Goal: Task Accomplishment & Management: Manage account settings

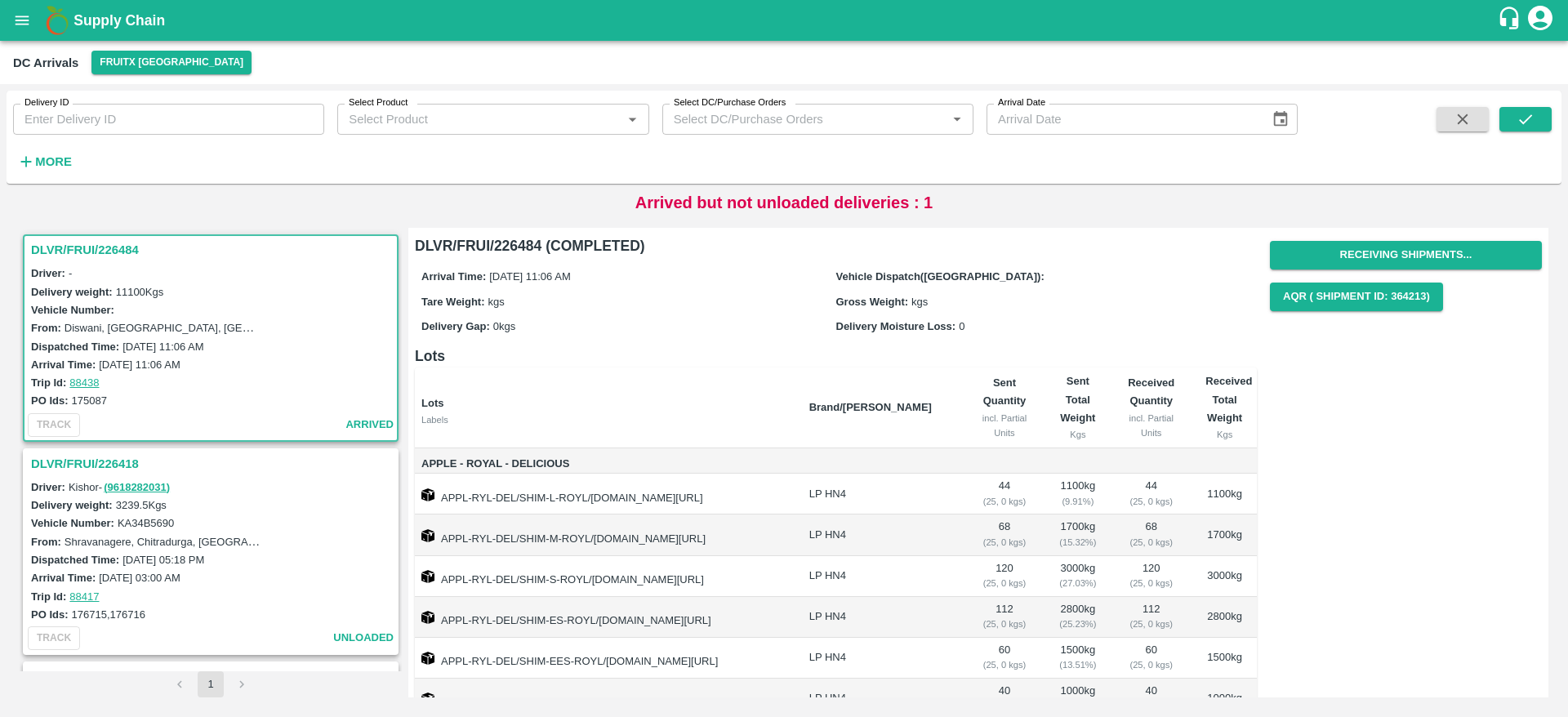
scroll to position [7, 0]
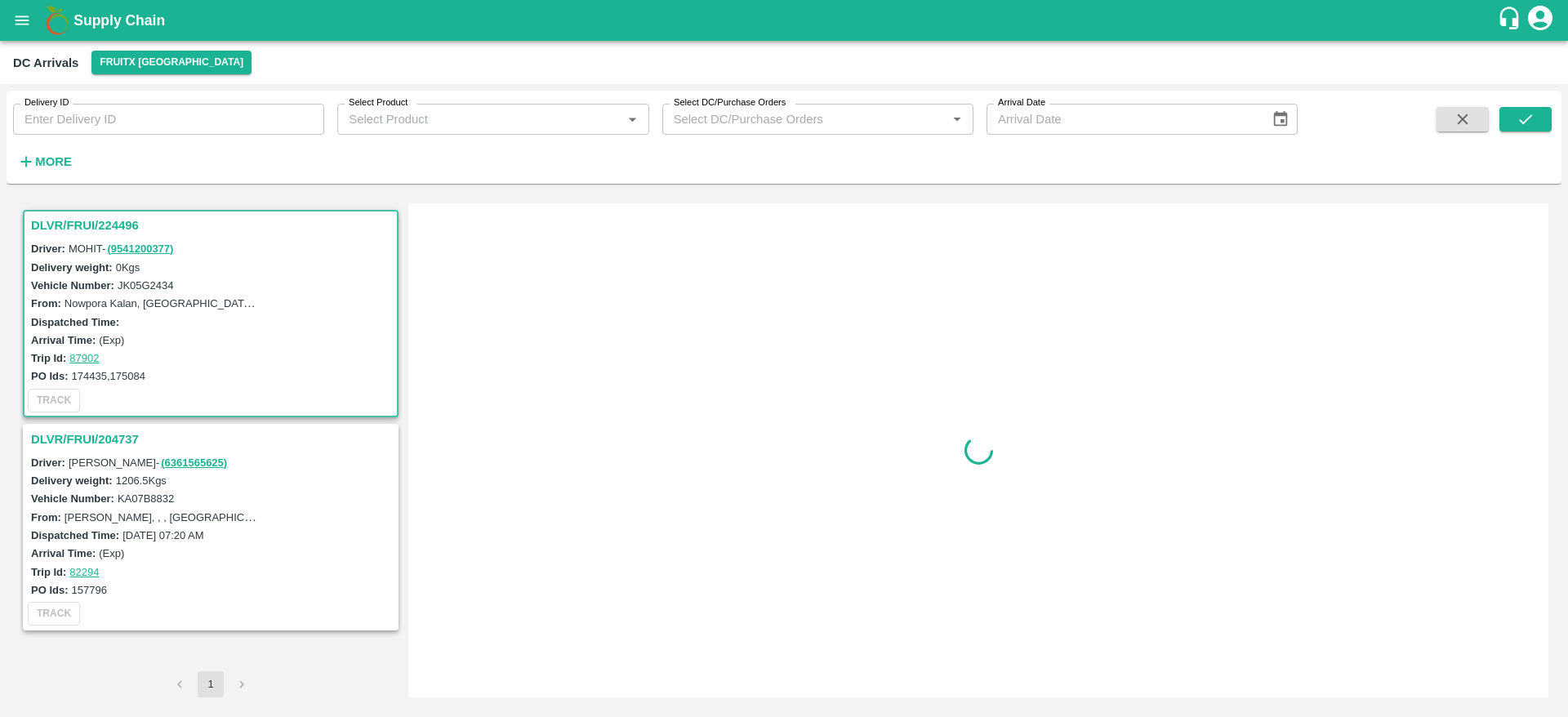
click at [115, 213] on div "DLVR/FRUI/224496" at bounding box center [210, 225] width 372 height 28
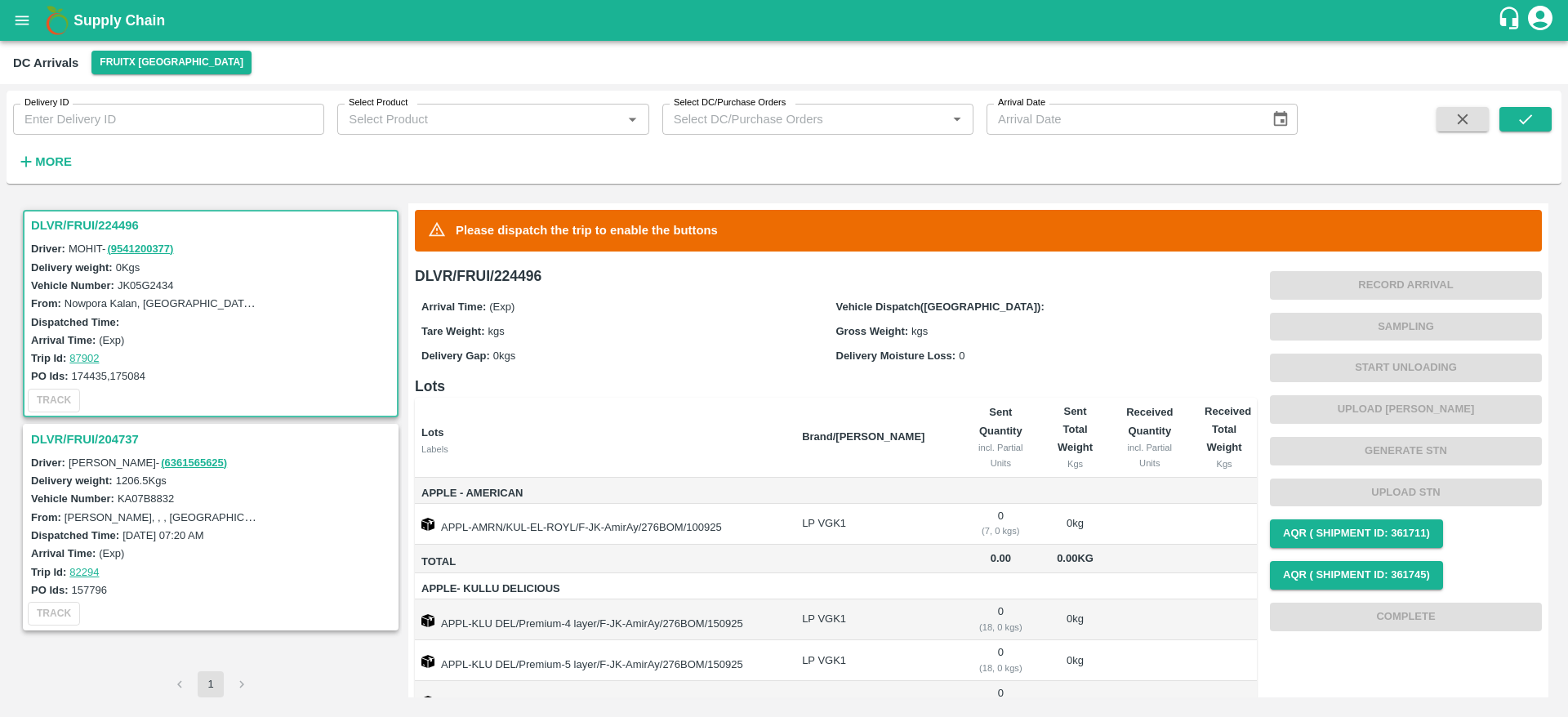
scroll to position [61, 0]
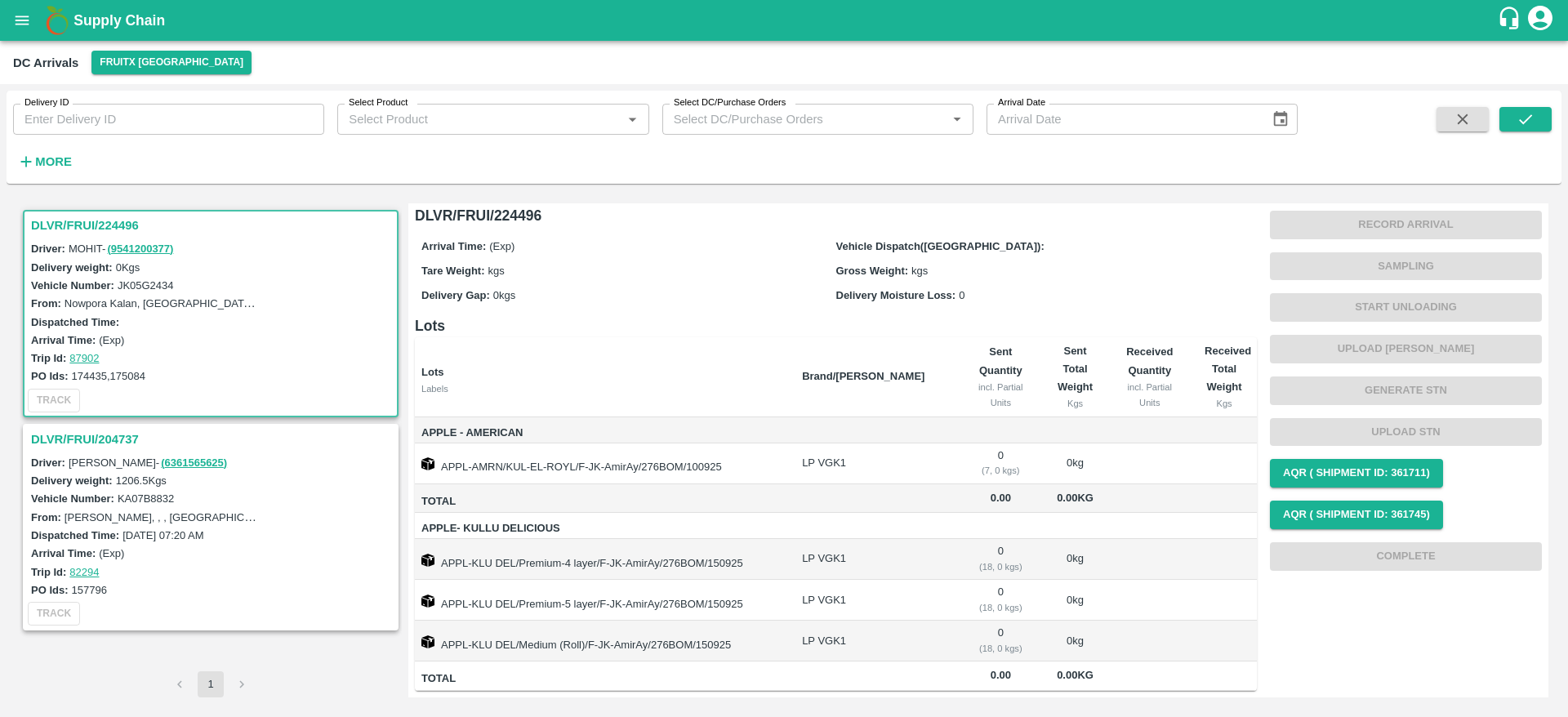
click at [109, 440] on h3 "DLVR/FRUI/204737" at bounding box center [212, 439] width 364 height 21
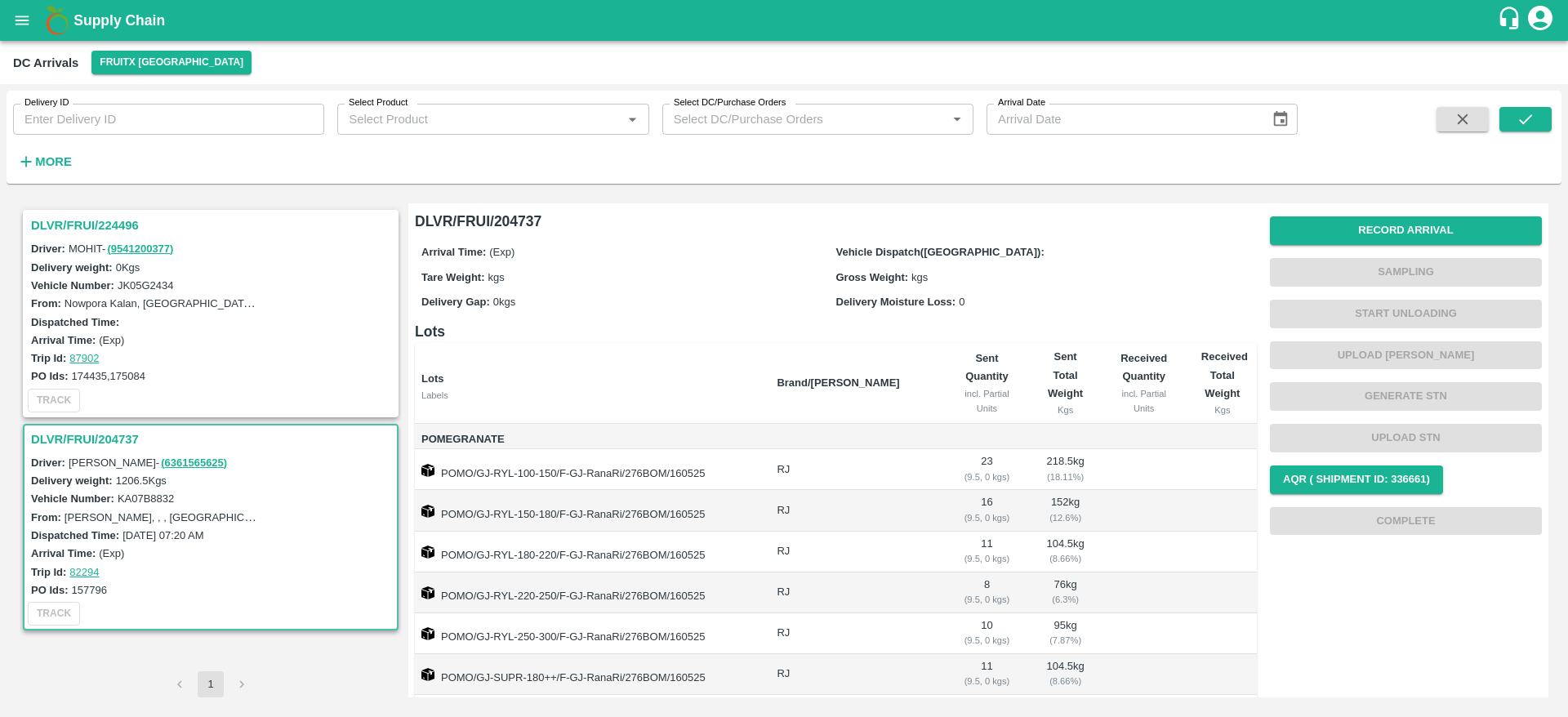
click at [130, 227] on h3 "DLVR/FRUI/224496" at bounding box center [212, 226] width 364 height 21
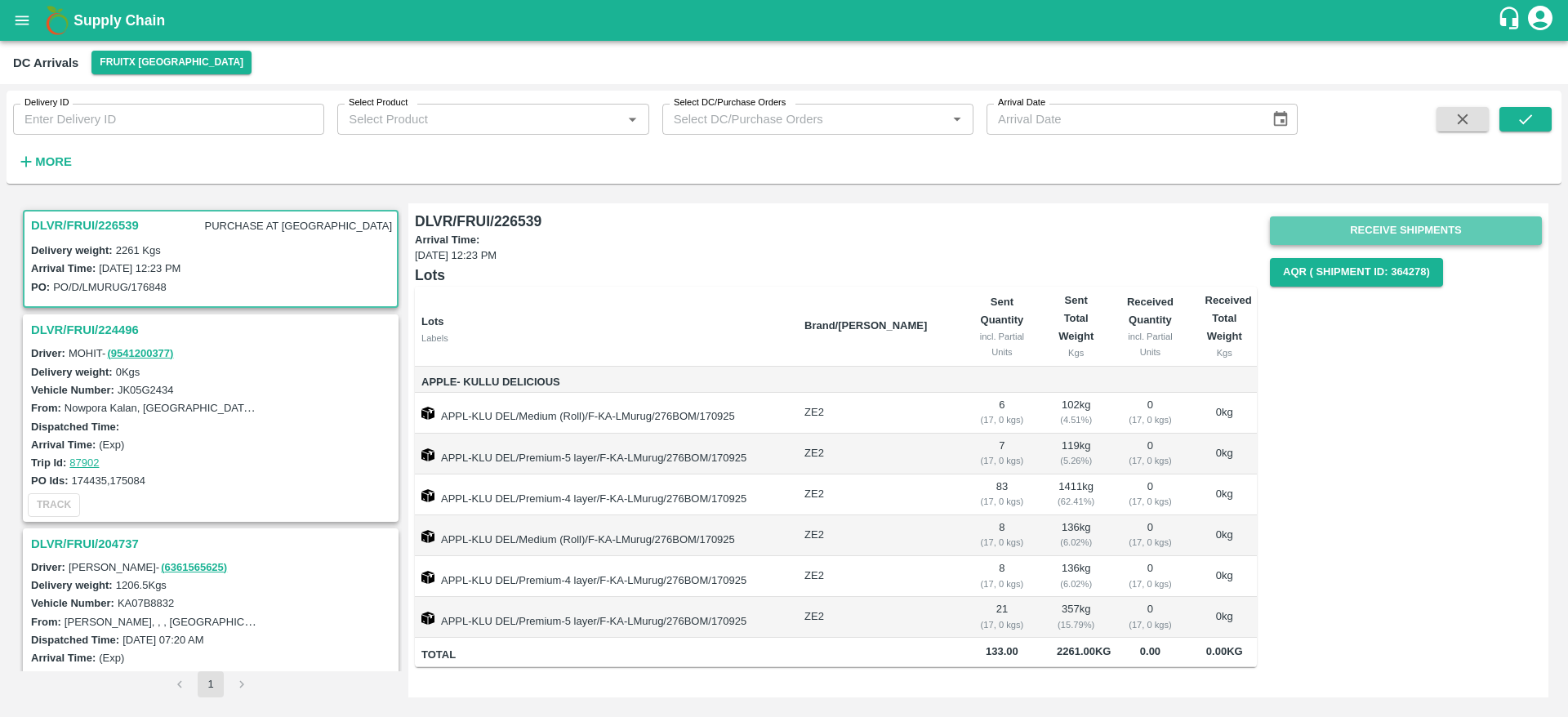
click at [1421, 218] on button "Receive Shipments" at bounding box center [1406, 231] width 272 height 29
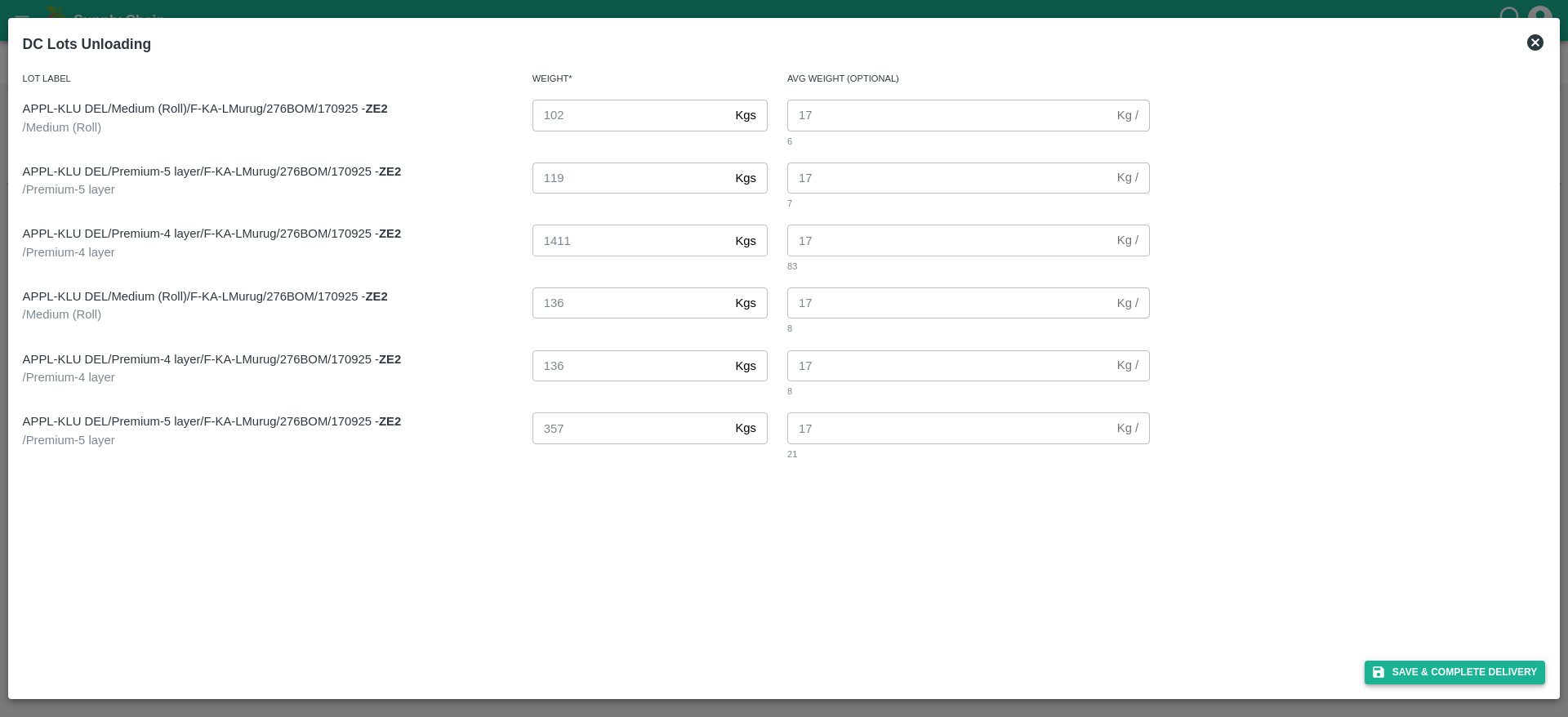
click at [1459, 661] on button "Save & Complete Delivery" at bounding box center [1455, 672] width 181 height 24
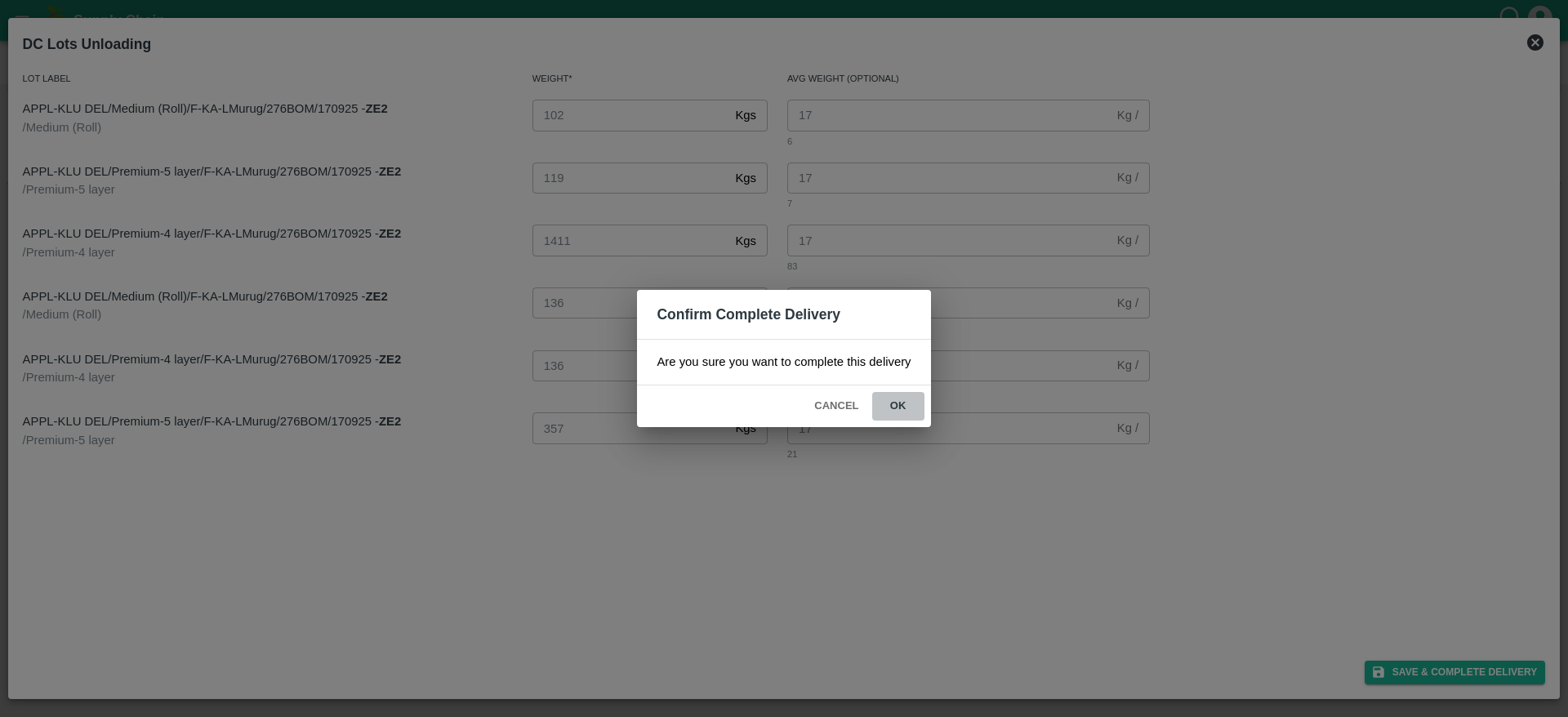
click at [908, 402] on button "ok" at bounding box center [898, 406] width 52 height 29
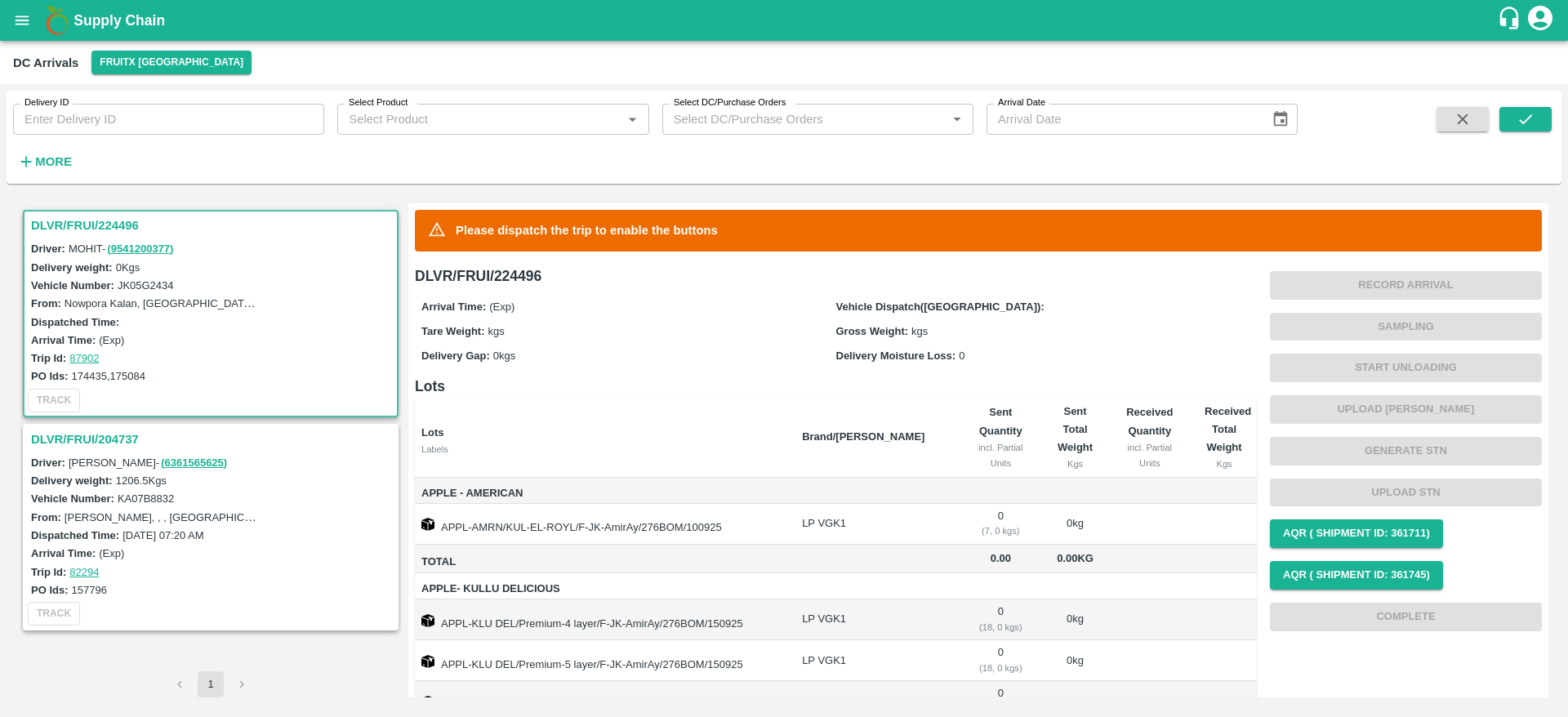
scroll to position [61, 0]
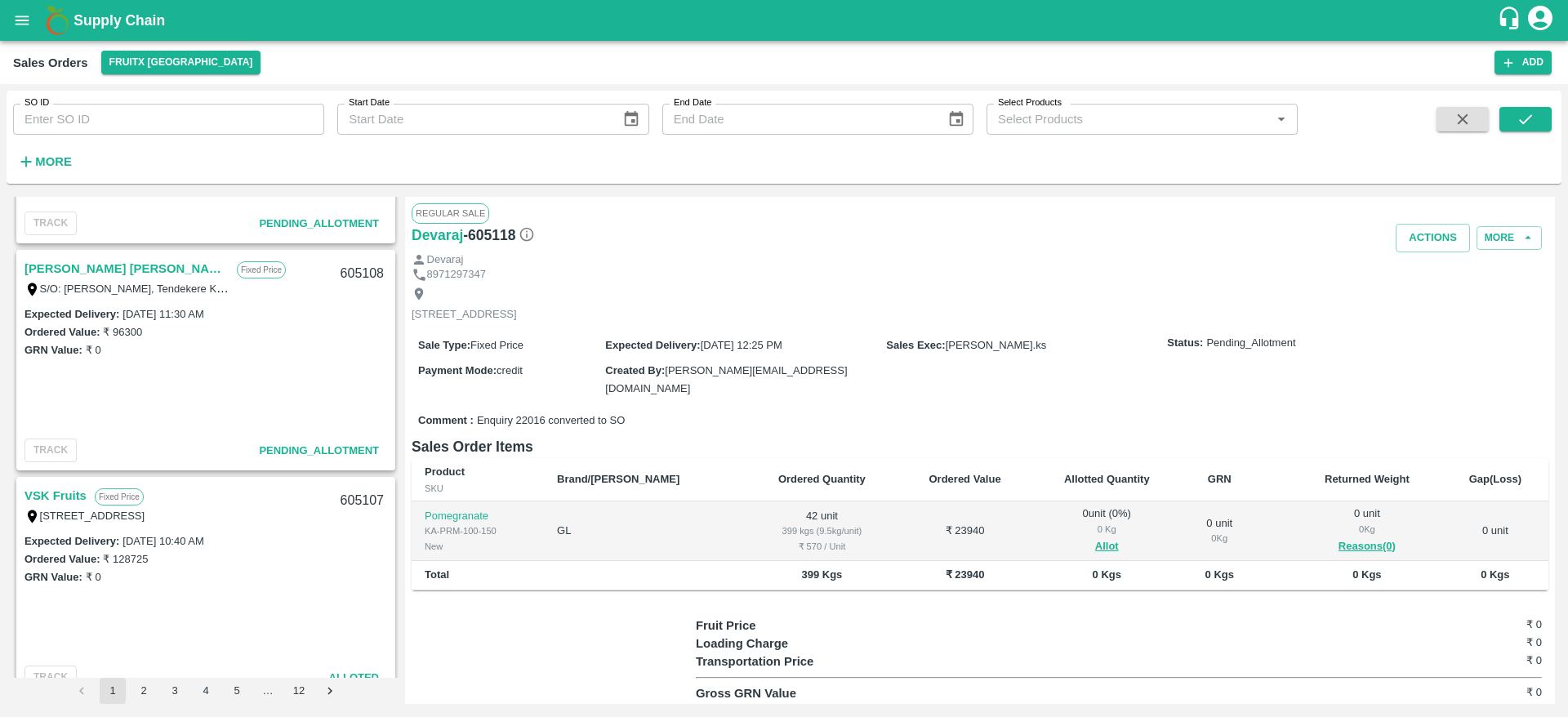
scroll to position [1937, 0]
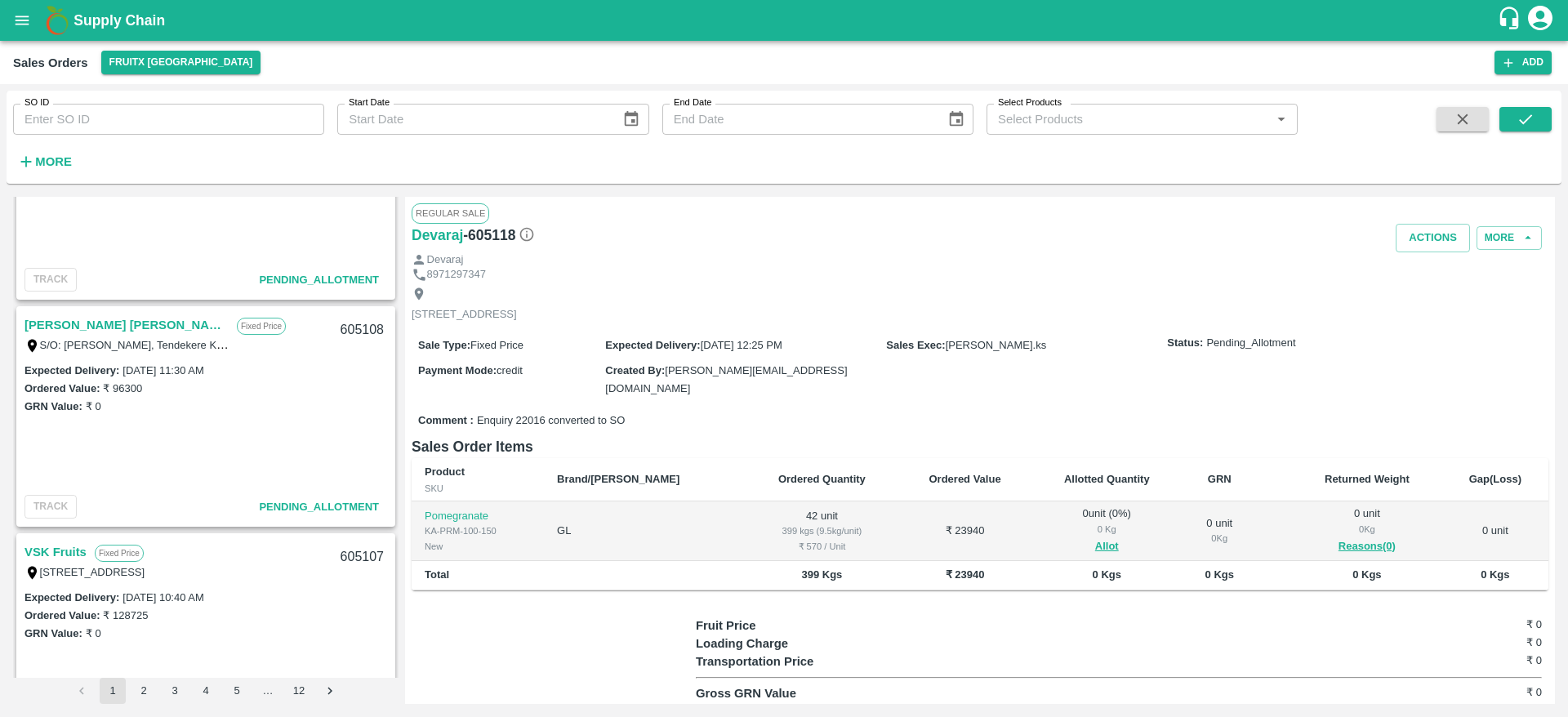
click at [101, 333] on link "[PERSON_NAME] [PERSON_NAME]" at bounding box center [126, 325] width 205 height 21
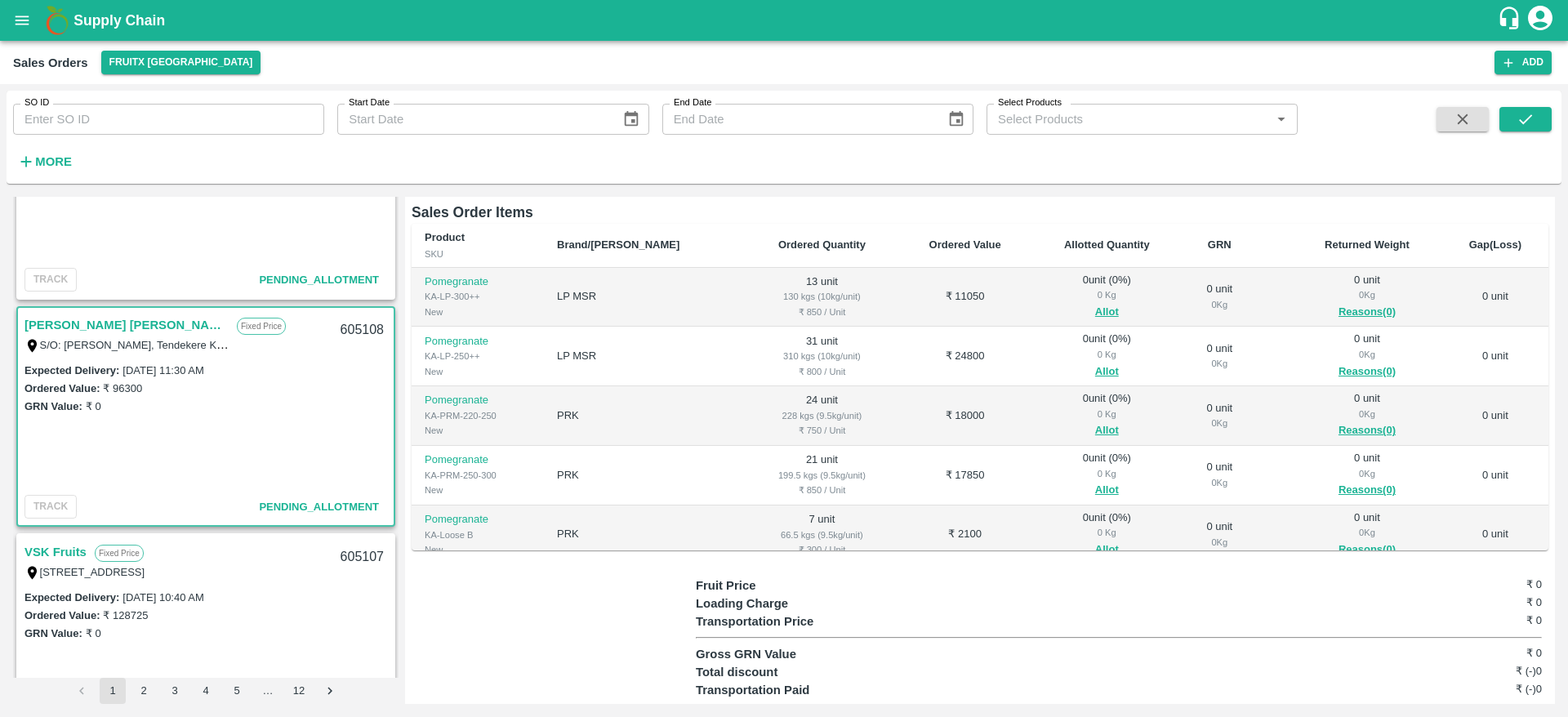
scroll to position [179, 0]
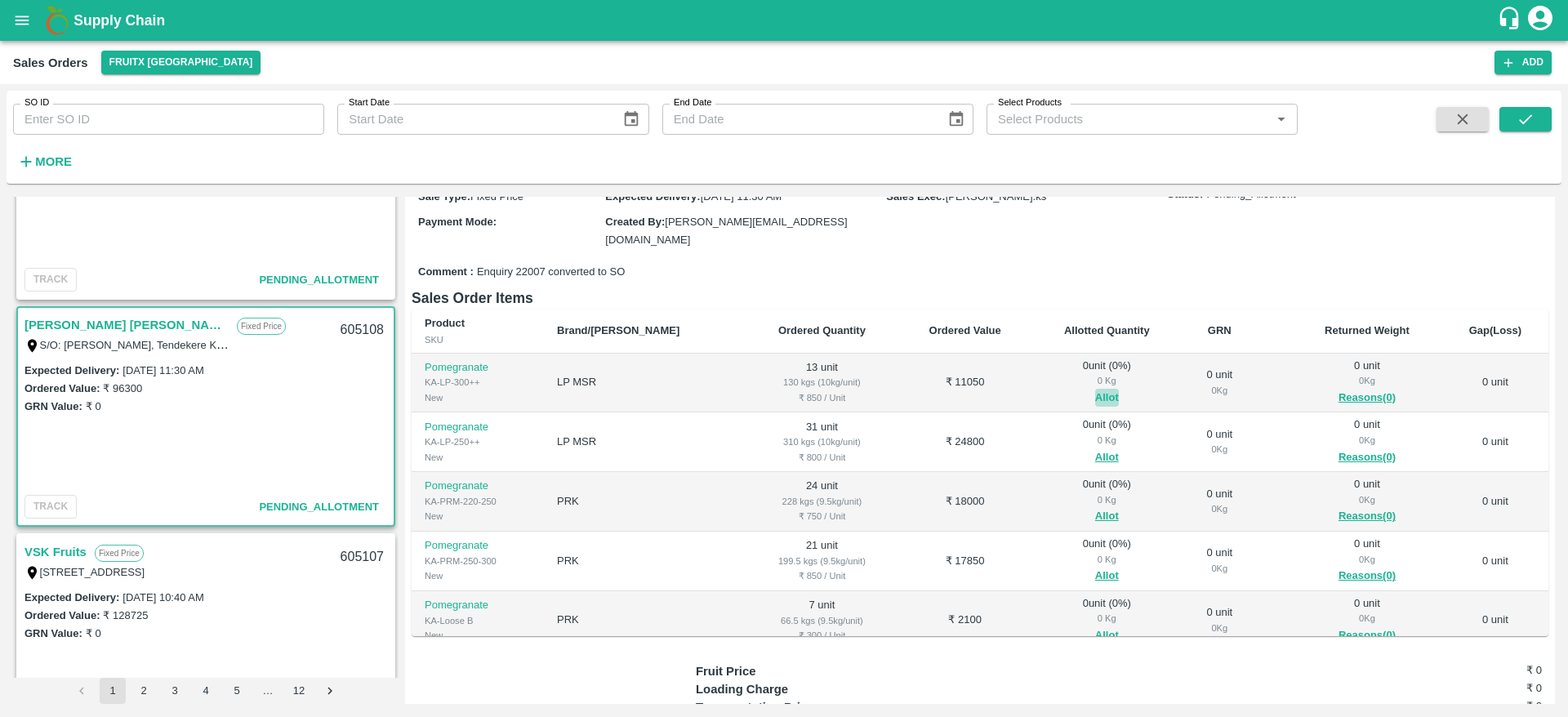
click at [1095, 389] on button "Allot" at bounding box center [1107, 398] width 24 height 18
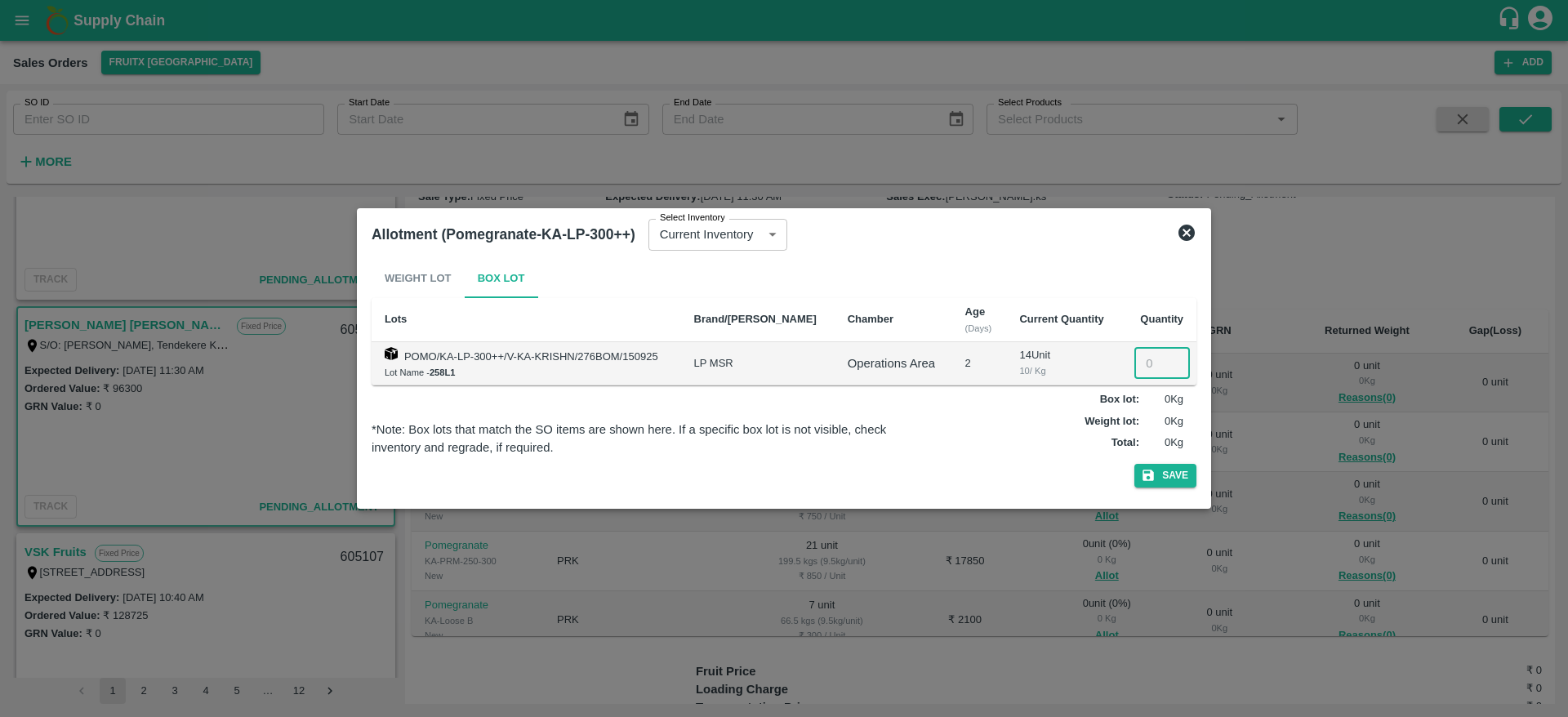
click at [1134, 353] on input "number" at bounding box center [1162, 363] width 56 height 31
type input "13"
click at [1181, 483] on button "Save" at bounding box center [1165, 476] width 62 height 24
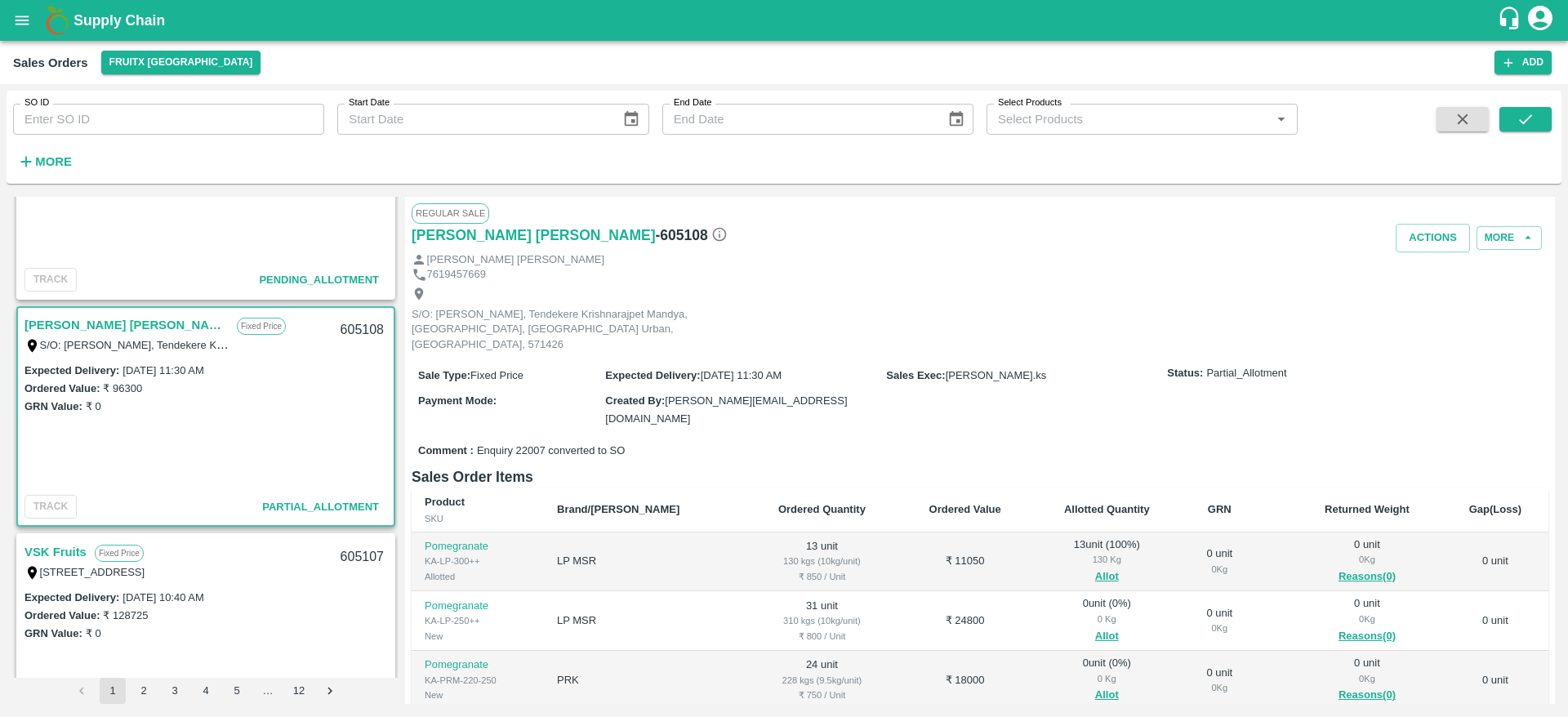
click at [353, 330] on div "605108" at bounding box center [362, 330] width 63 height 39
copy div "605108"
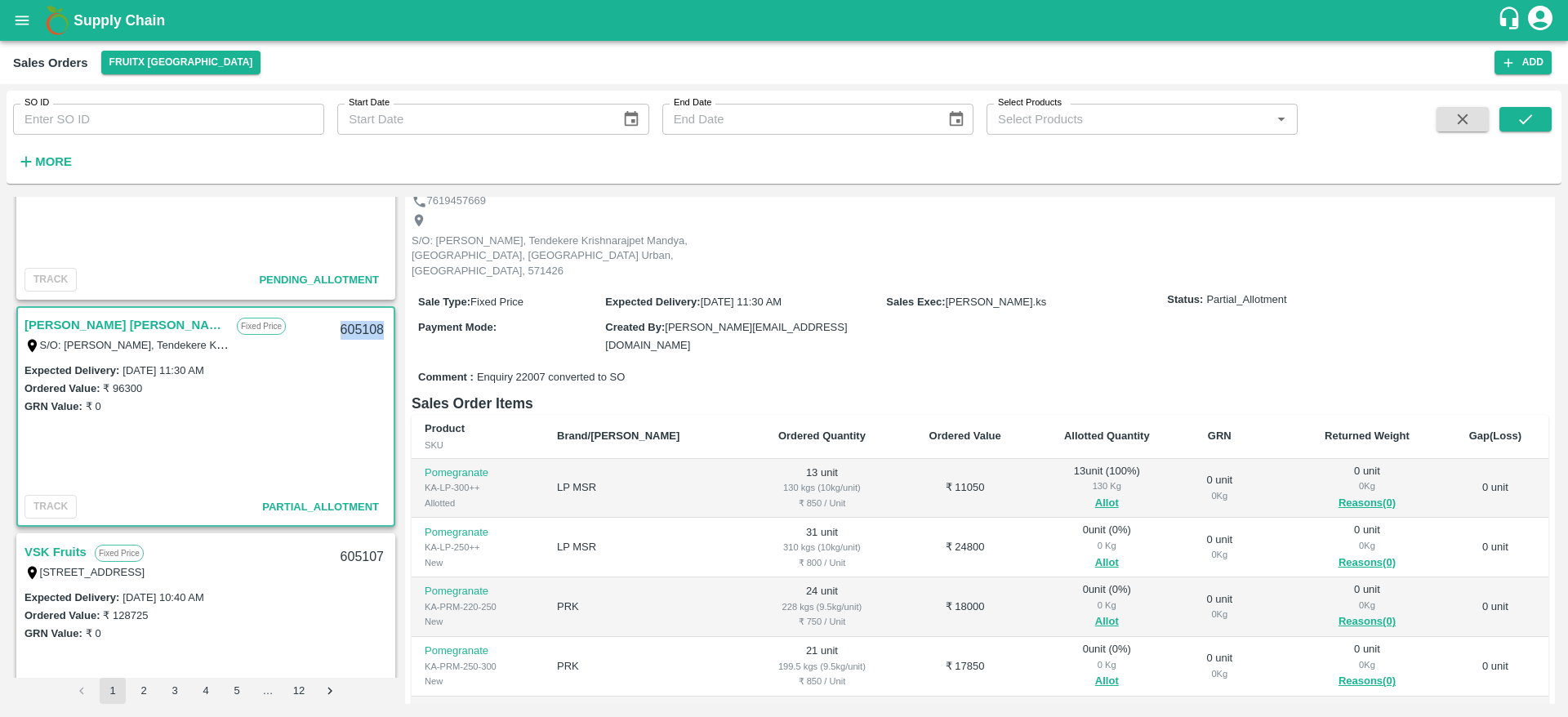
scroll to position [129, 0]
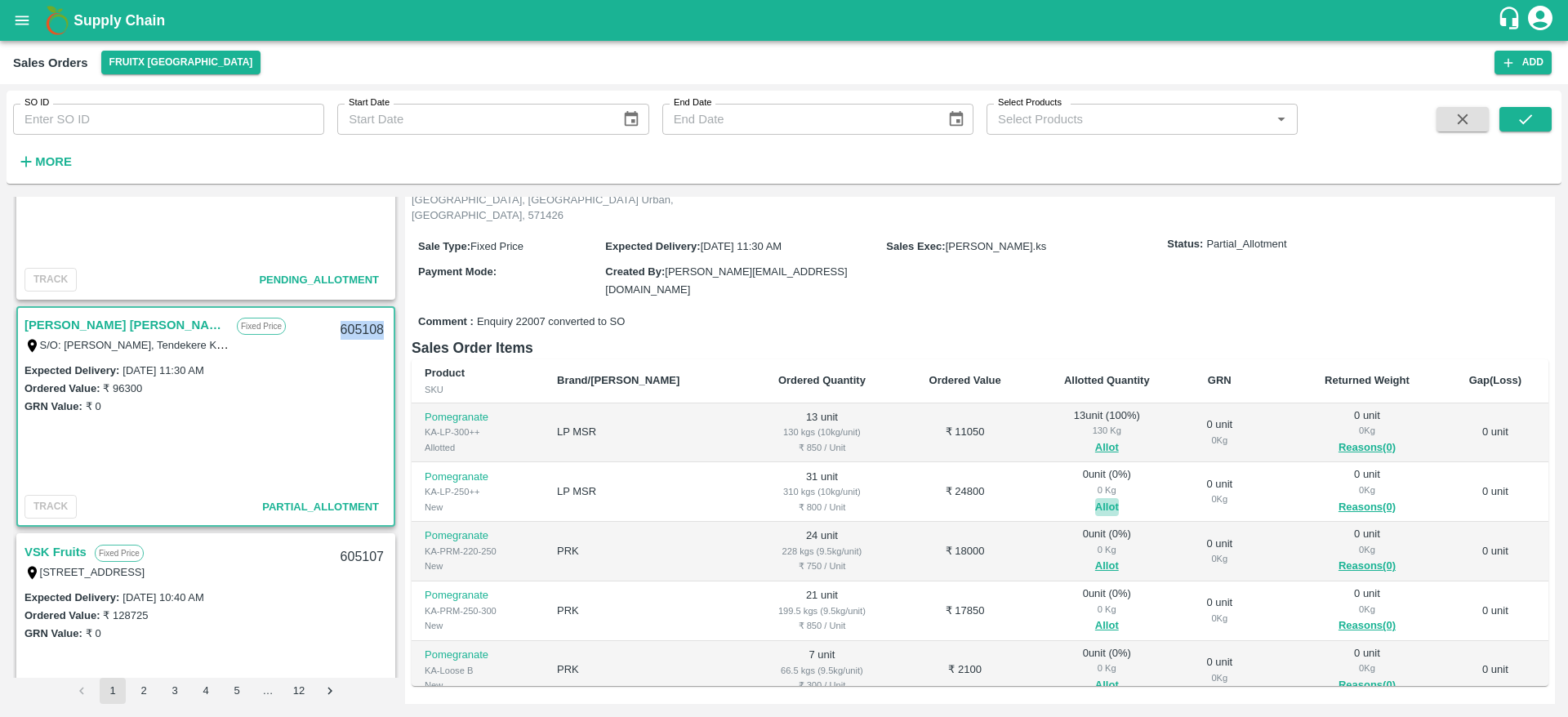
click at [1095, 498] on button "Allot" at bounding box center [1107, 507] width 24 height 18
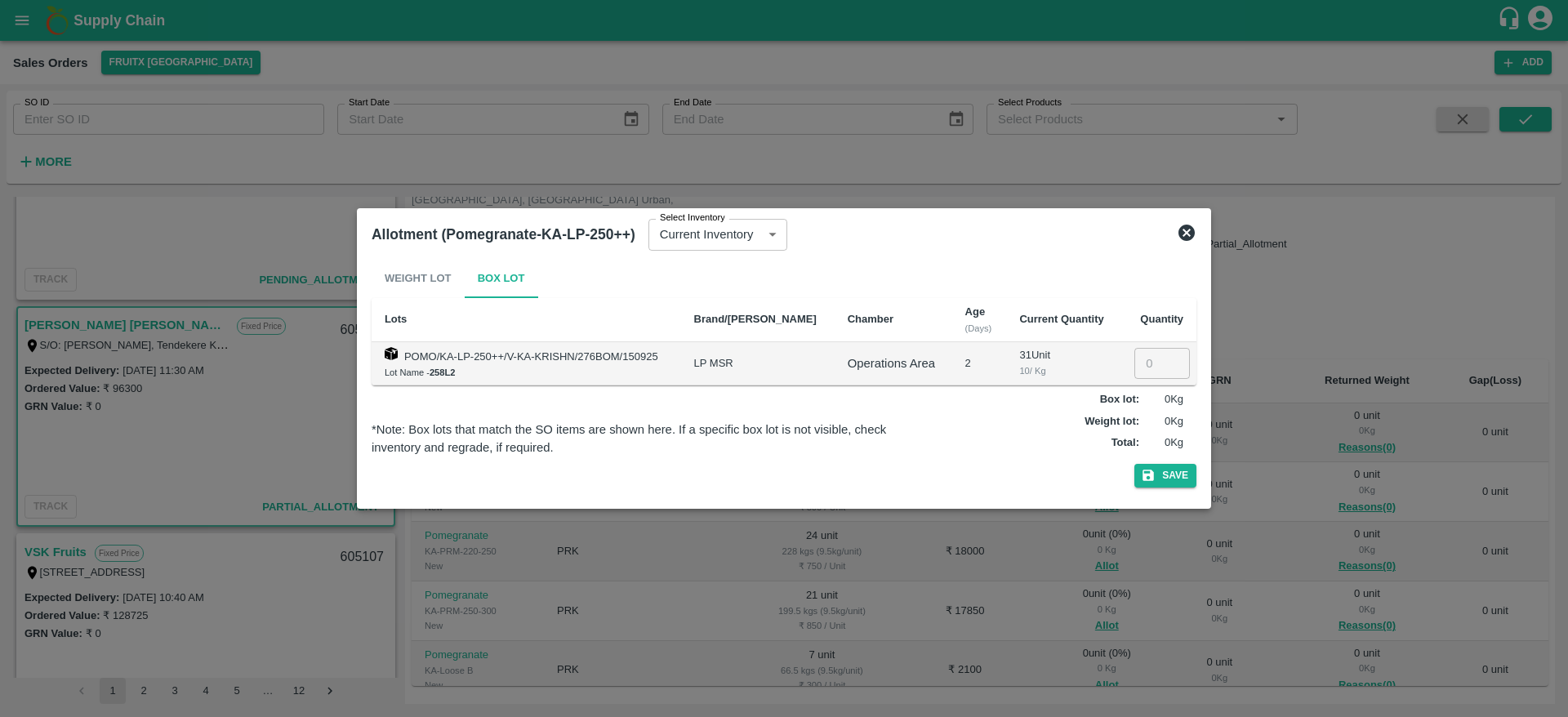
click at [1148, 354] on input "number" at bounding box center [1162, 363] width 56 height 31
type input "31"
click at [1134, 464] on button "Save" at bounding box center [1165, 476] width 62 height 24
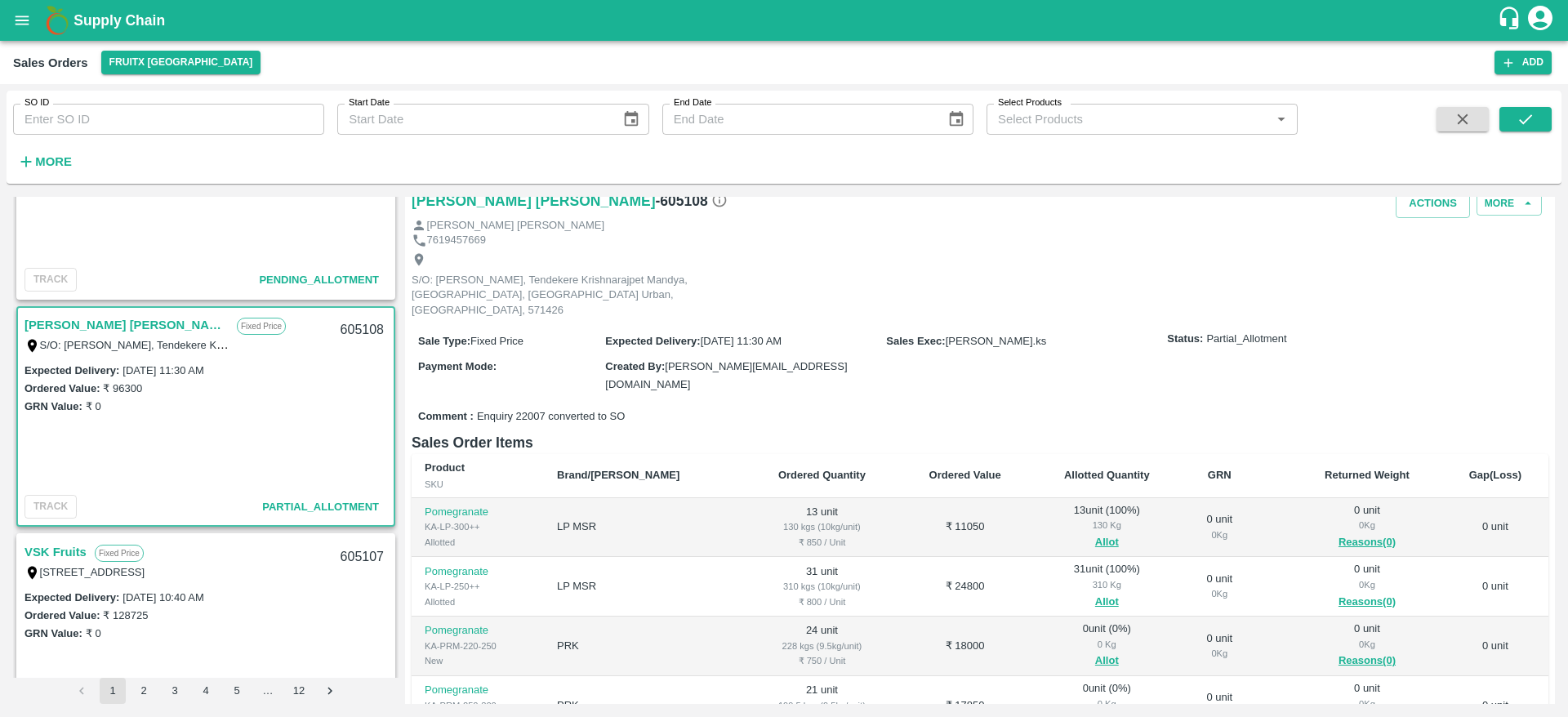
scroll to position [120, 0]
click at [1095, 592] on button "Allot" at bounding box center [1107, 600] width 24 height 18
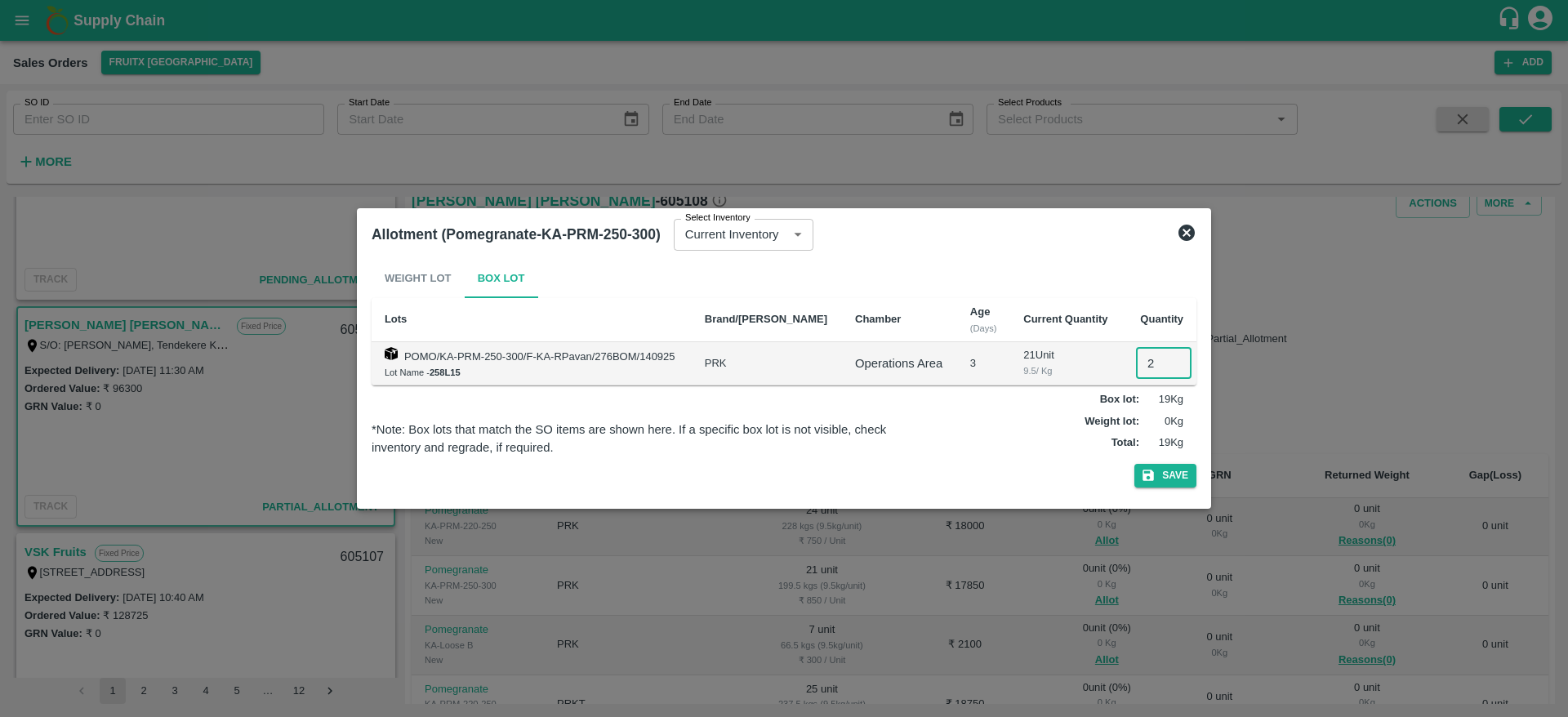
click at [1145, 359] on input "2" at bounding box center [1164, 363] width 56 height 31
type input "21"
click at [1134, 464] on button "Save" at bounding box center [1165, 476] width 62 height 24
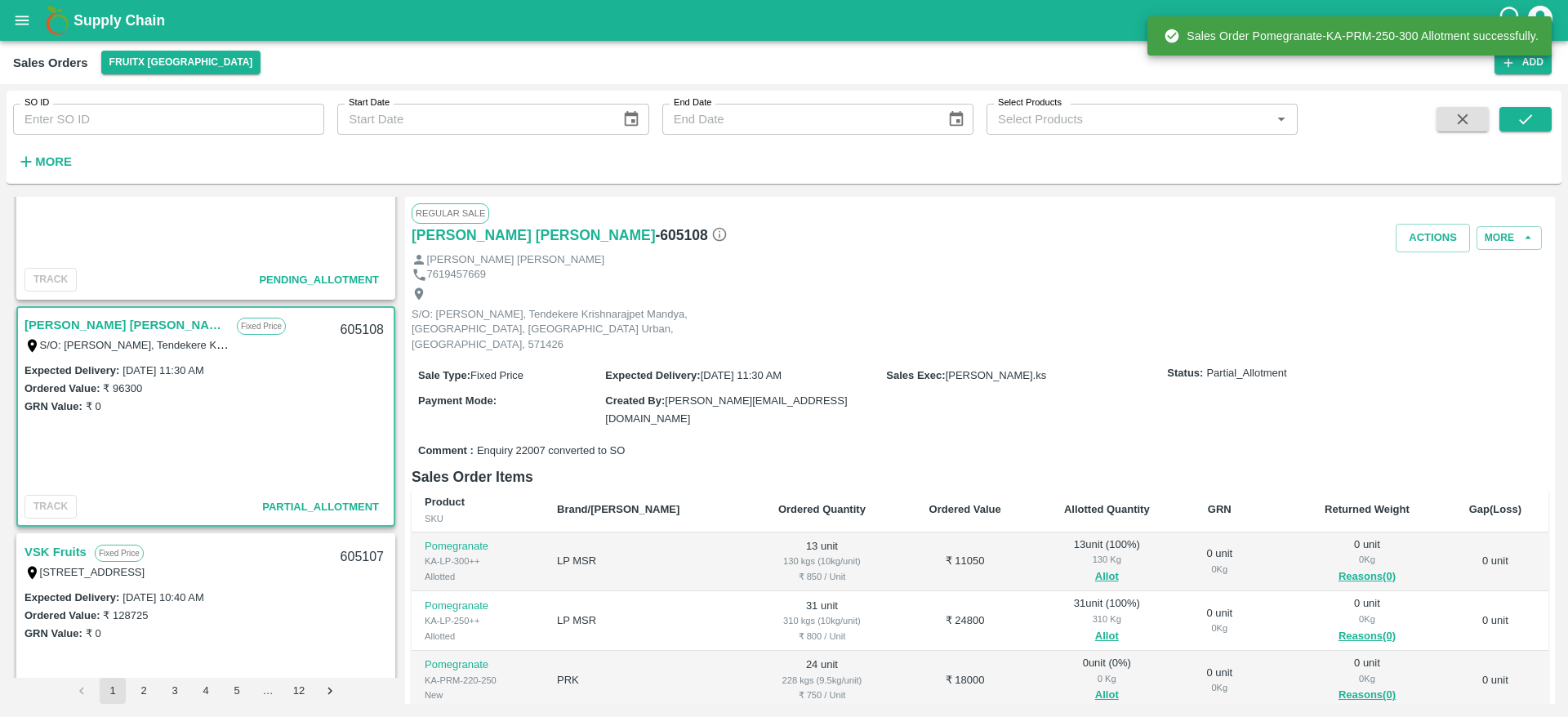
click at [343, 328] on div "605108" at bounding box center [362, 330] width 63 height 39
copy div "605108"
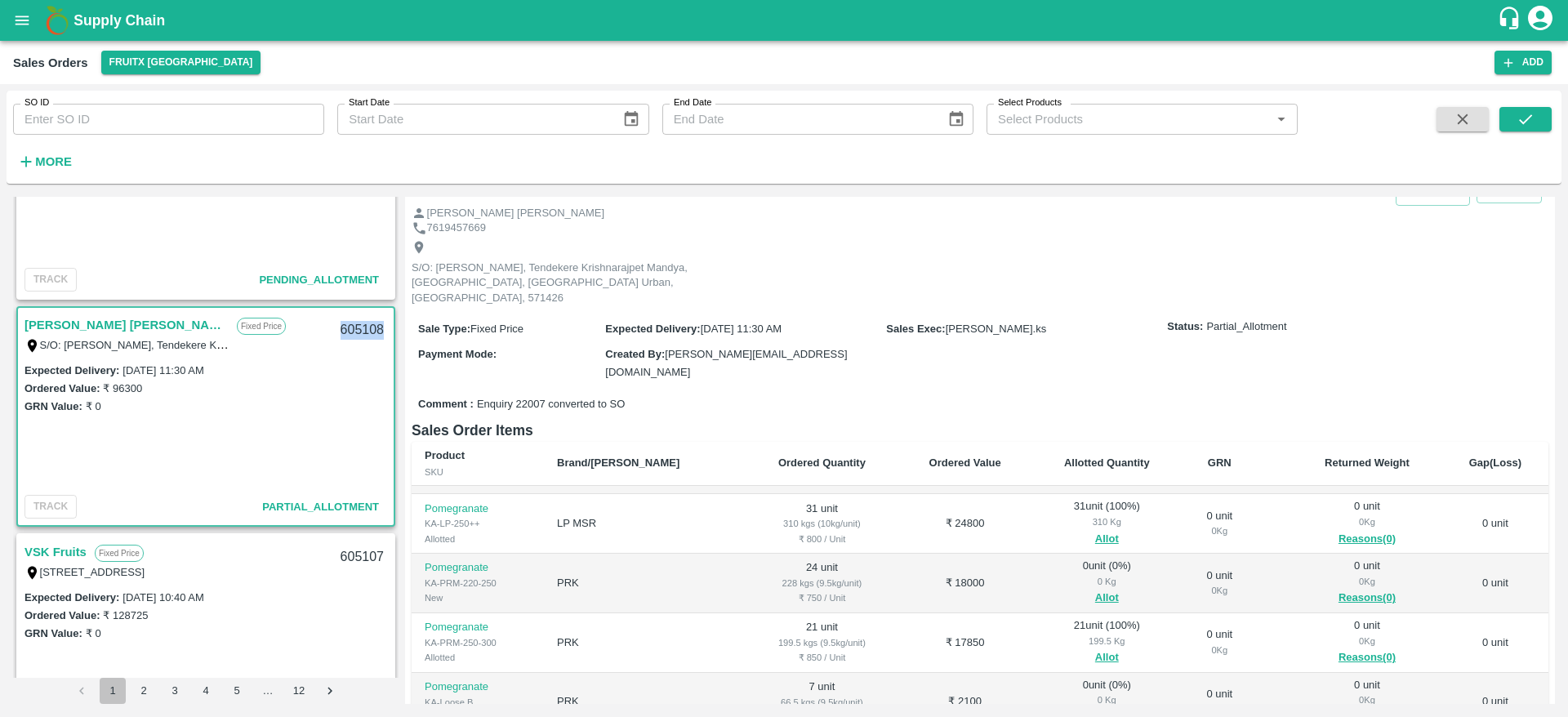
scroll to position [53, 0]
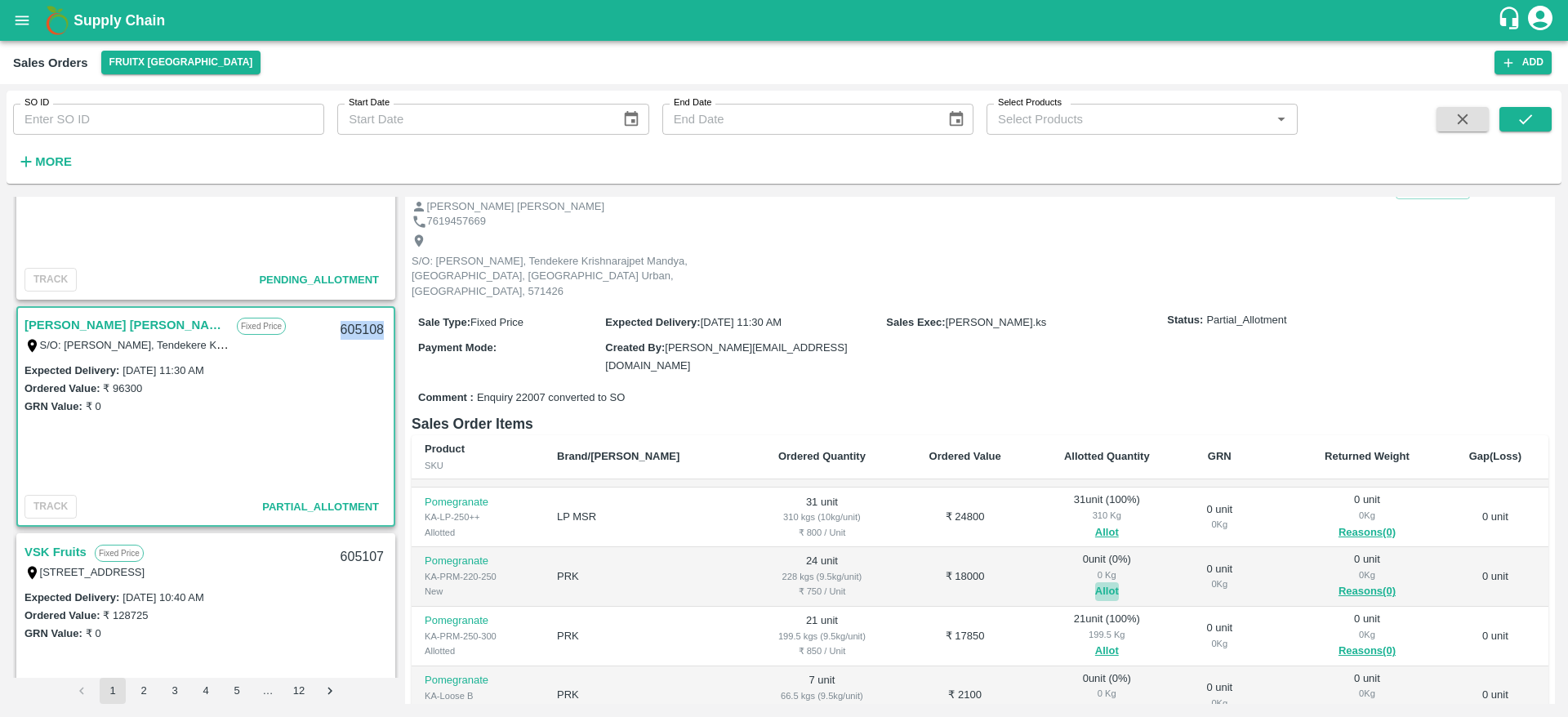
click at [1095, 582] on button "Allot" at bounding box center [1107, 591] width 24 height 18
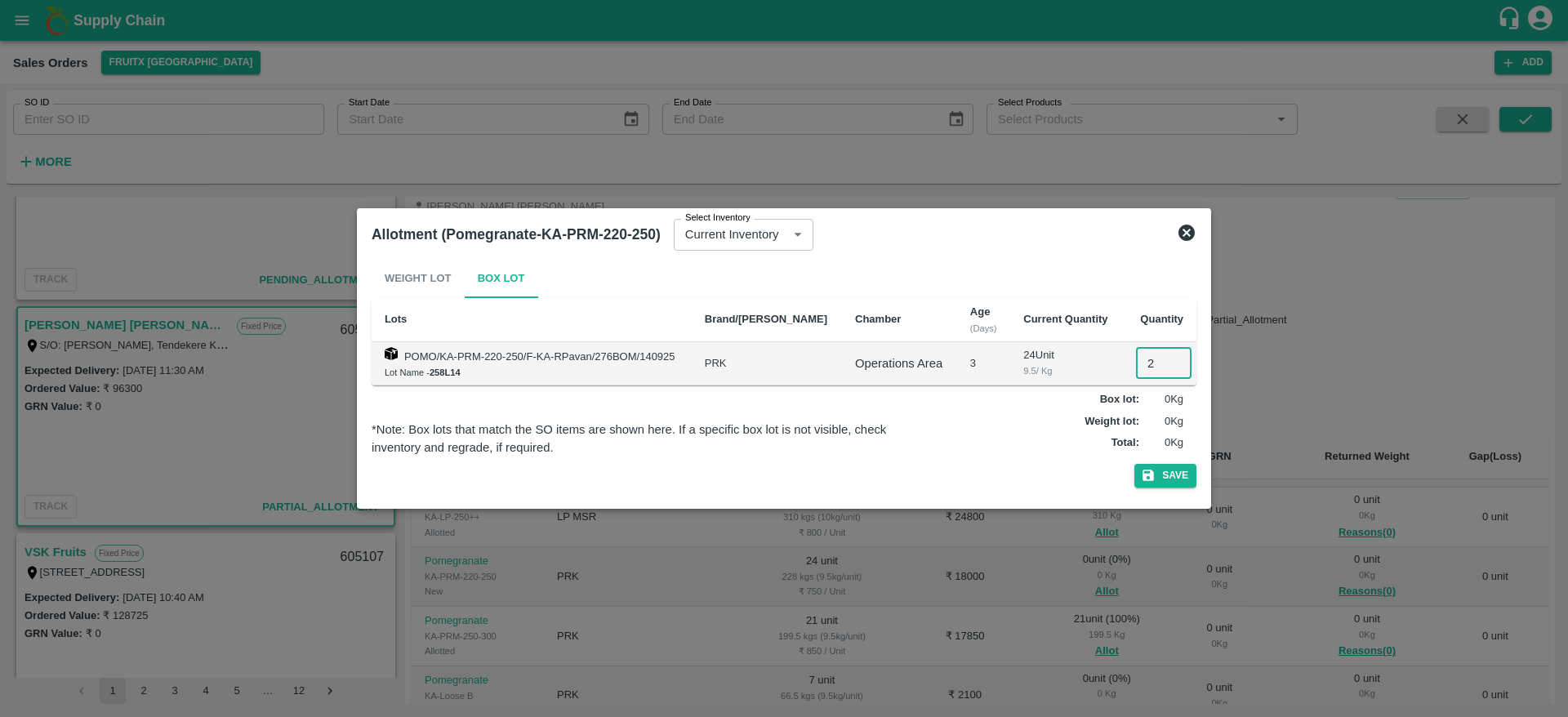
click at [1142, 356] on input "2" at bounding box center [1164, 363] width 56 height 31
type input "24"
click at [1134, 464] on button "Save" at bounding box center [1165, 476] width 62 height 24
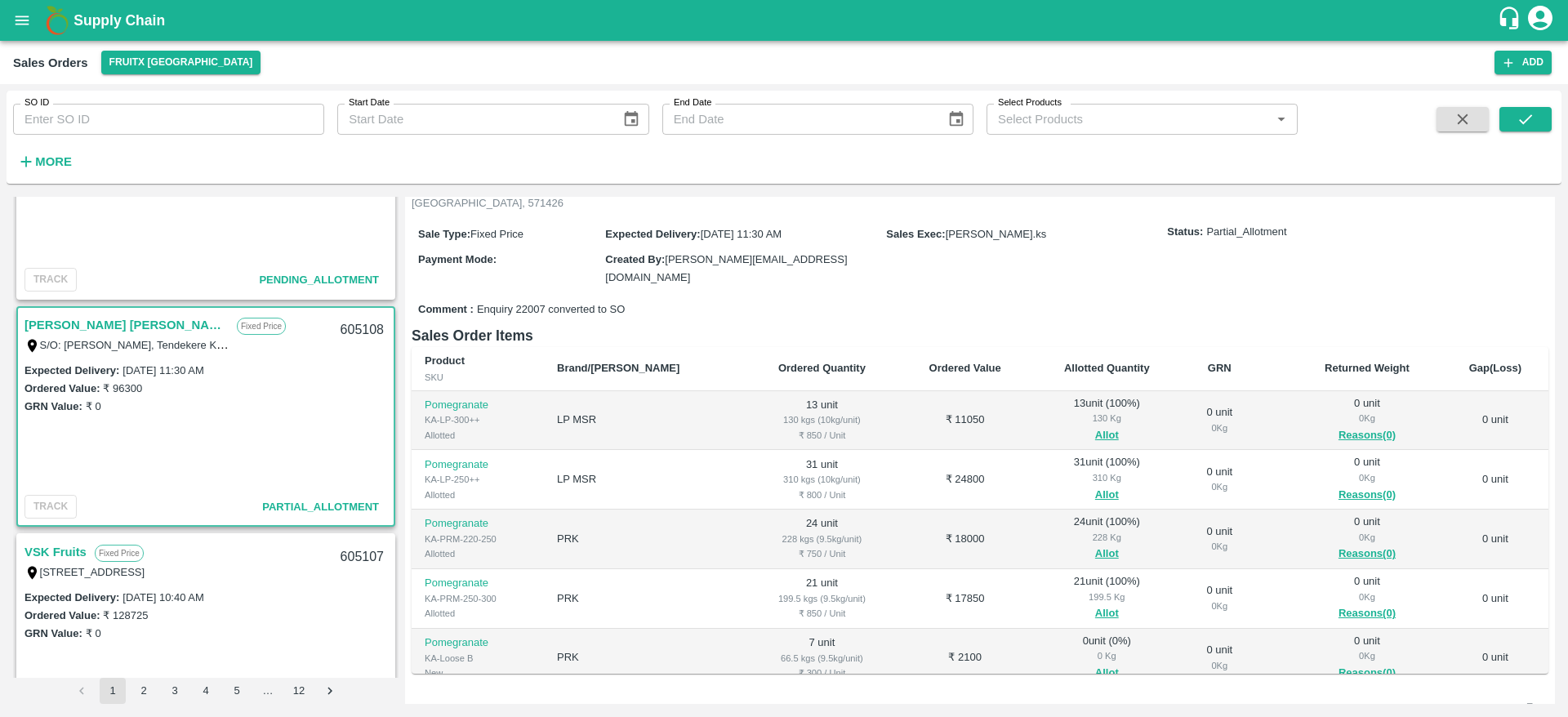
scroll to position [91, 0]
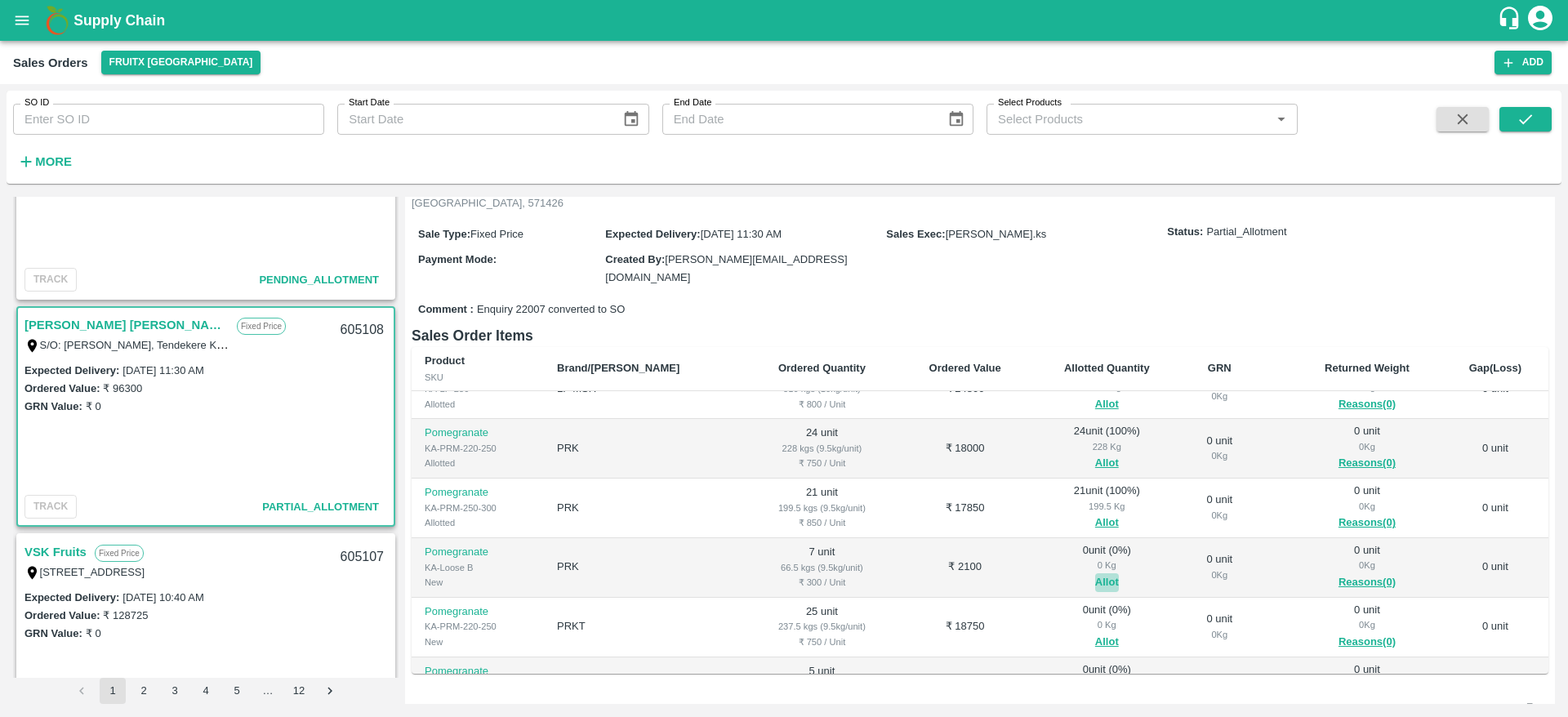
click at [1095, 573] on button "Allot" at bounding box center [1107, 582] width 24 height 18
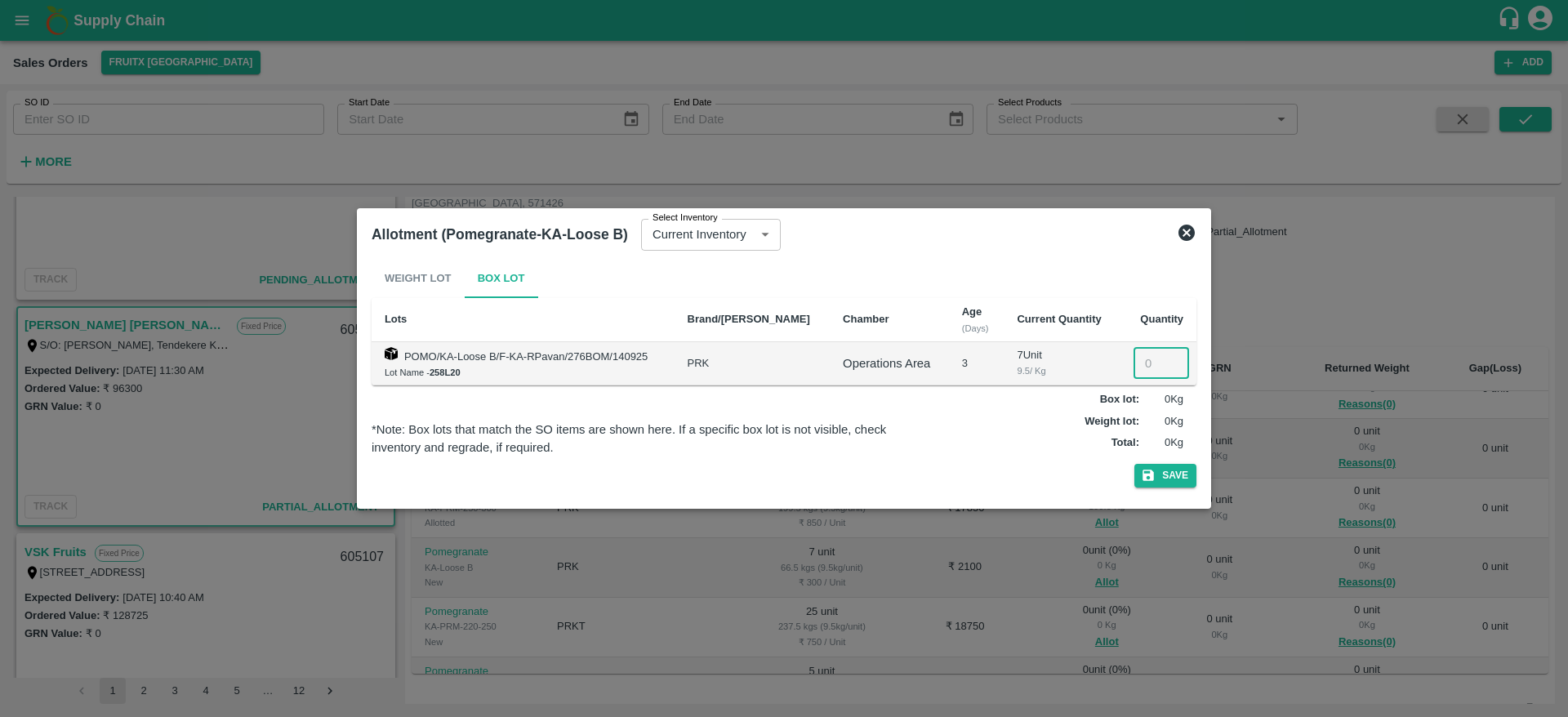
click at [1141, 363] on input "number" at bounding box center [1161, 363] width 56 height 31
type input "7"
click at [1134, 464] on button "Save" at bounding box center [1165, 476] width 62 height 24
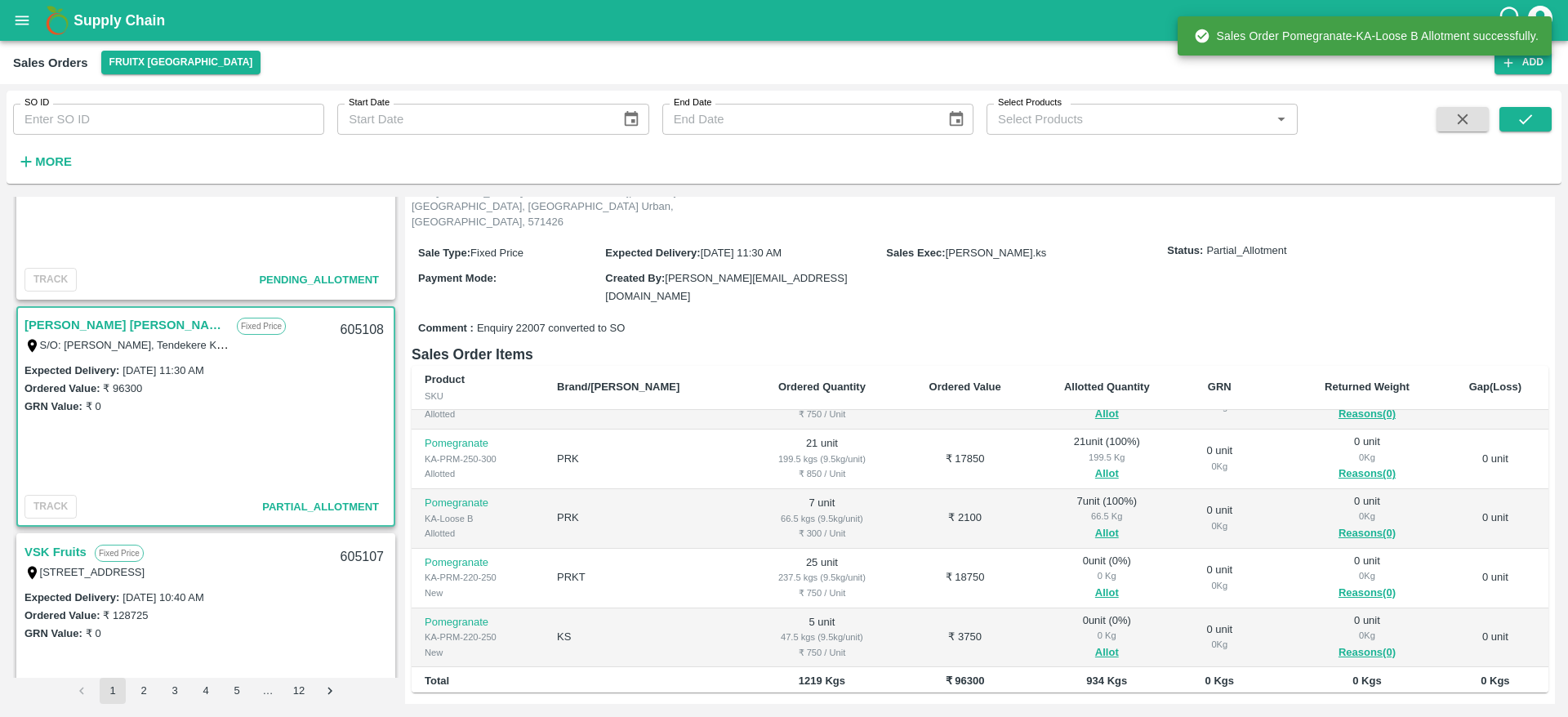
scroll to position [124, 0]
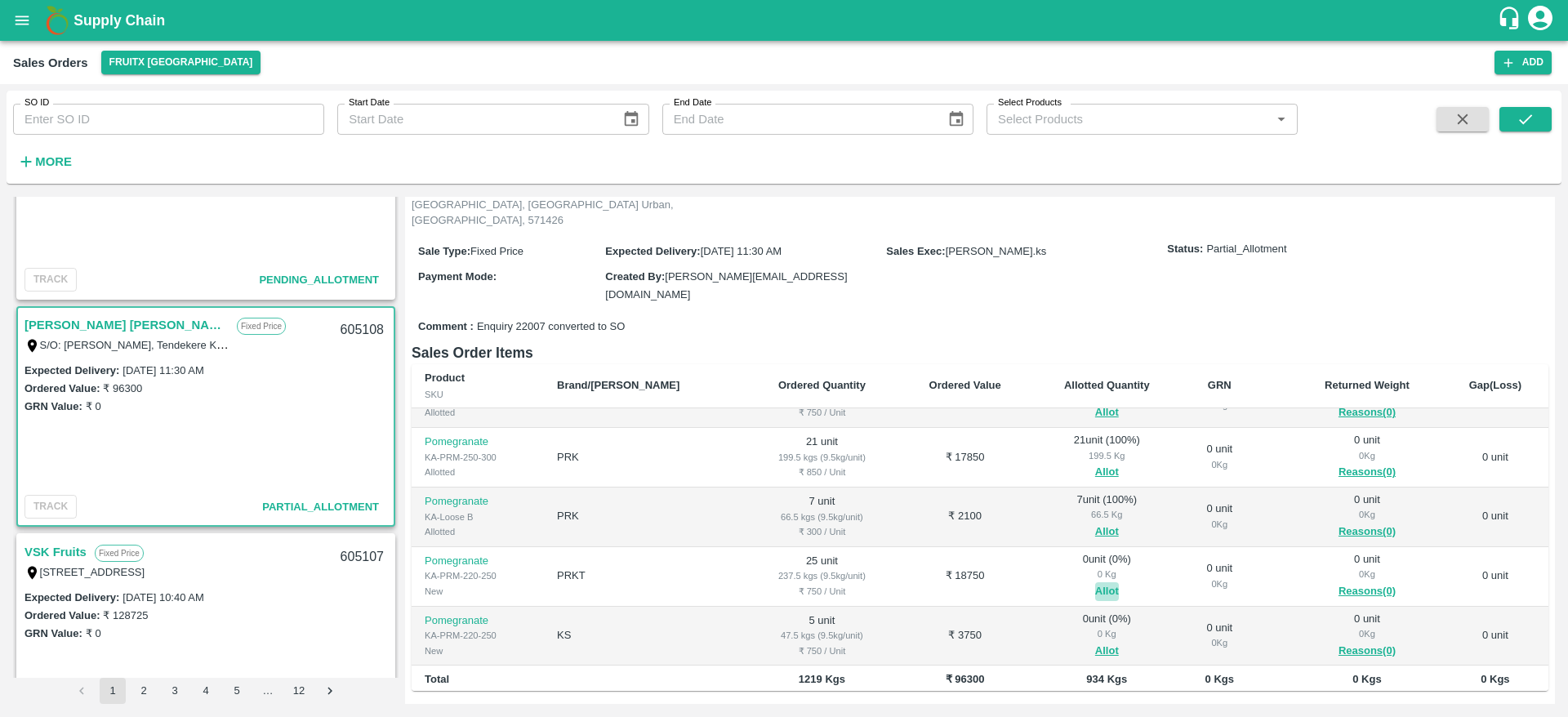
click at [1095, 582] on button "Allot" at bounding box center [1107, 591] width 24 height 18
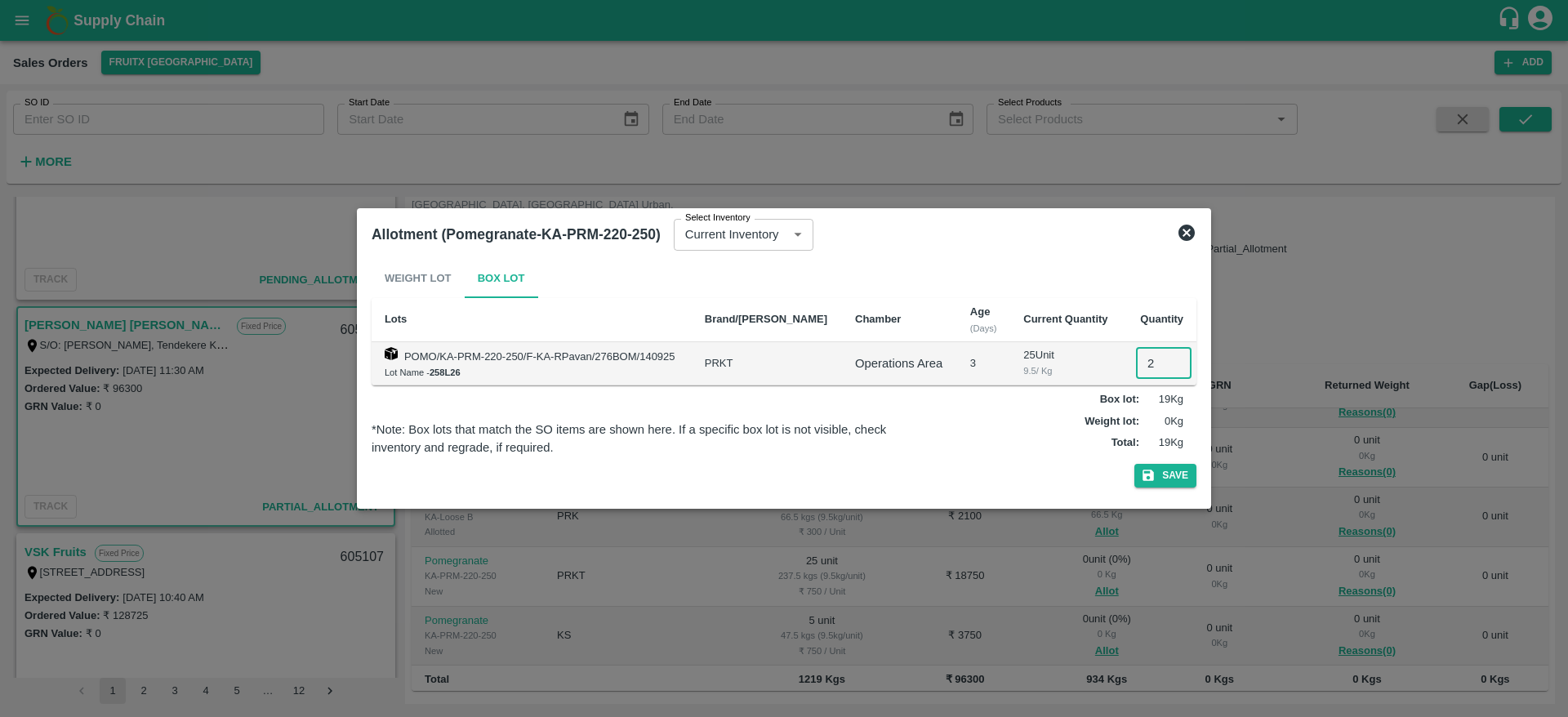
click at [1140, 359] on input "2" at bounding box center [1164, 363] width 56 height 31
type input "25"
click at [1134, 464] on button "Save" at bounding box center [1165, 476] width 62 height 24
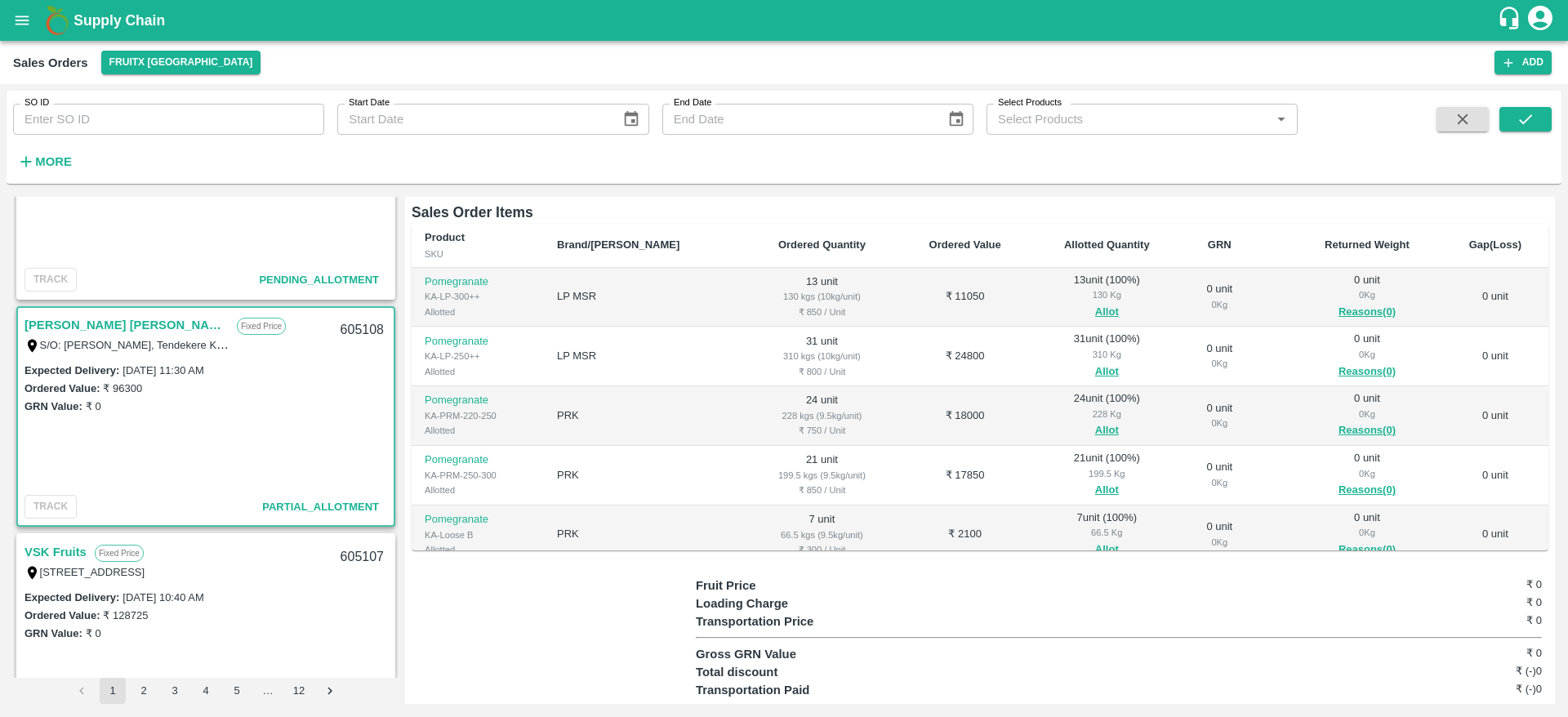
scroll to position [162, 0]
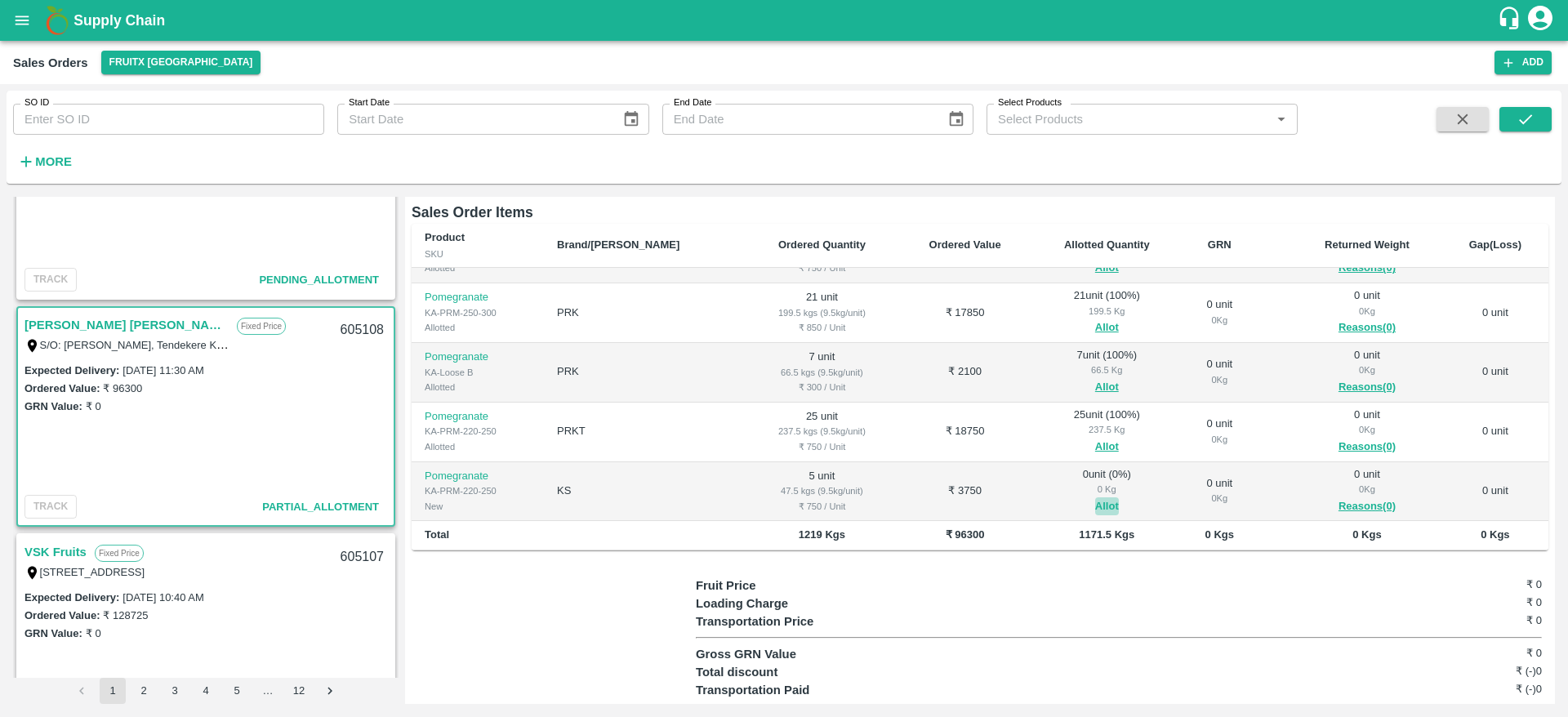
click at [1095, 497] on button "Allot" at bounding box center [1107, 506] width 24 height 18
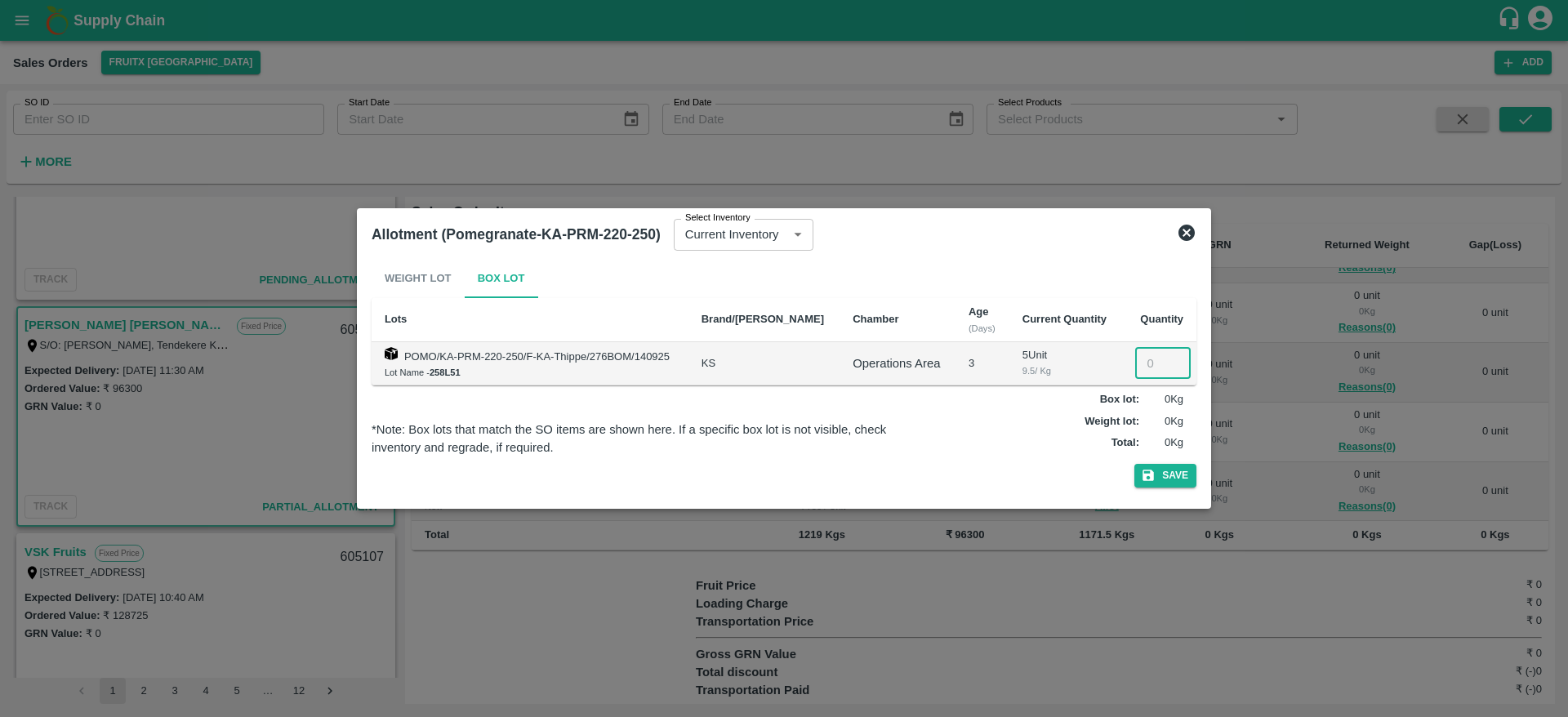
click at [1146, 352] on input "number" at bounding box center [1163, 363] width 56 height 31
type input "5"
click at [1134, 464] on button "Save" at bounding box center [1165, 476] width 62 height 24
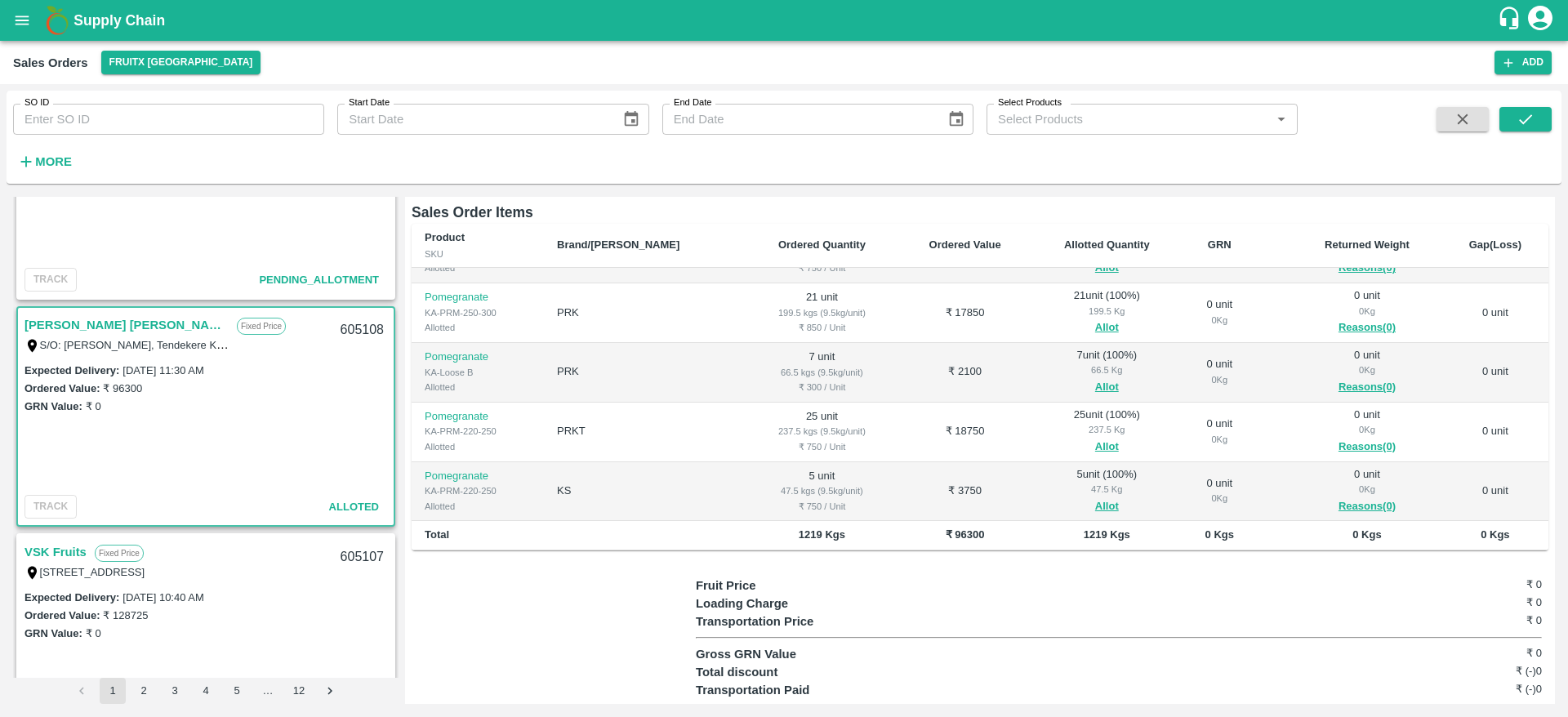
scroll to position [0, 0]
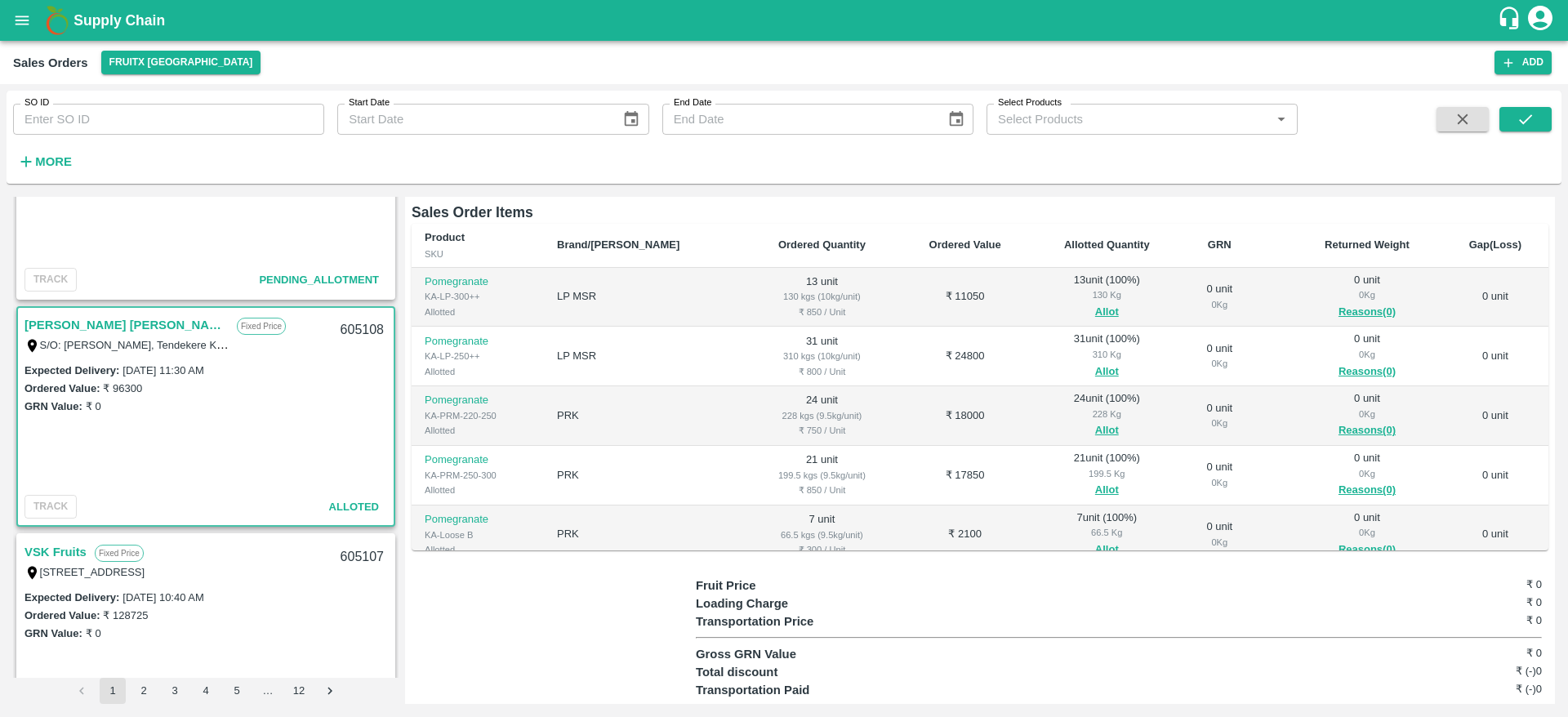
click at [362, 330] on div "605108" at bounding box center [362, 330] width 63 height 39
copy div "605108"
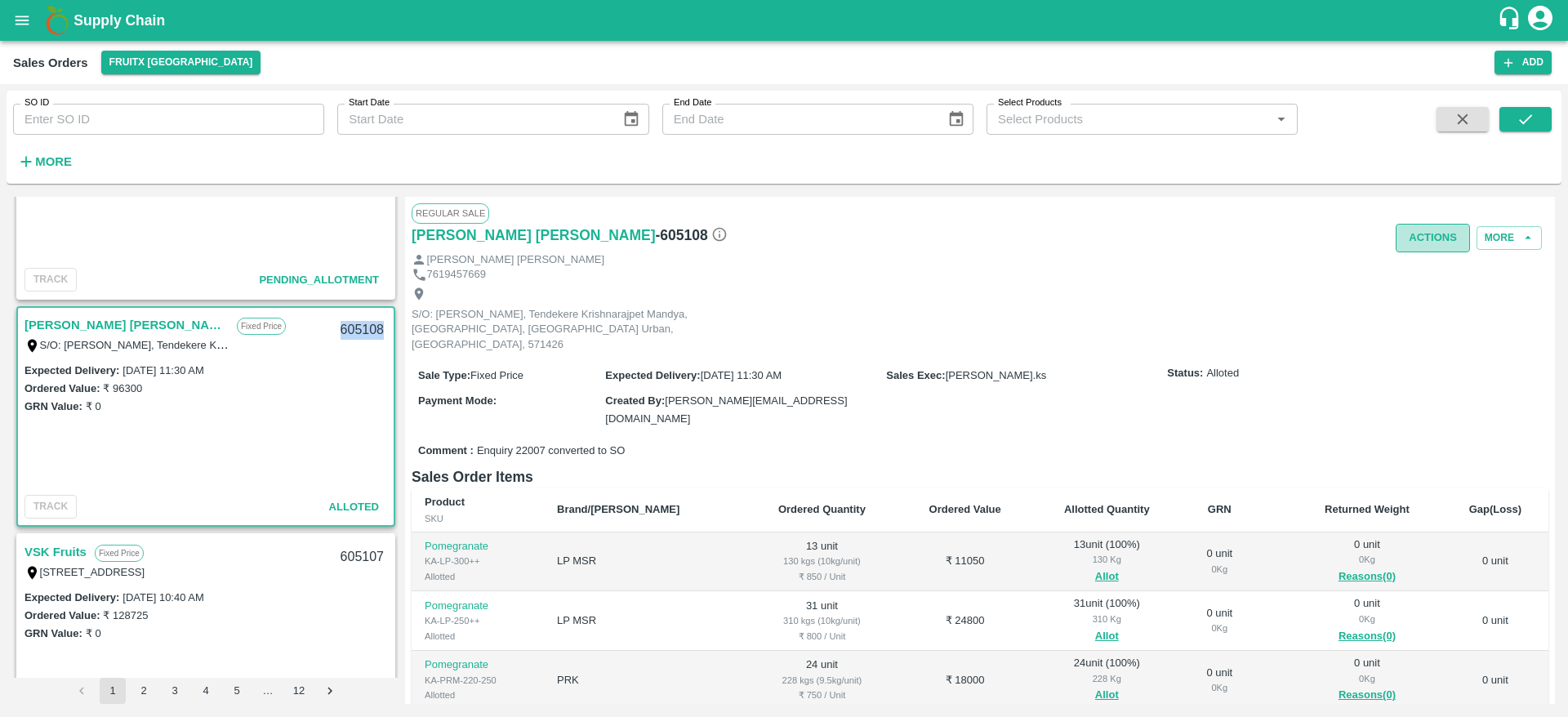
click at [1405, 231] on button "Actions" at bounding box center [1432, 238] width 74 height 29
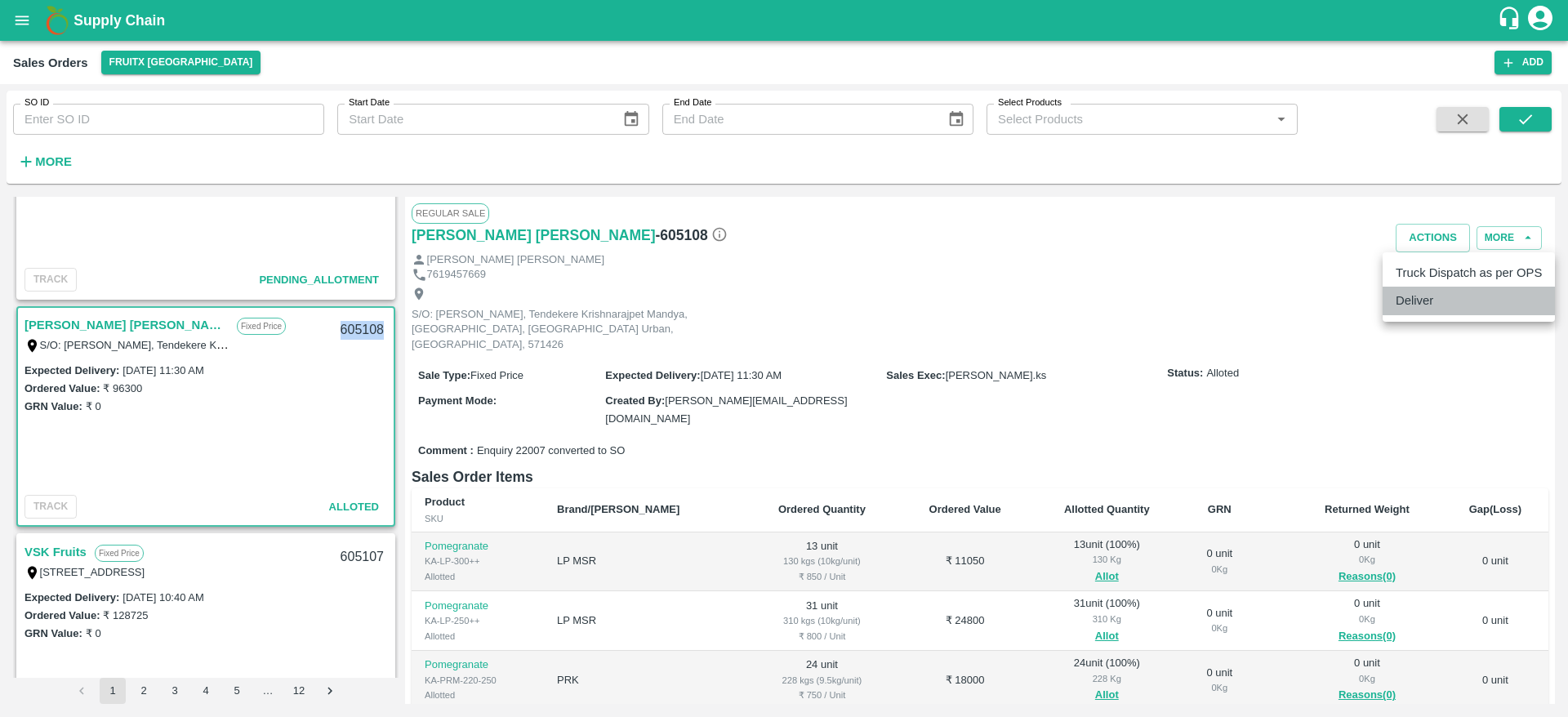
click at [1450, 314] on li "Deliver" at bounding box center [1468, 300] width 173 height 28
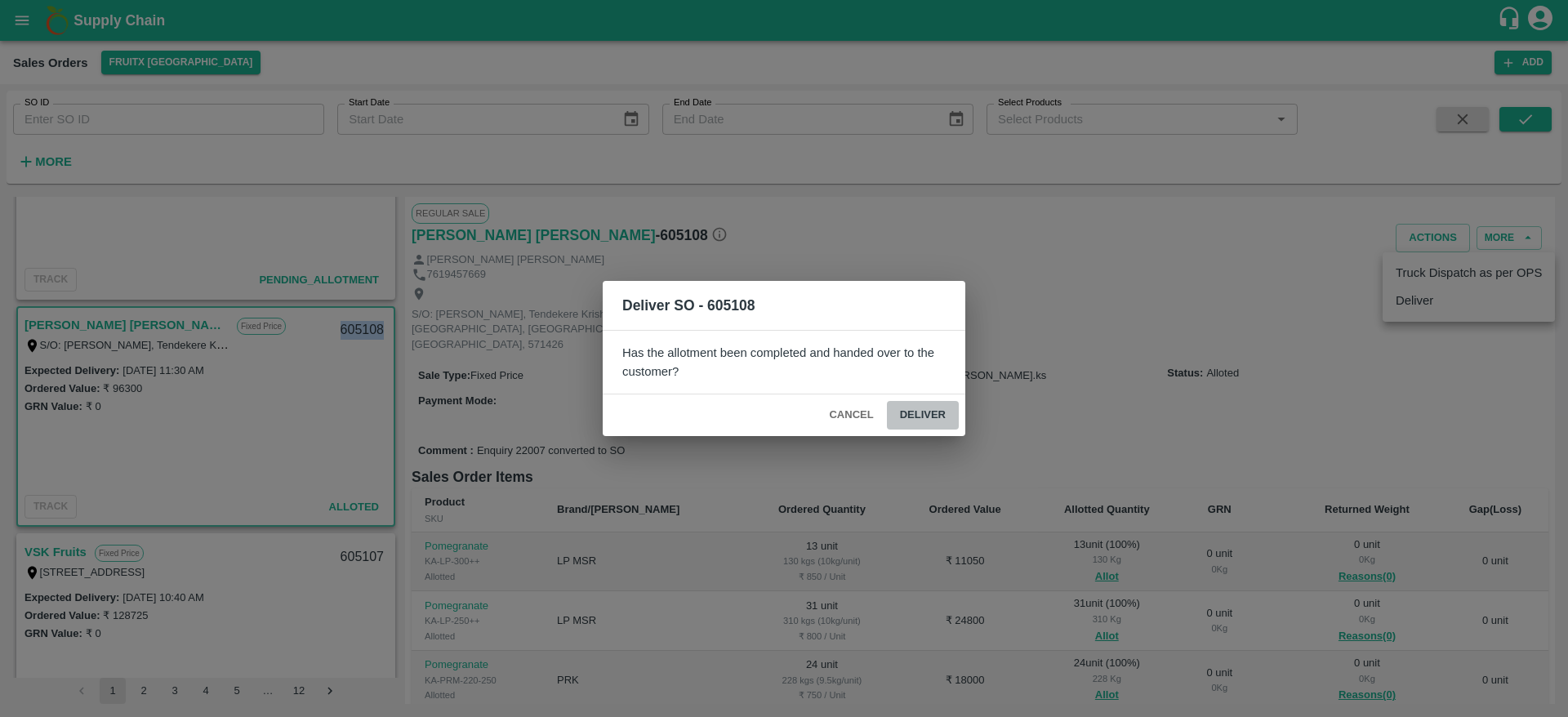
click at [936, 414] on button "Deliver" at bounding box center [922, 415] width 71 height 29
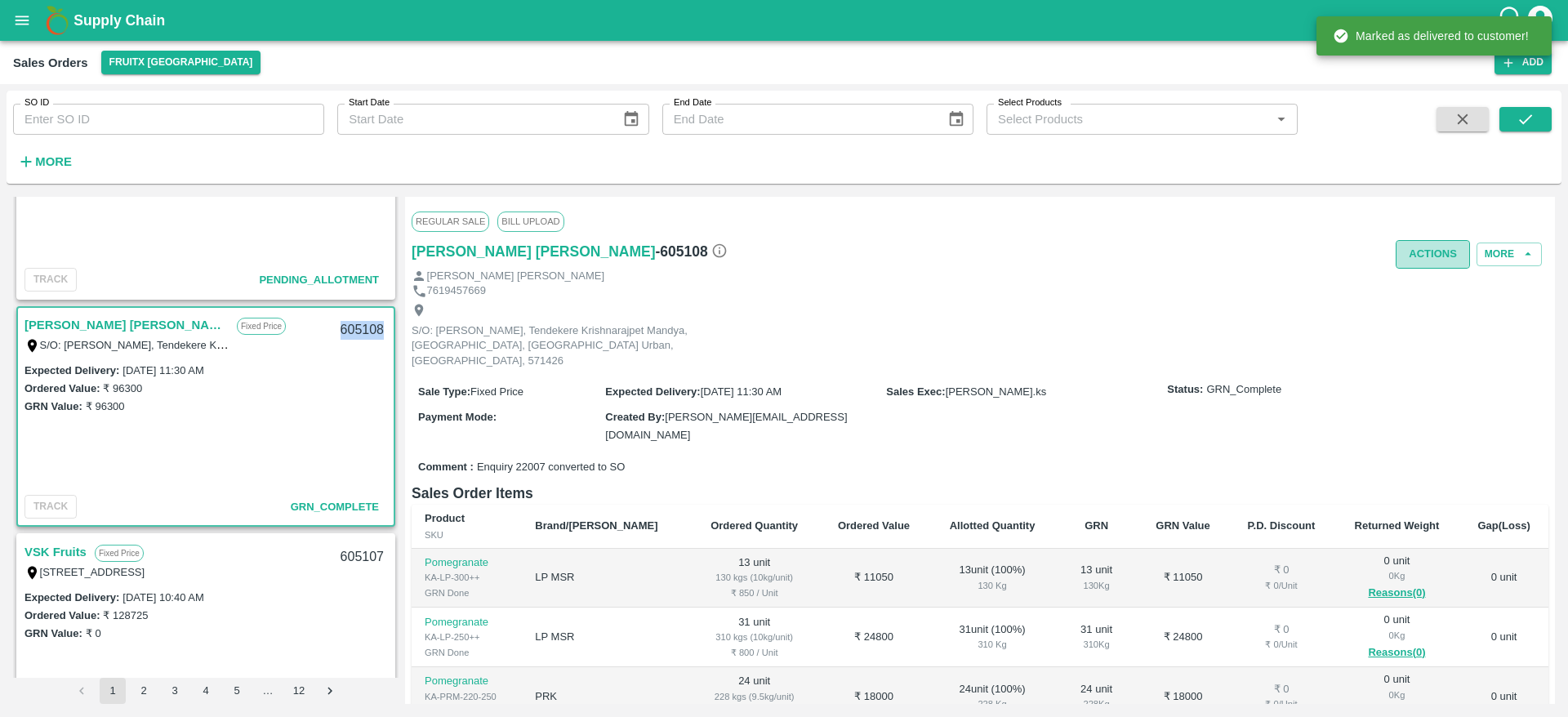
click at [1422, 263] on button "Actions" at bounding box center [1432, 255] width 74 height 29
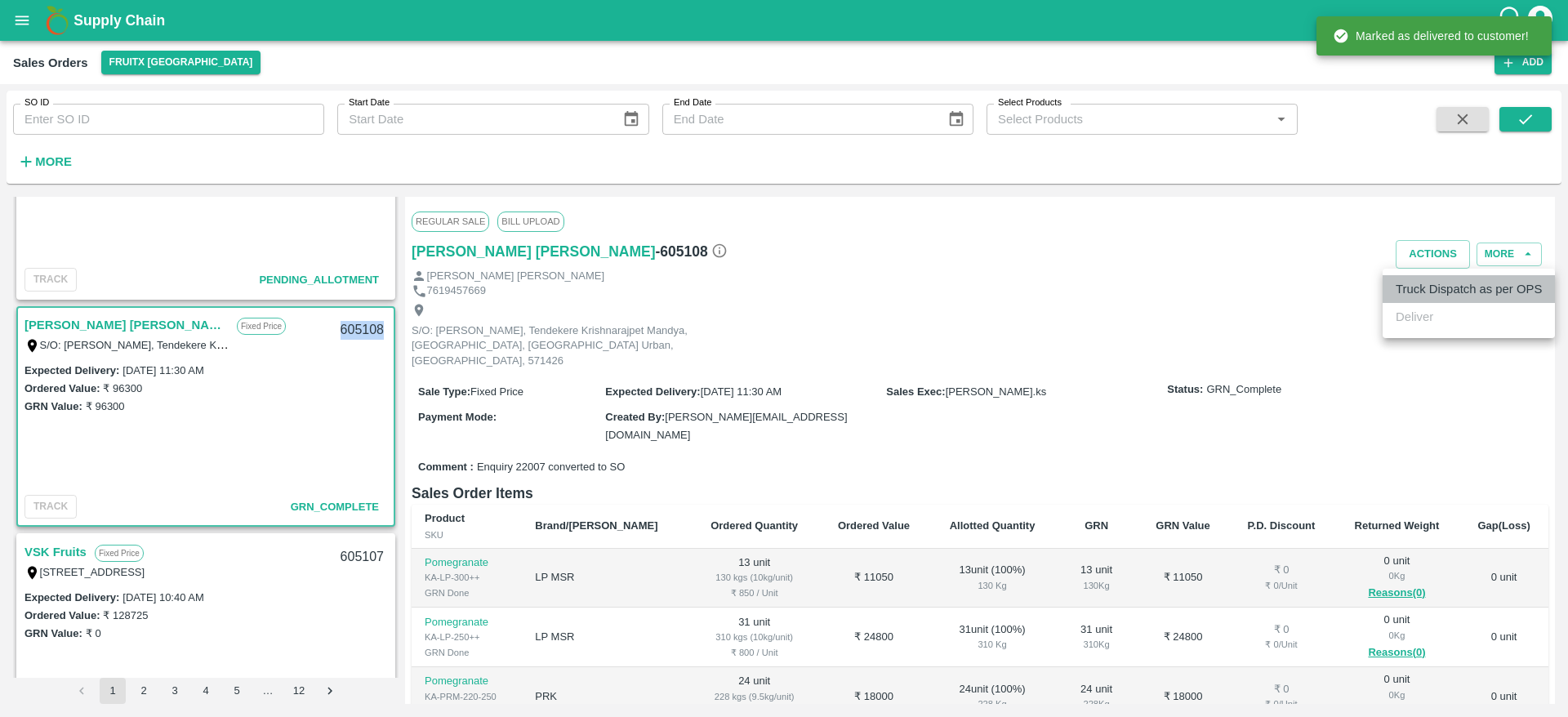
click at [1420, 295] on li "Truck Dispatch as per OPS" at bounding box center [1468, 289] width 173 height 28
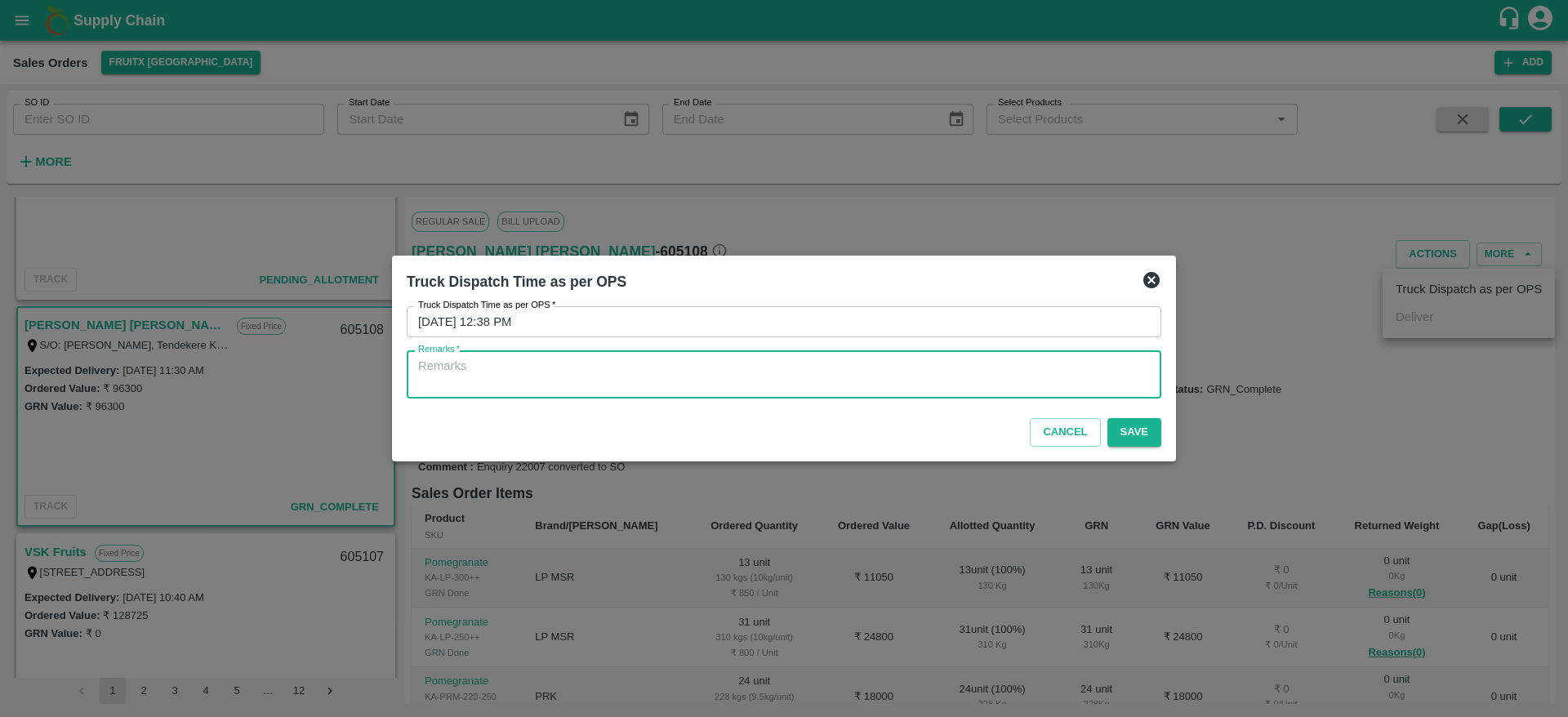
click at [1053, 367] on textarea "Remarks   *" at bounding box center [784, 375] width 731 height 35
type textarea "OTD"
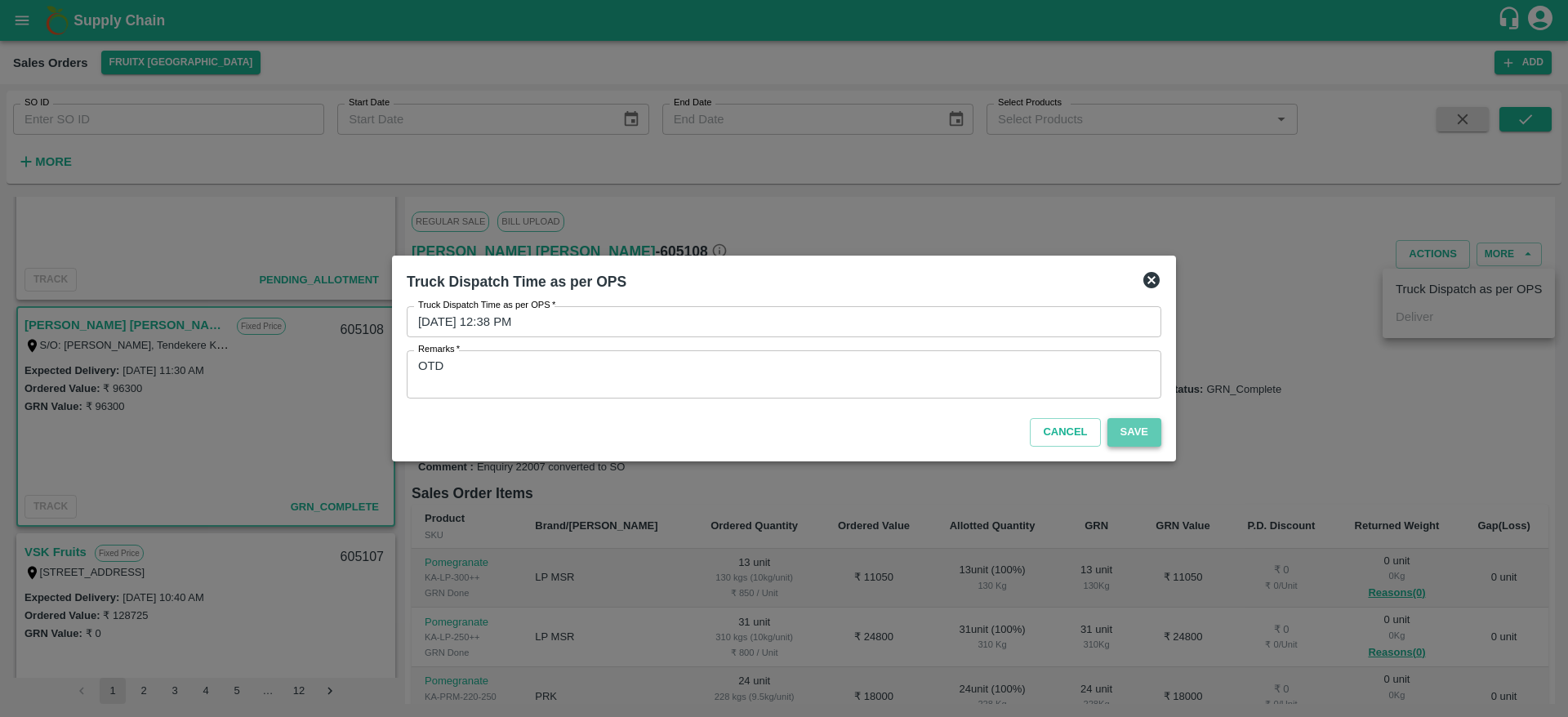
click at [1140, 423] on button "Save" at bounding box center [1134, 432] width 54 height 29
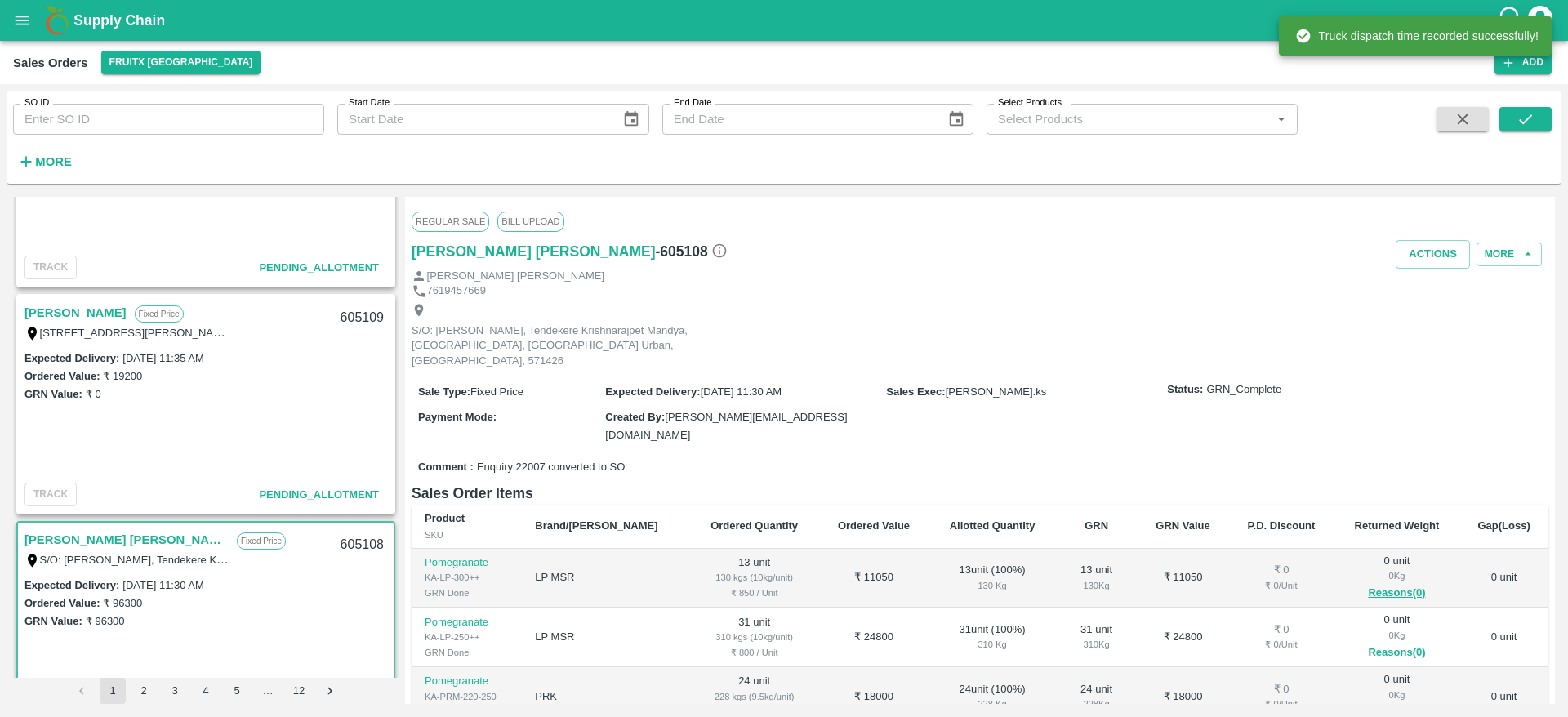
scroll to position [1722, 0]
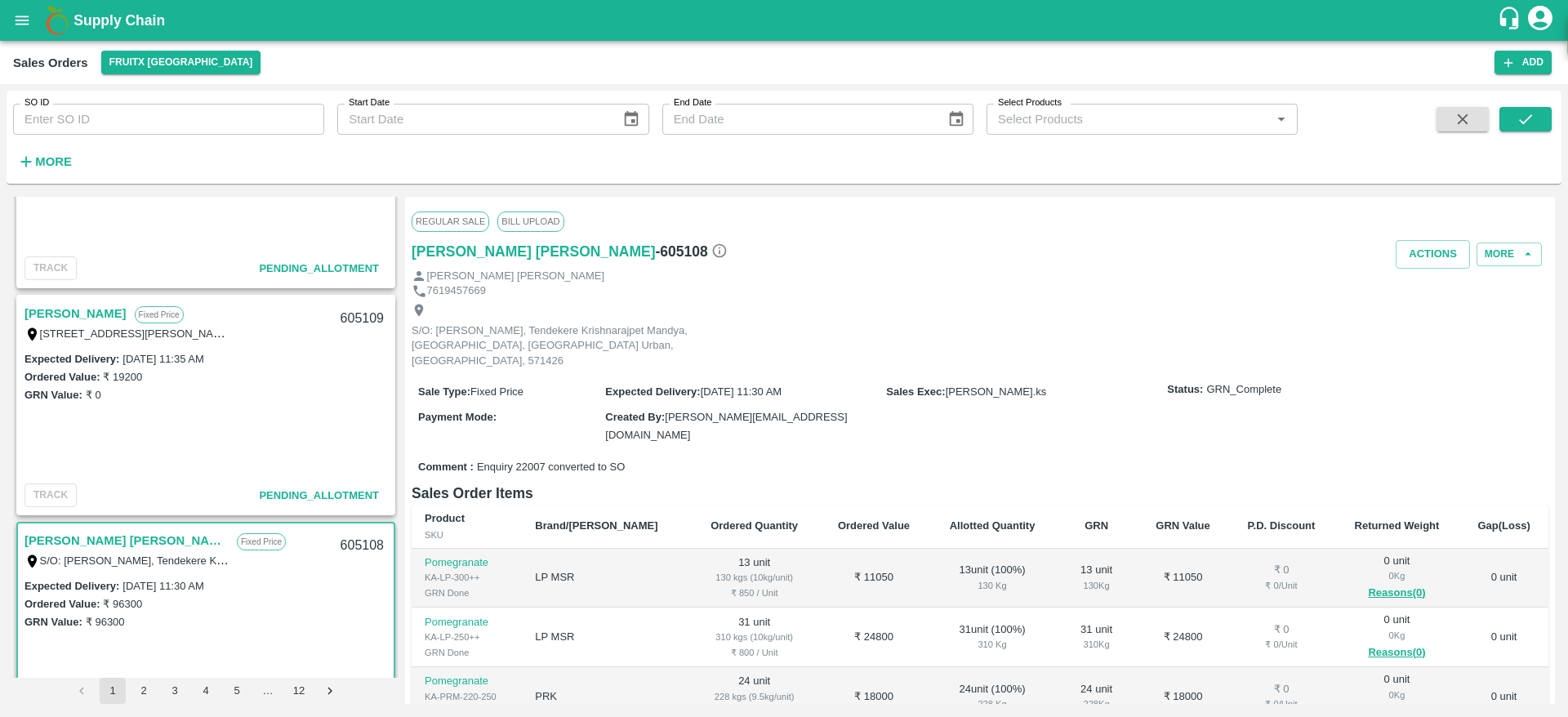
click at [54, 316] on link "[PERSON_NAME]" at bounding box center [75, 314] width 102 height 21
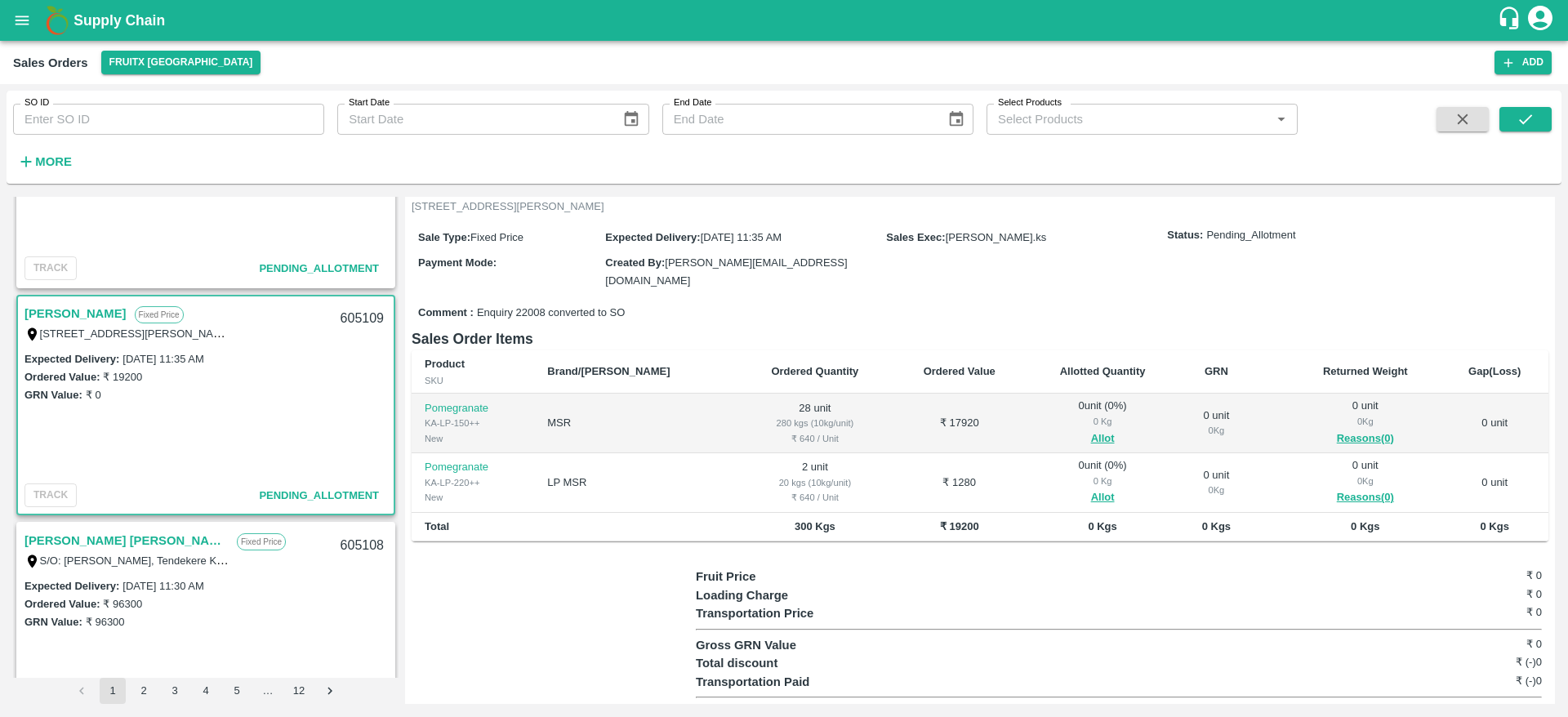
scroll to position [109, 0]
click at [1090, 429] on button "Allot" at bounding box center [1102, 436] width 24 height 18
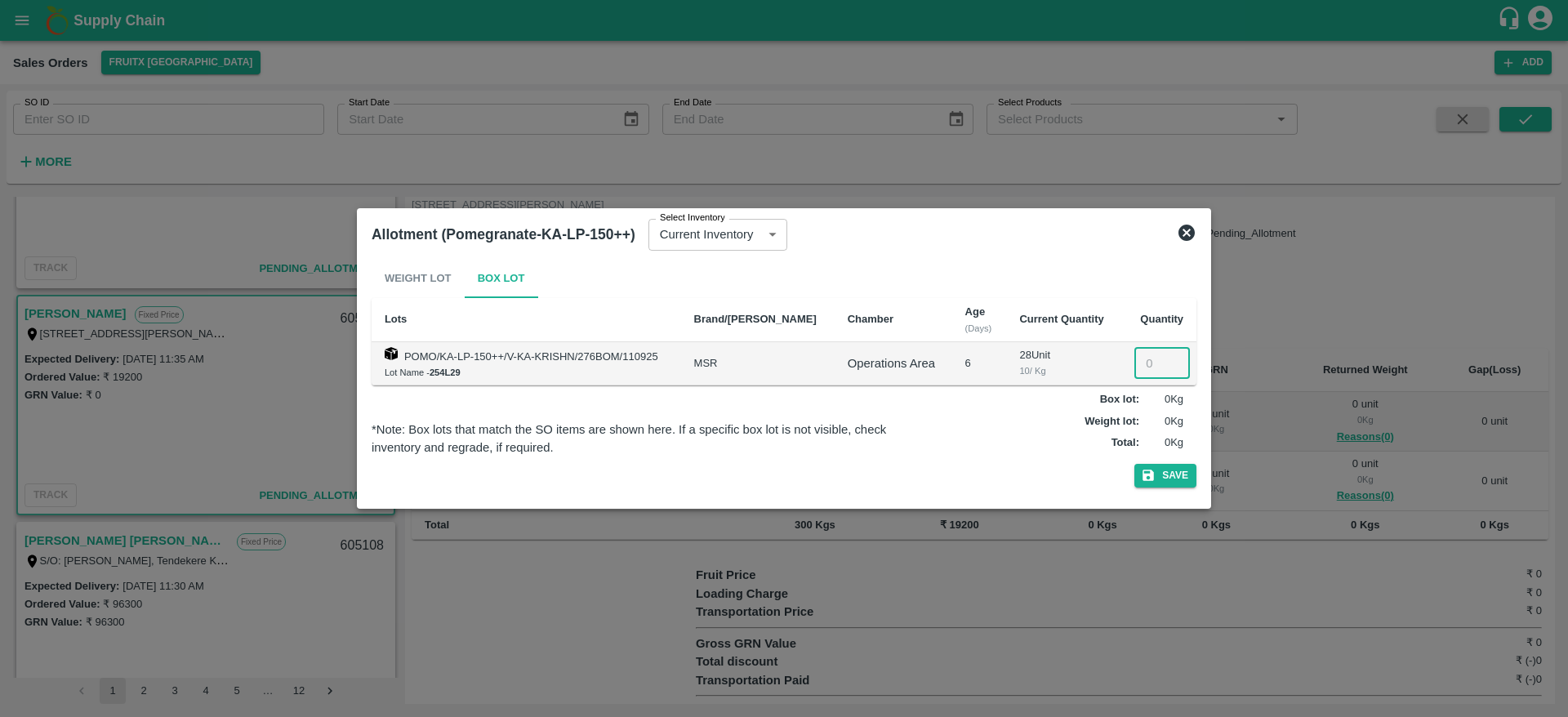
click at [1147, 358] on input "number" at bounding box center [1162, 363] width 56 height 31
type input "28"
click at [1134, 464] on button "Save" at bounding box center [1165, 476] width 62 height 24
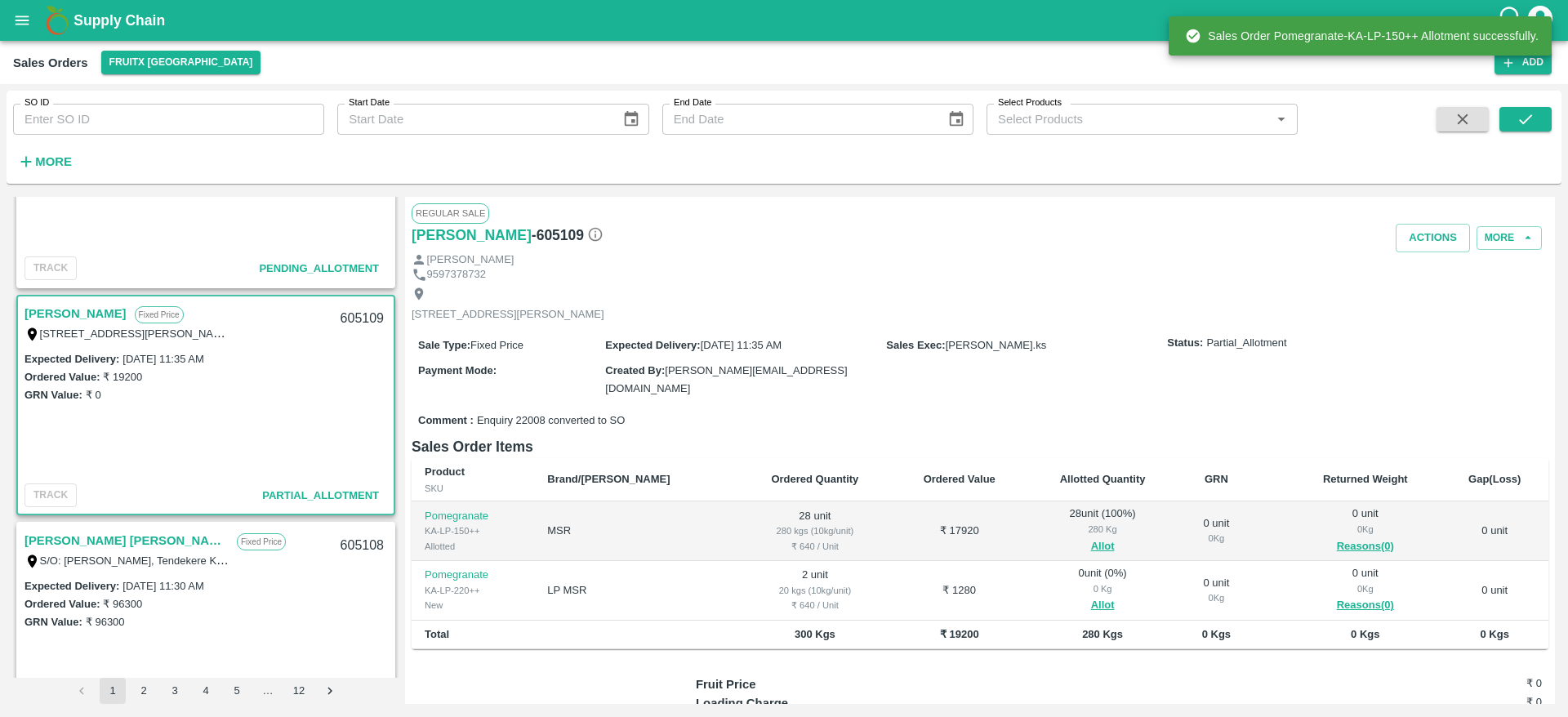
scroll to position [130, 0]
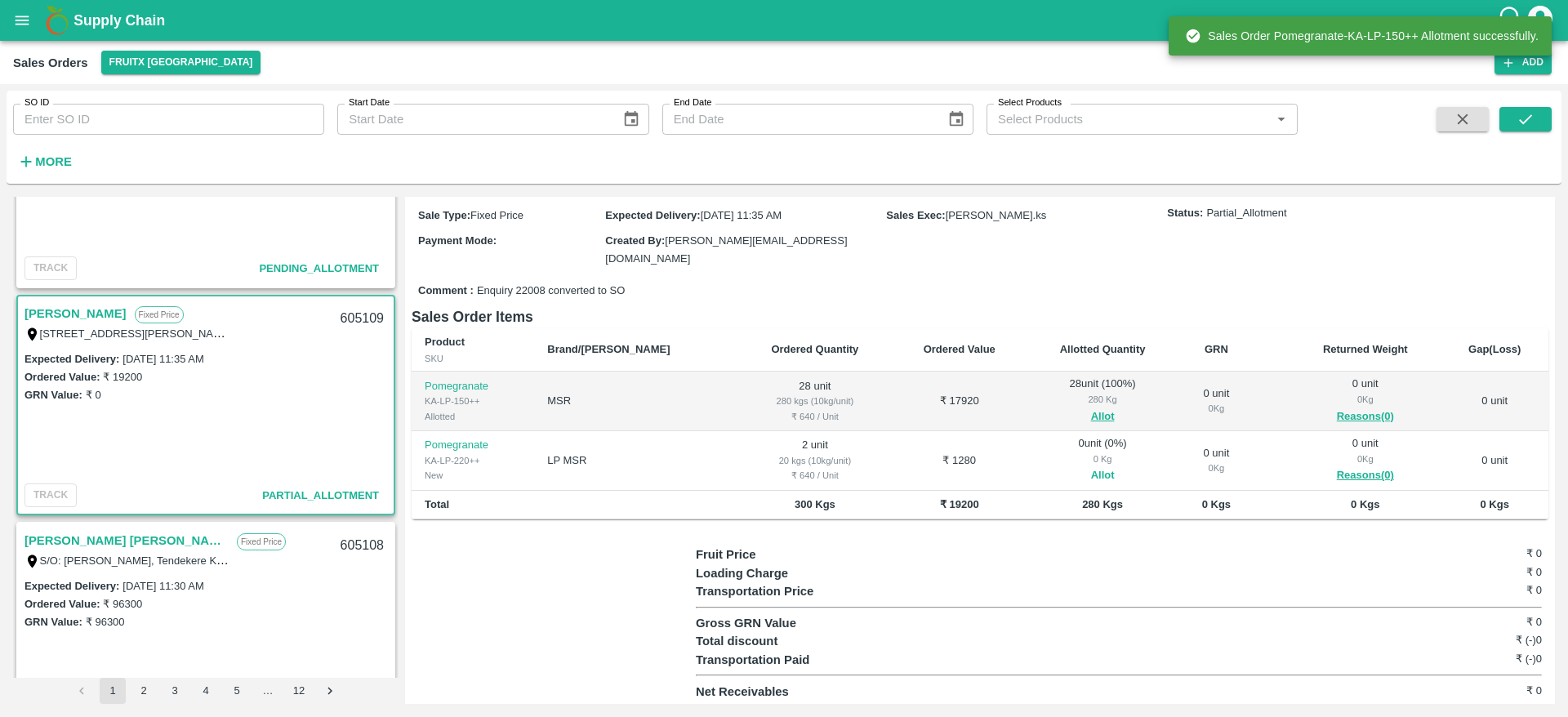
click at [1090, 466] on button "Allot" at bounding box center [1102, 475] width 24 height 18
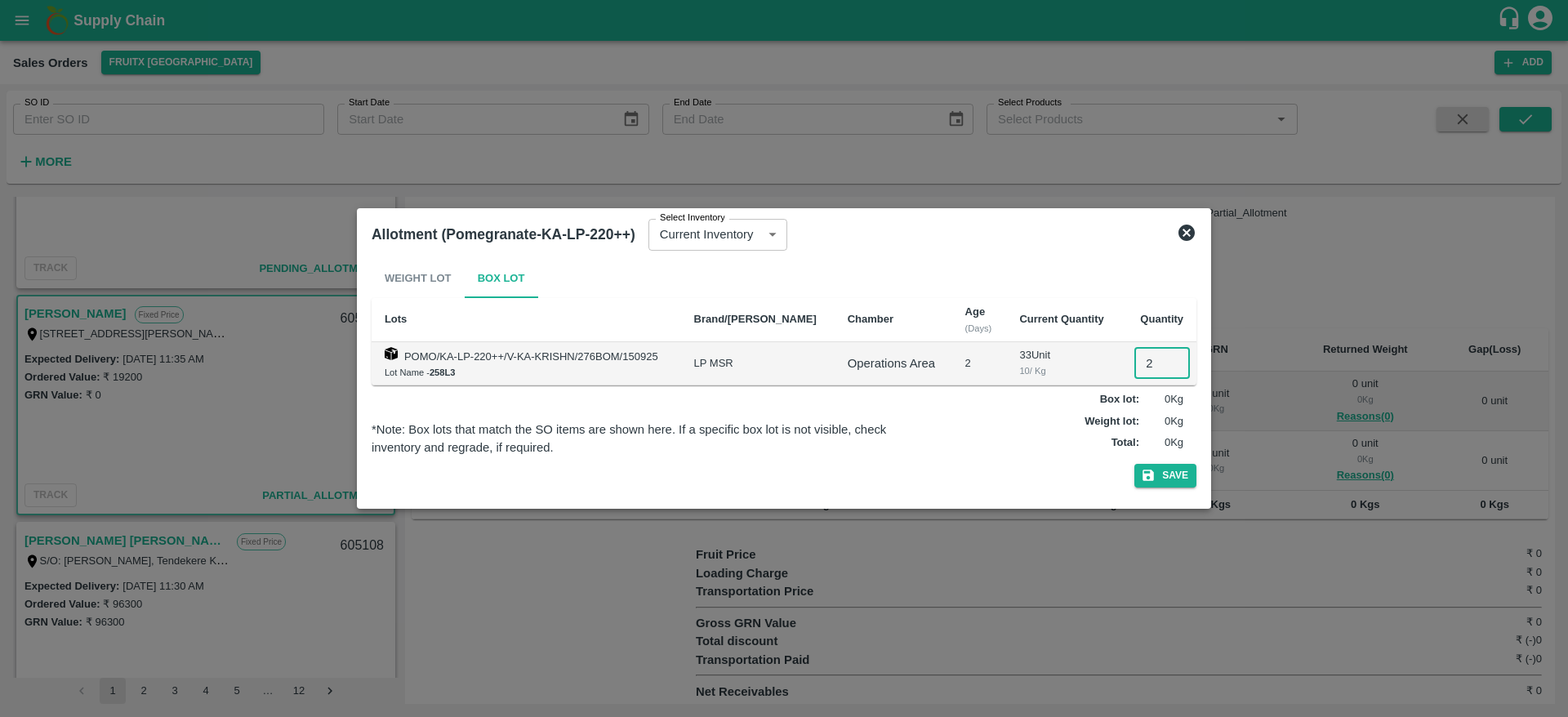
click at [1142, 354] on input "2" at bounding box center [1162, 363] width 56 height 31
type input "2"
click at [1134, 464] on button "Save" at bounding box center [1165, 476] width 62 height 24
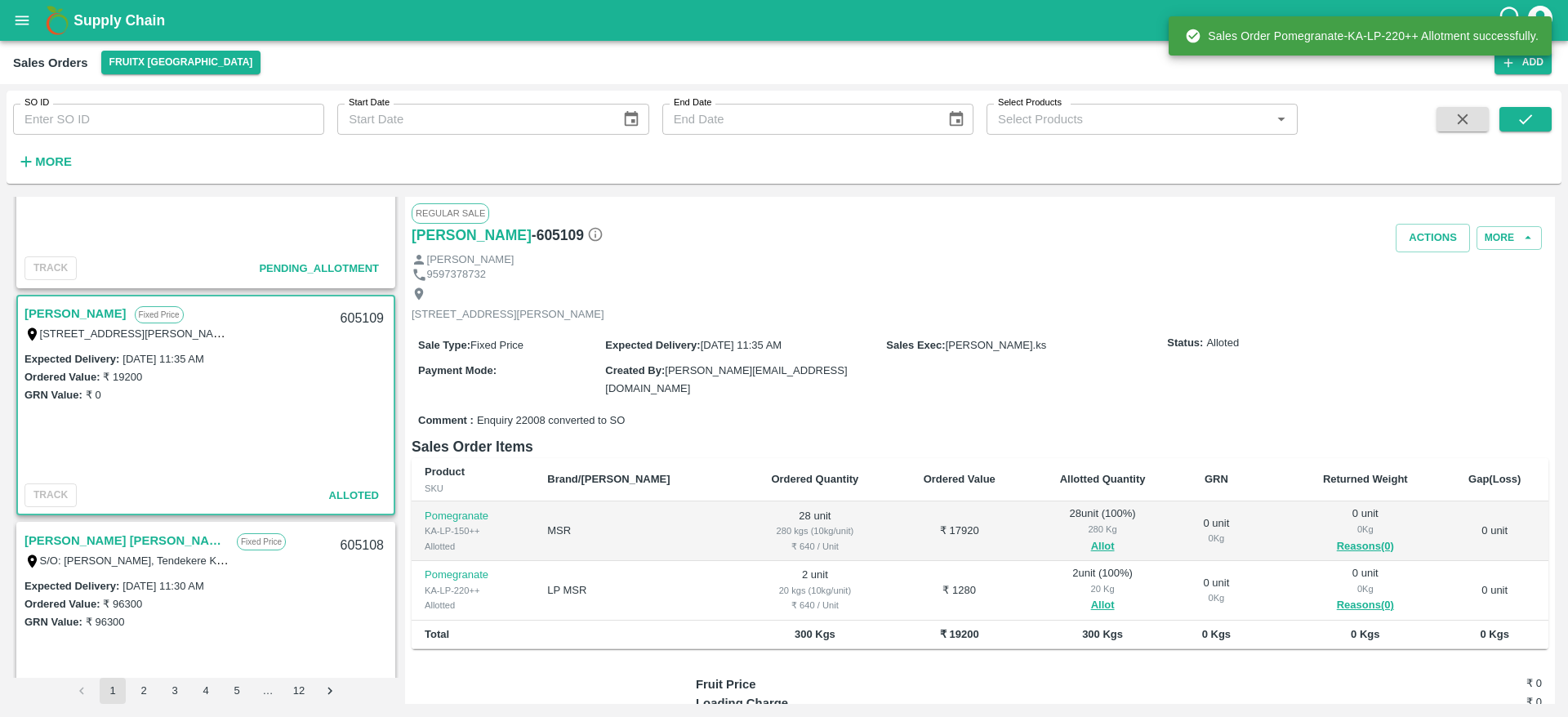
click at [360, 314] on div "605109" at bounding box center [362, 319] width 63 height 39
copy div "605109"
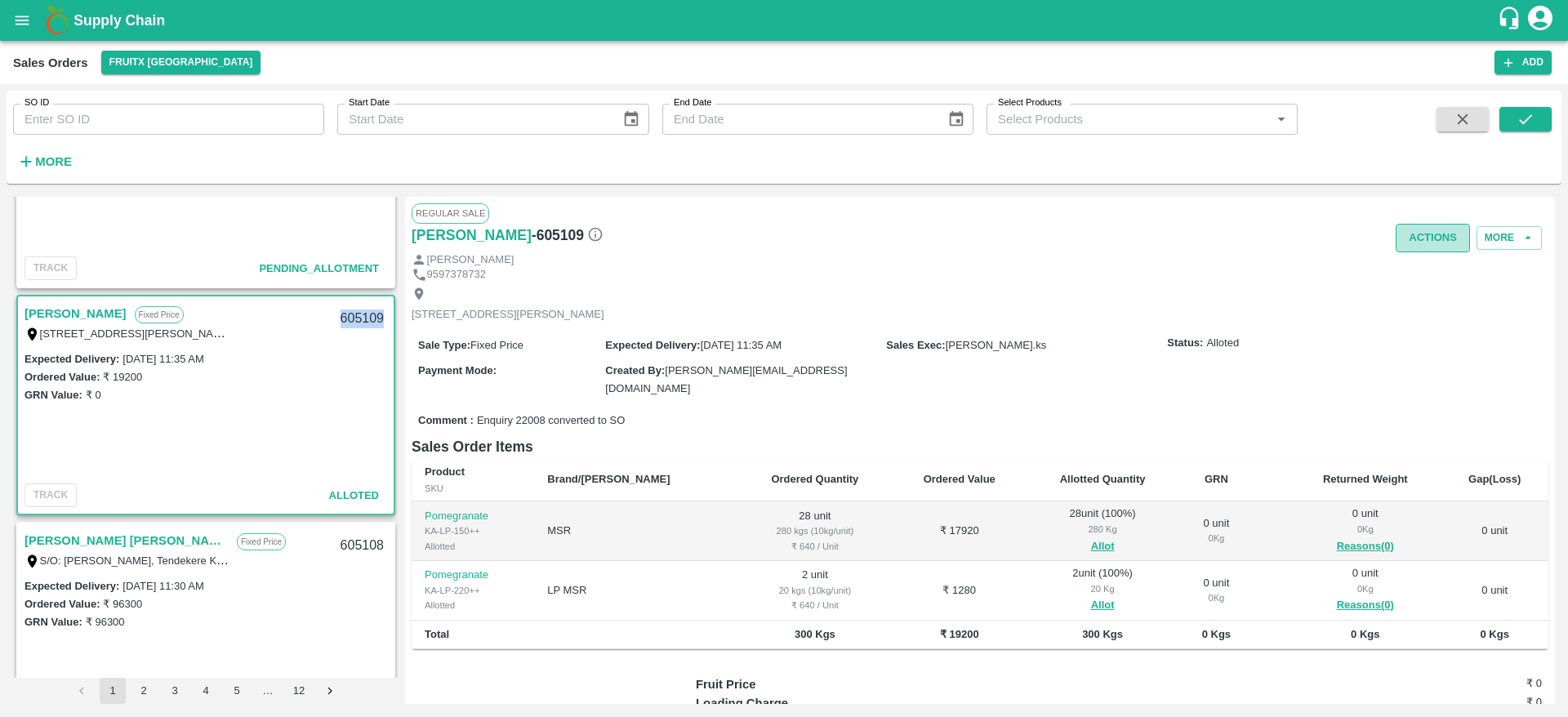
click at [1432, 231] on button "Actions" at bounding box center [1432, 238] width 74 height 29
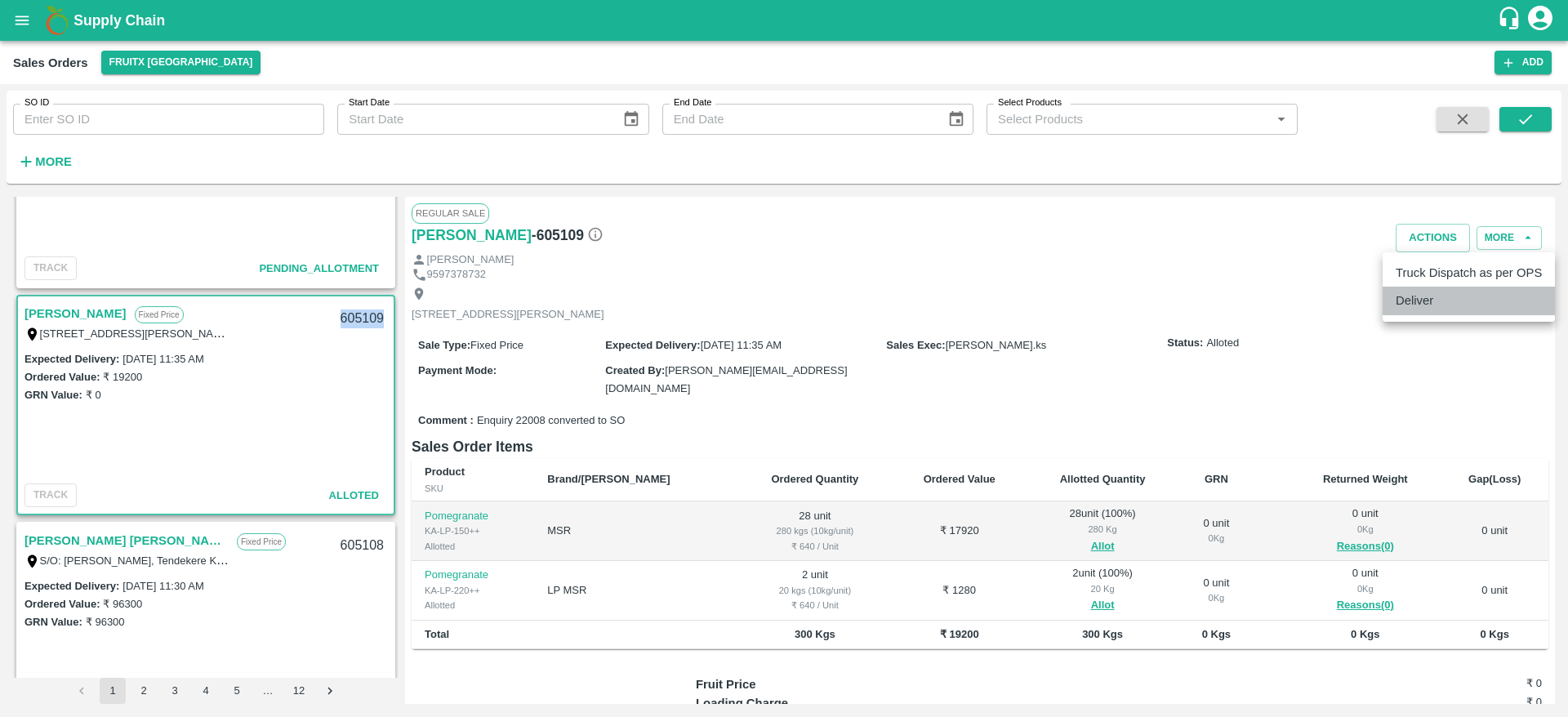
click at [1420, 300] on li "Deliver" at bounding box center [1468, 300] width 173 height 28
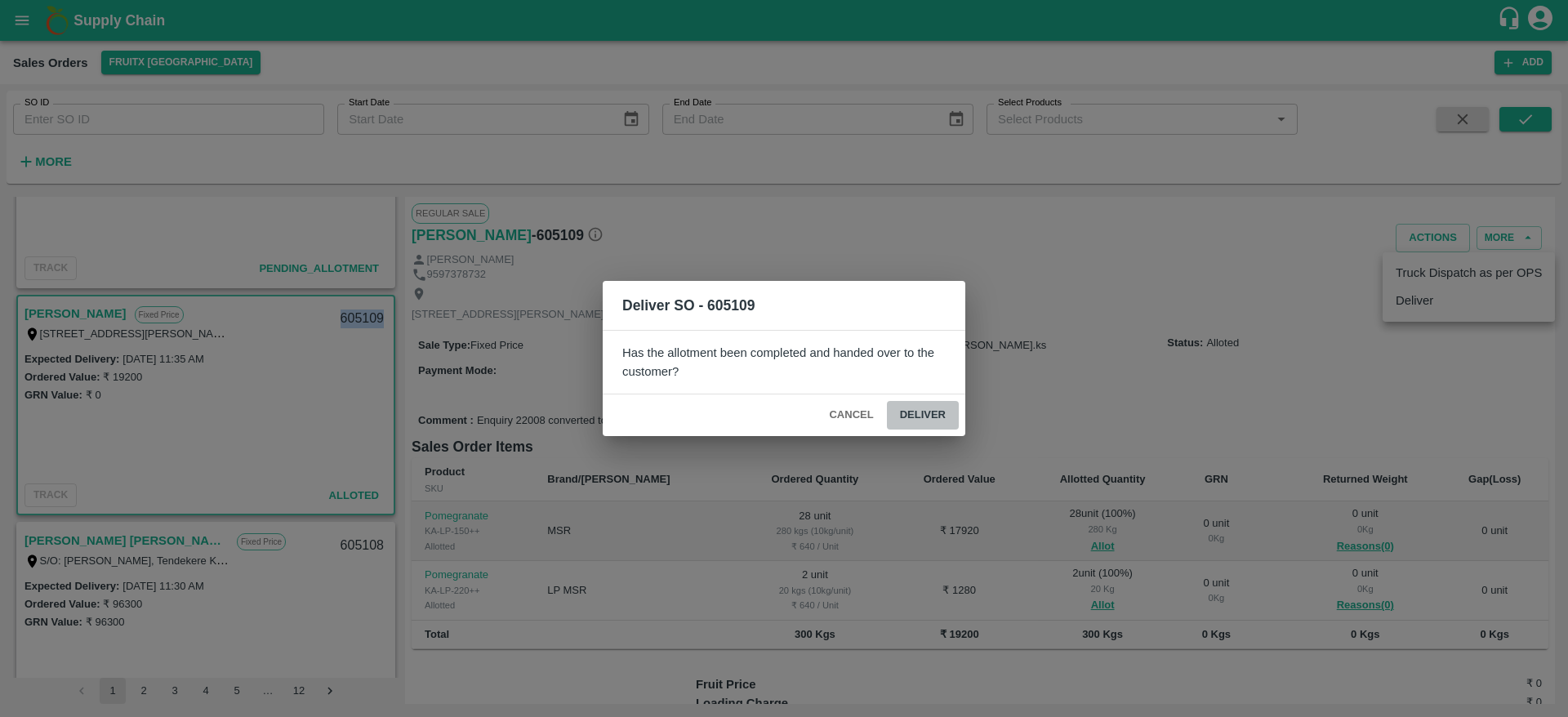
click at [942, 413] on button "Deliver" at bounding box center [922, 415] width 71 height 29
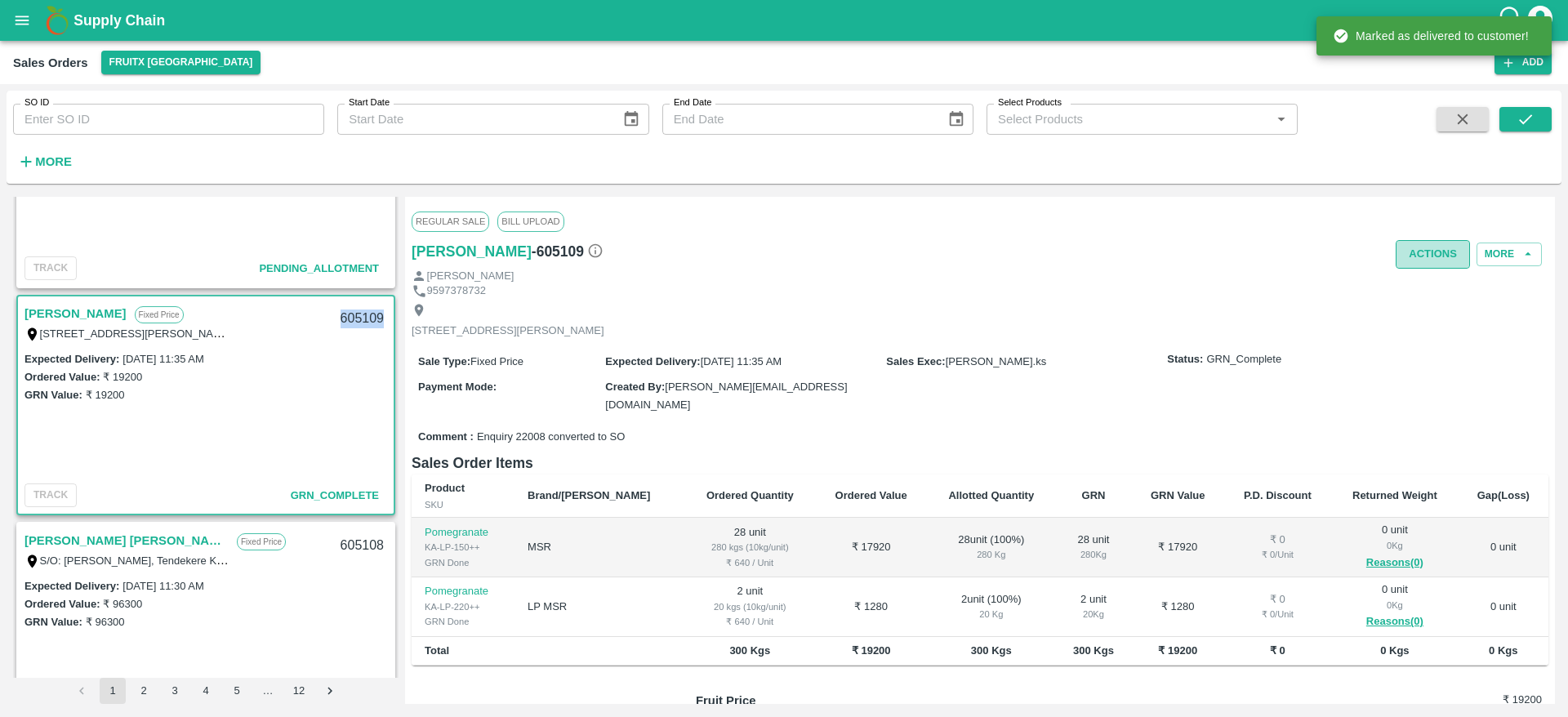
click at [1399, 262] on button "Actions" at bounding box center [1432, 255] width 74 height 29
click at [1438, 303] on ul "Truck Dispatch as per OPS Deliver" at bounding box center [1468, 303] width 173 height 69
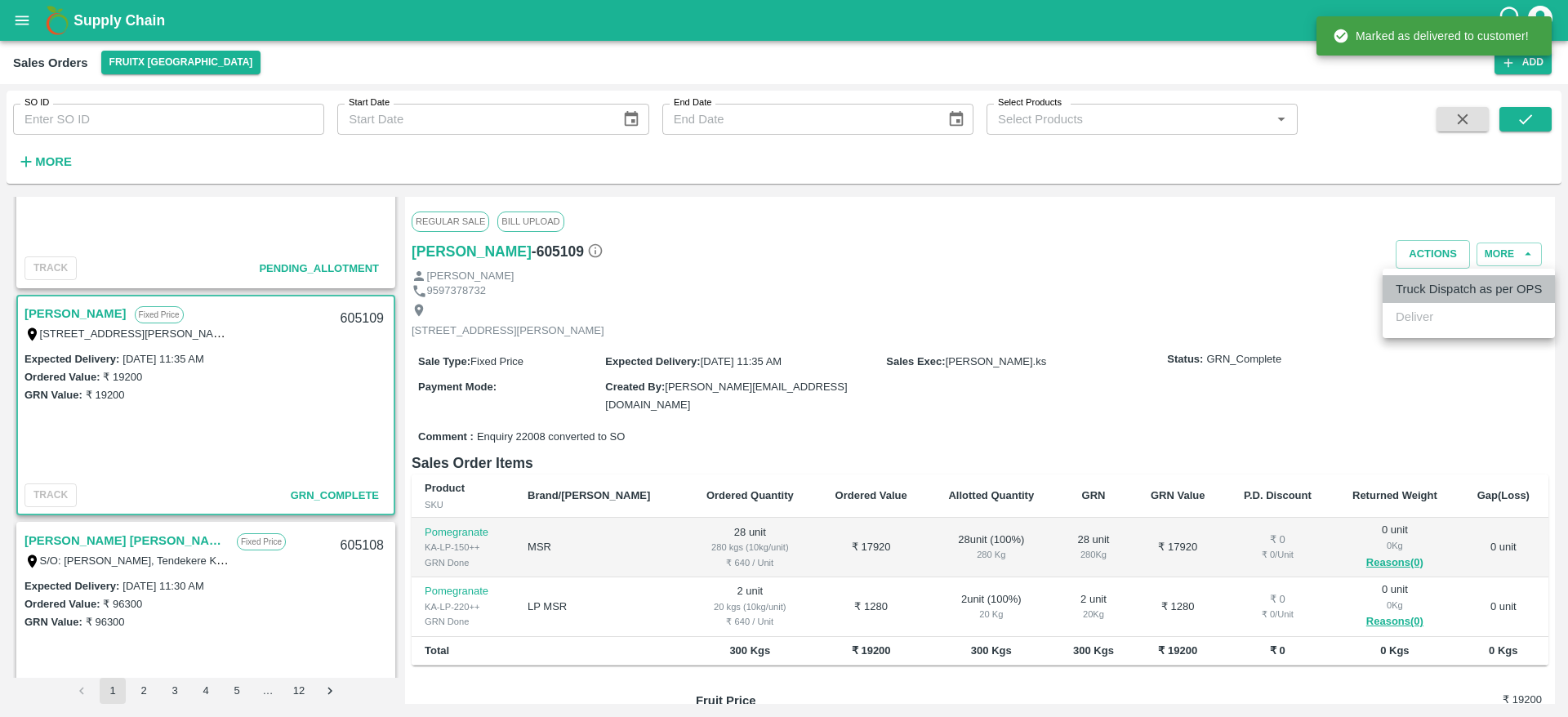
click at [1391, 275] on li "Truck Dispatch as per OPS" at bounding box center [1468, 289] width 173 height 28
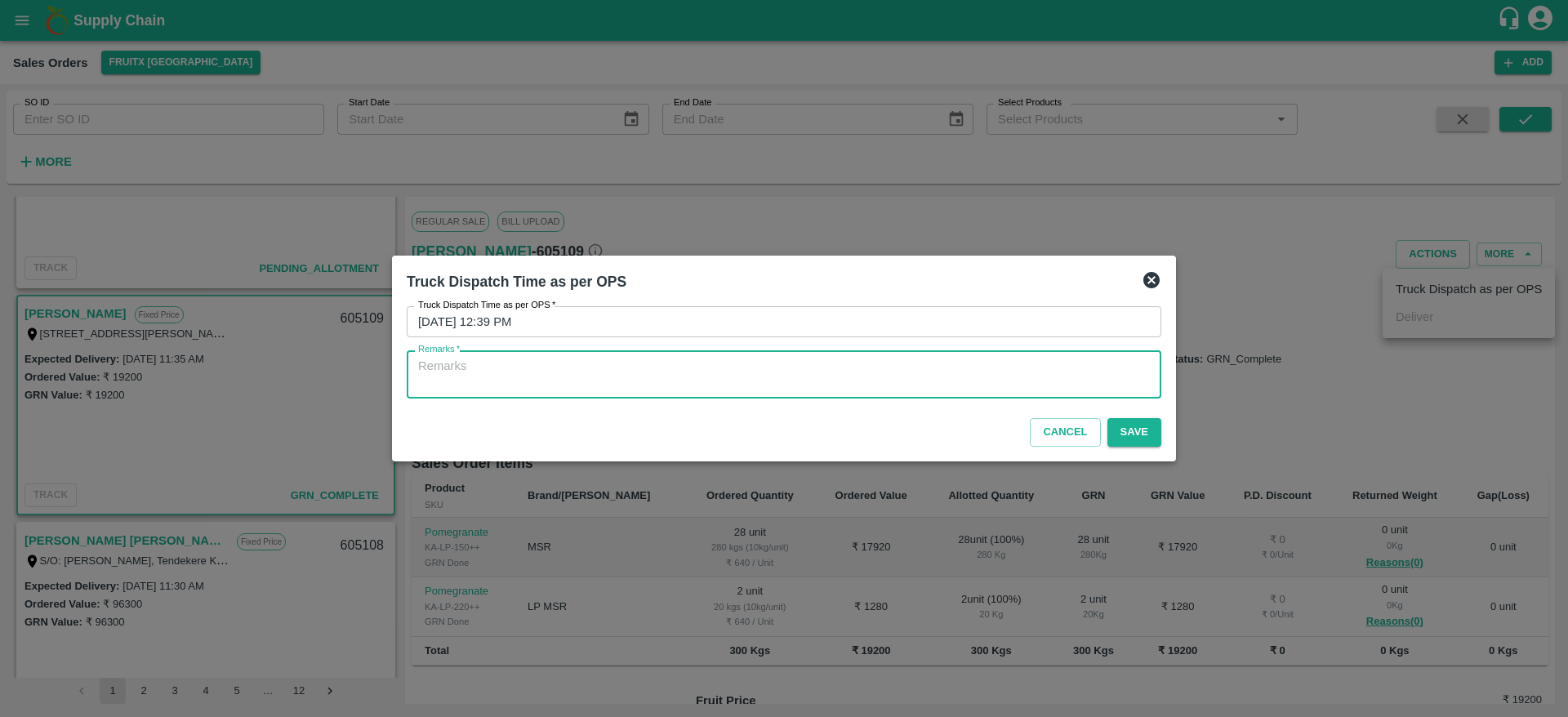
click at [1090, 371] on textarea "Remarks   *" at bounding box center [784, 375] width 731 height 35
type textarea "OTD"
click at [1136, 443] on button "Save" at bounding box center [1134, 432] width 54 height 29
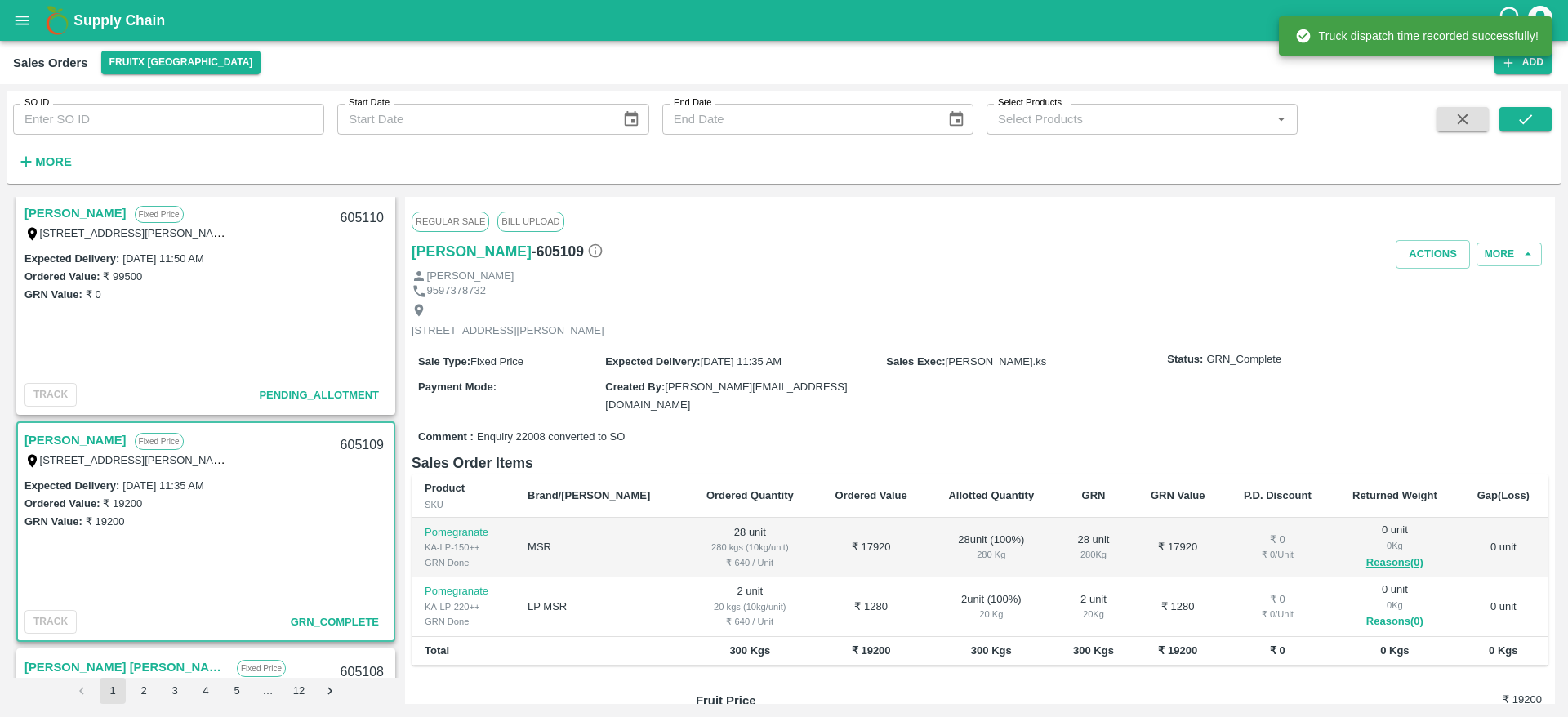
scroll to position [1559, 0]
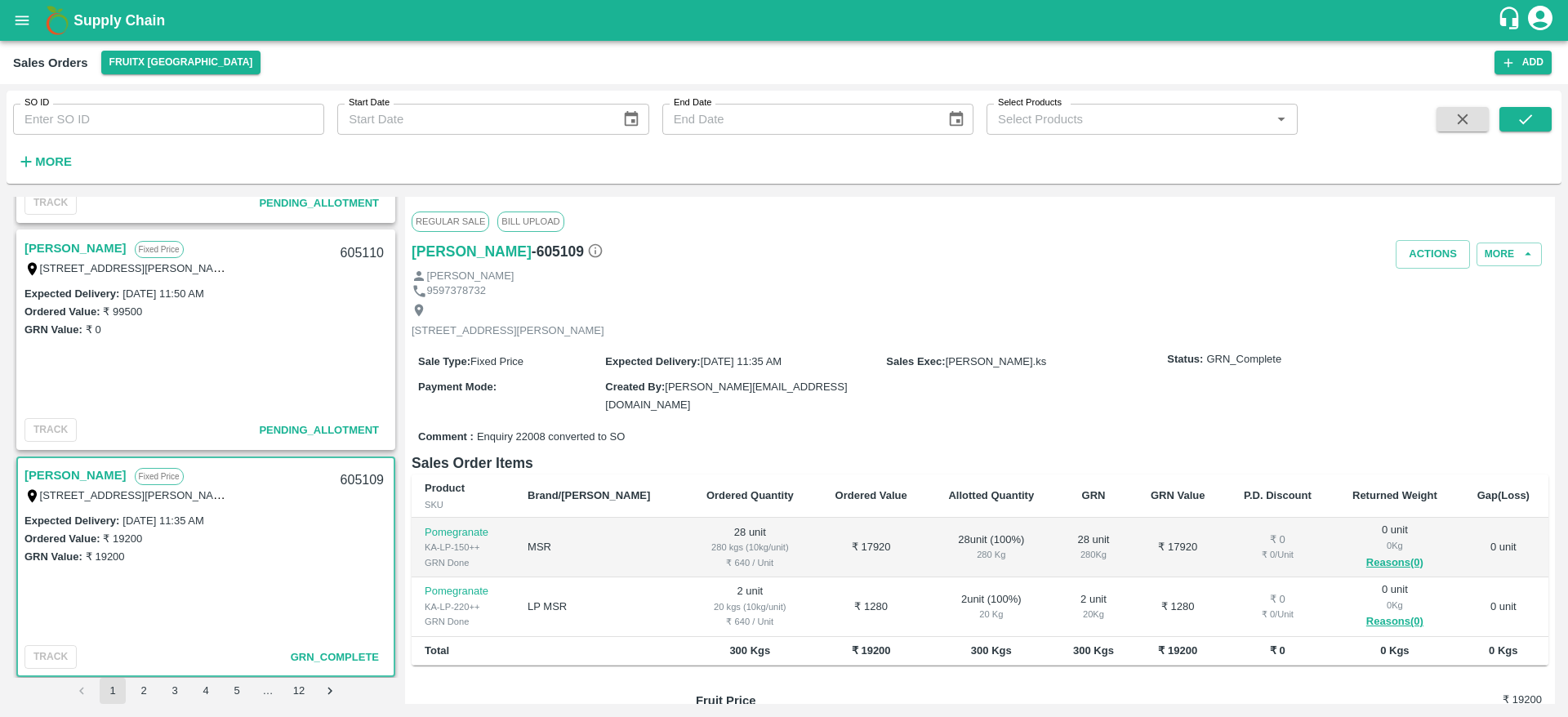
click at [69, 244] on link "[PERSON_NAME]" at bounding box center [75, 248] width 102 height 21
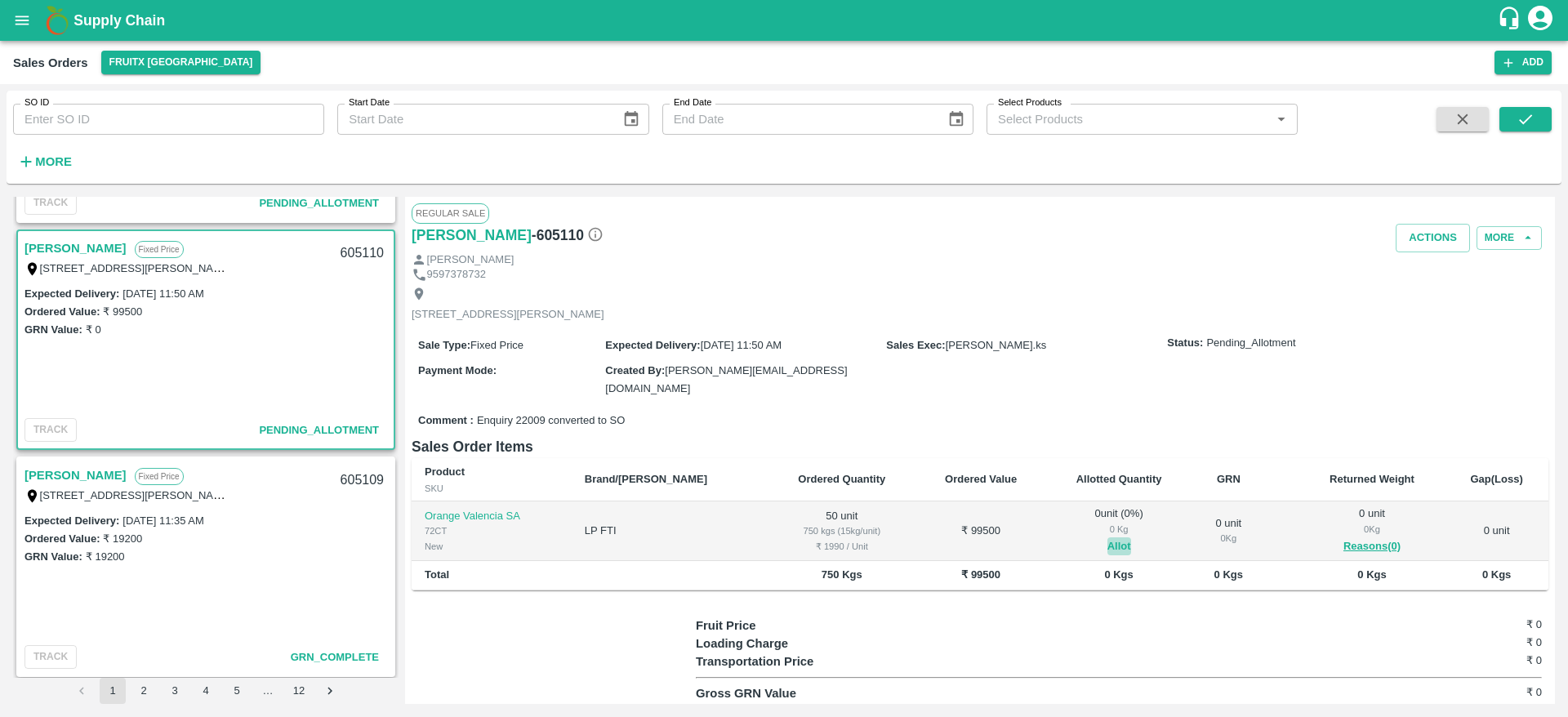
click at [1107, 538] on button "Allot" at bounding box center [1118, 546] width 24 height 18
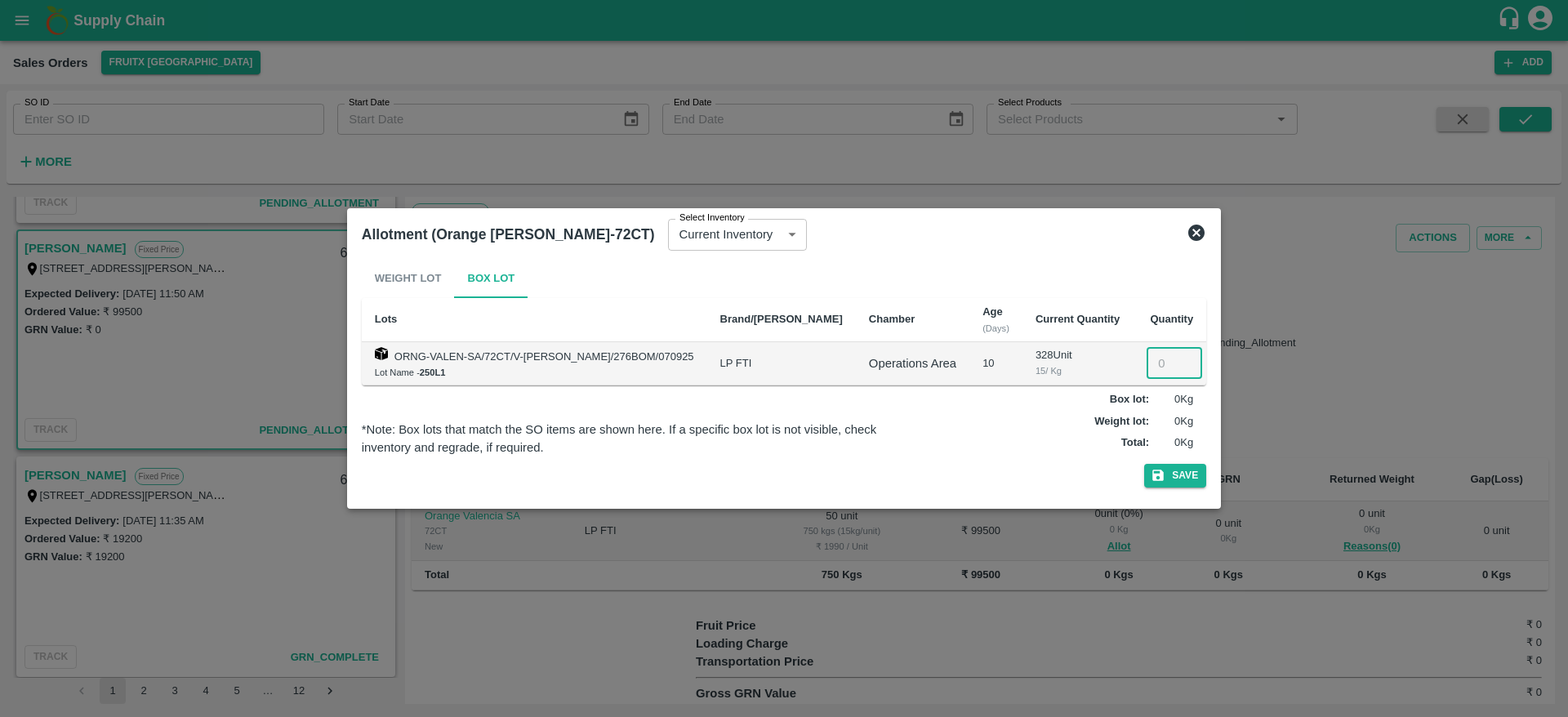
click at [1152, 365] on input "number" at bounding box center [1174, 363] width 56 height 31
type input "50"
click at [1143, 464] on button "Save" at bounding box center [1174, 476] width 62 height 24
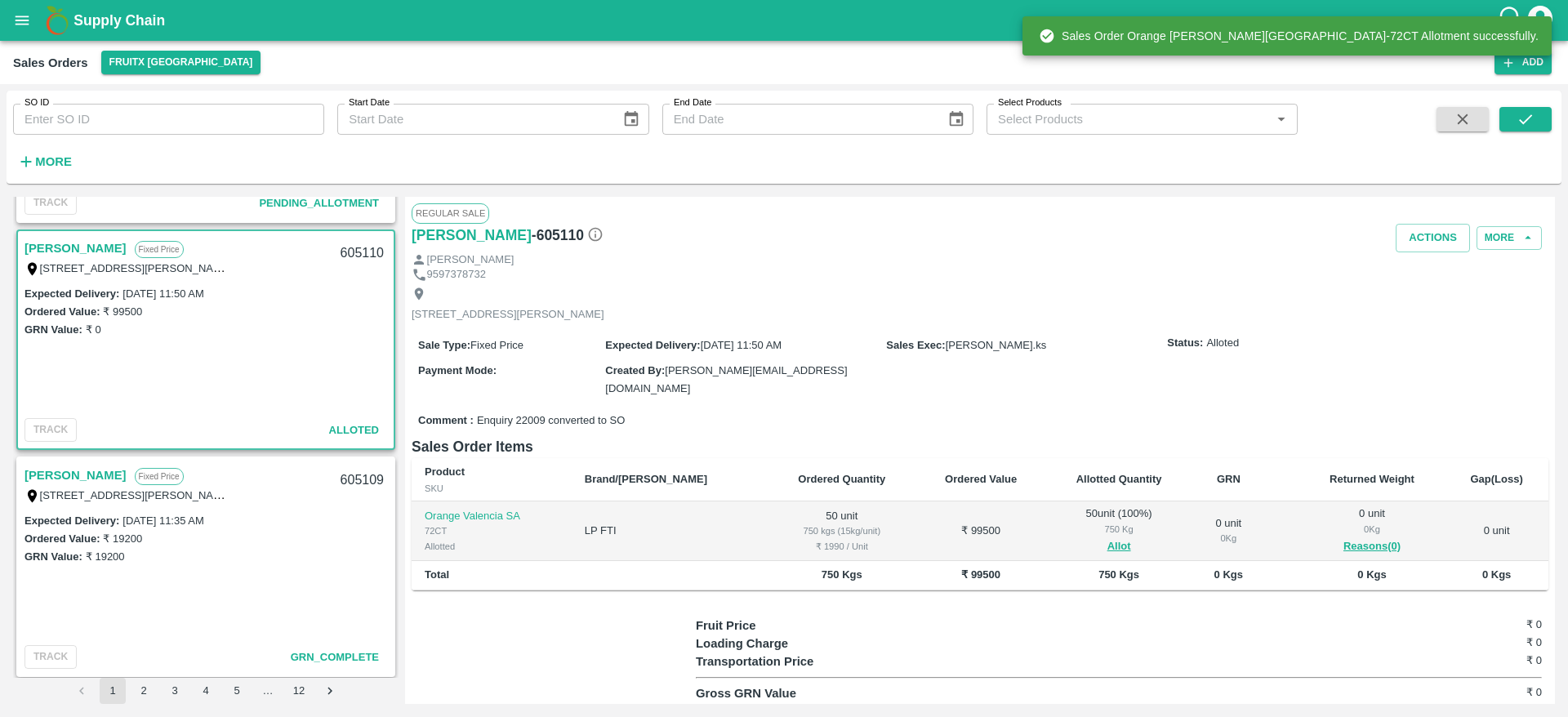
click at [353, 254] on div "605110" at bounding box center [362, 254] width 63 height 39
copy div "605110"
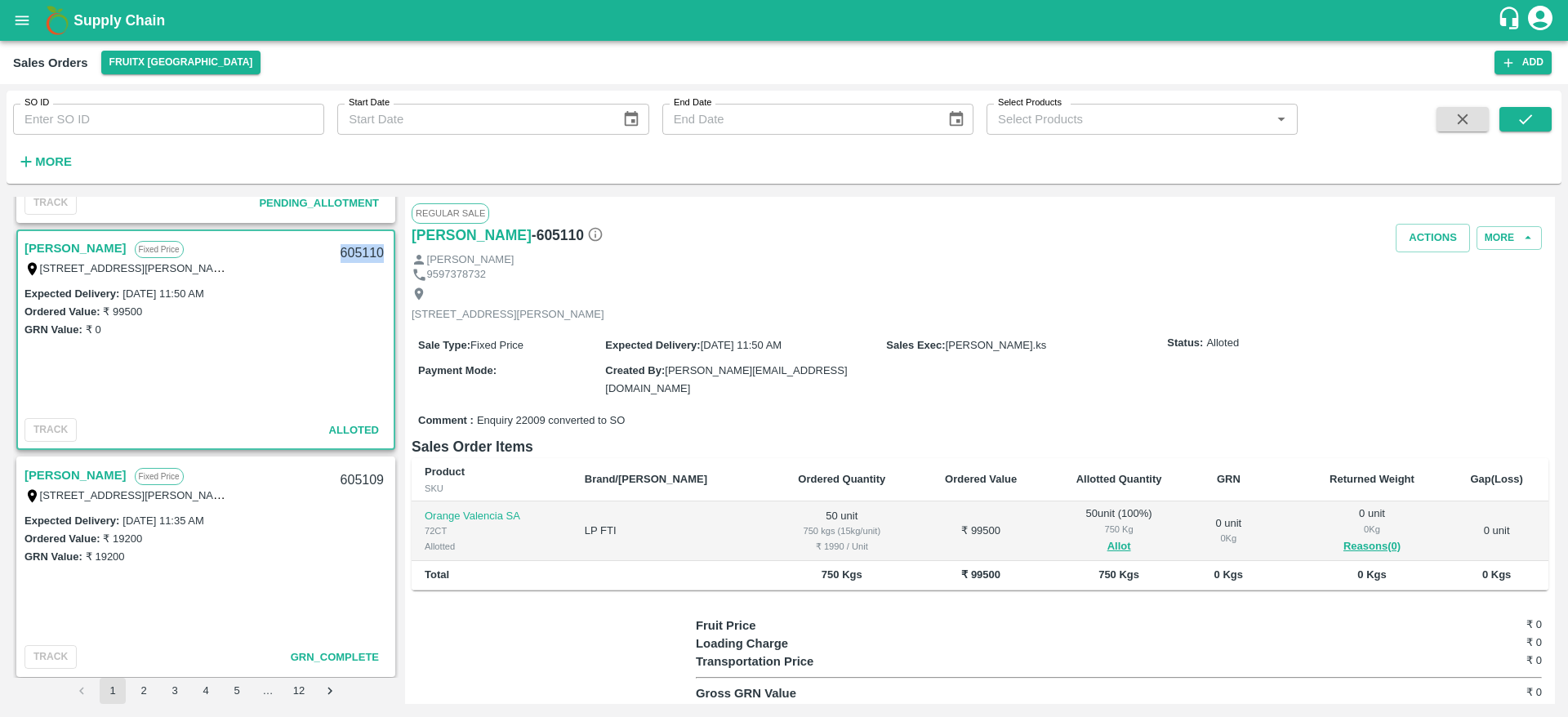
copy div "605110"
click at [1412, 241] on button "Actions" at bounding box center [1432, 238] width 74 height 29
click at [1410, 305] on li "Deliver" at bounding box center [1468, 300] width 173 height 28
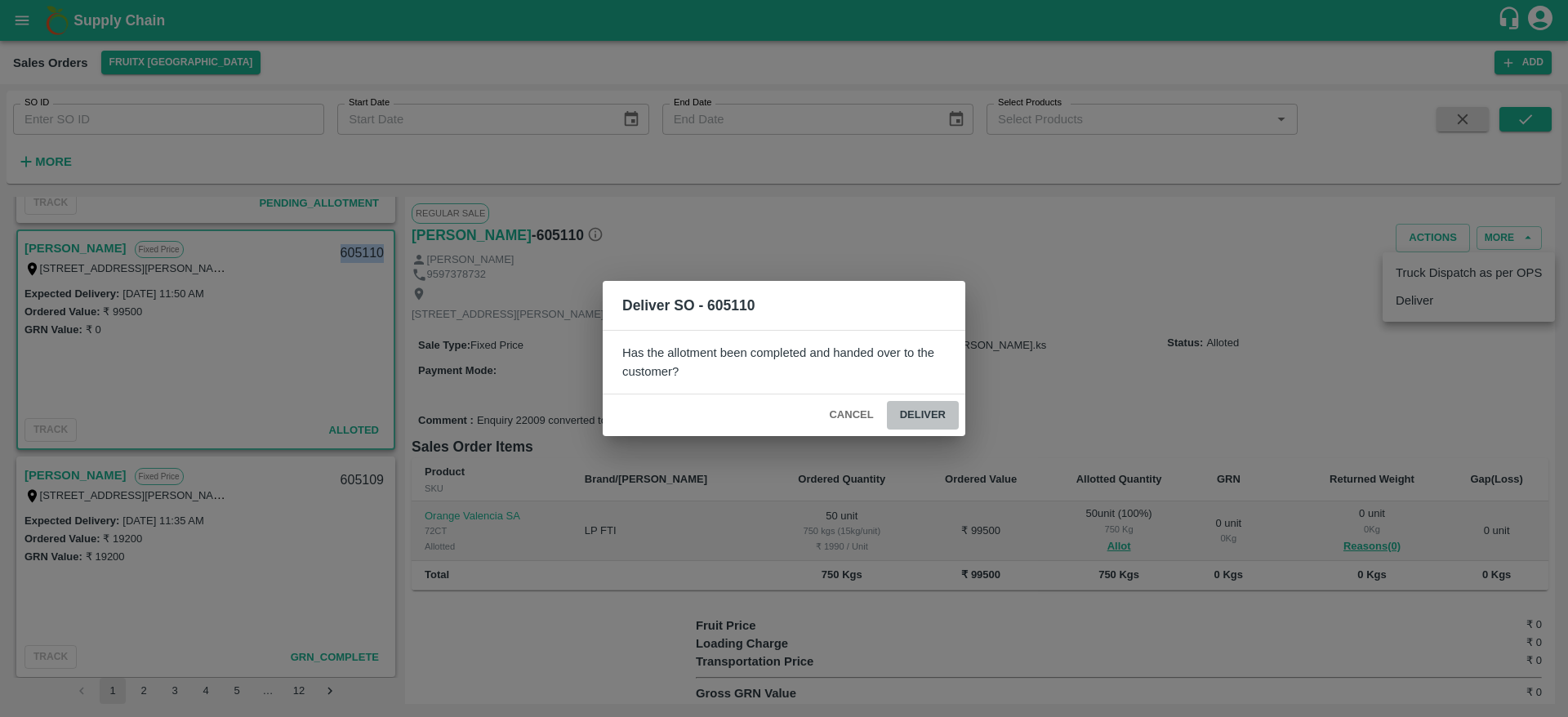
click at [922, 405] on button "Deliver" at bounding box center [922, 415] width 71 height 29
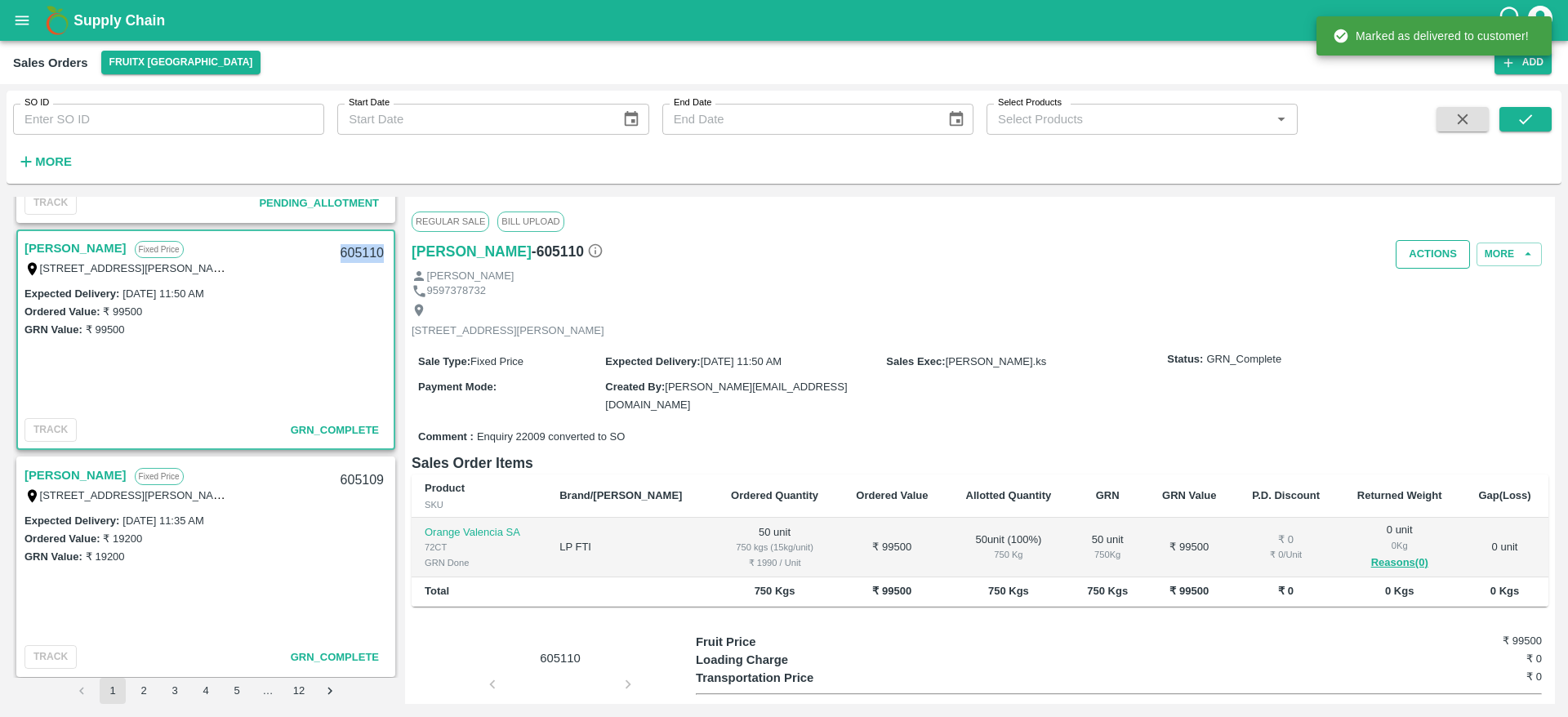
click at [1435, 260] on button "Actions" at bounding box center [1432, 255] width 74 height 29
click at [1422, 300] on li "Truck Dispatch as per OPS" at bounding box center [1468, 289] width 173 height 28
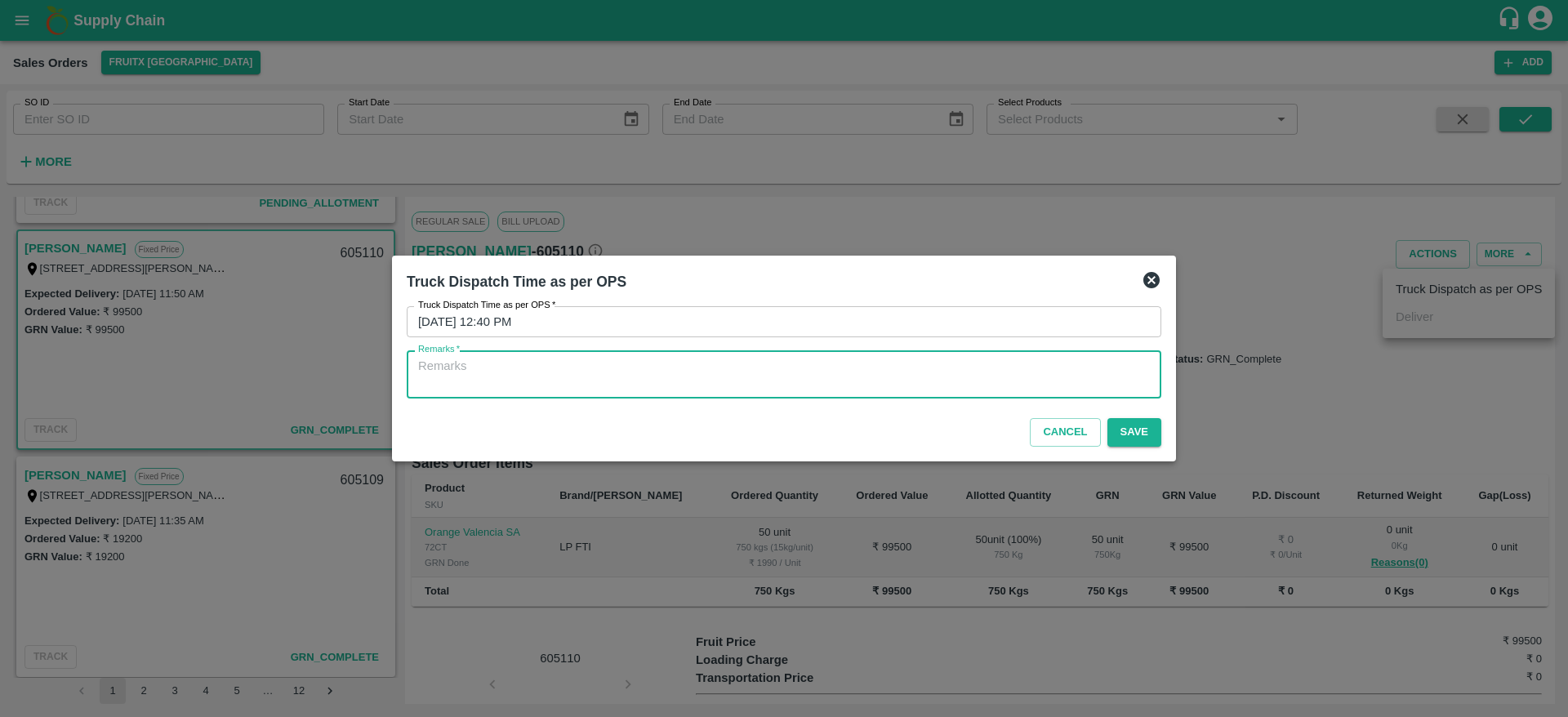
click at [1027, 376] on textarea "Remarks   *" at bounding box center [784, 375] width 731 height 35
type textarea "OTD"
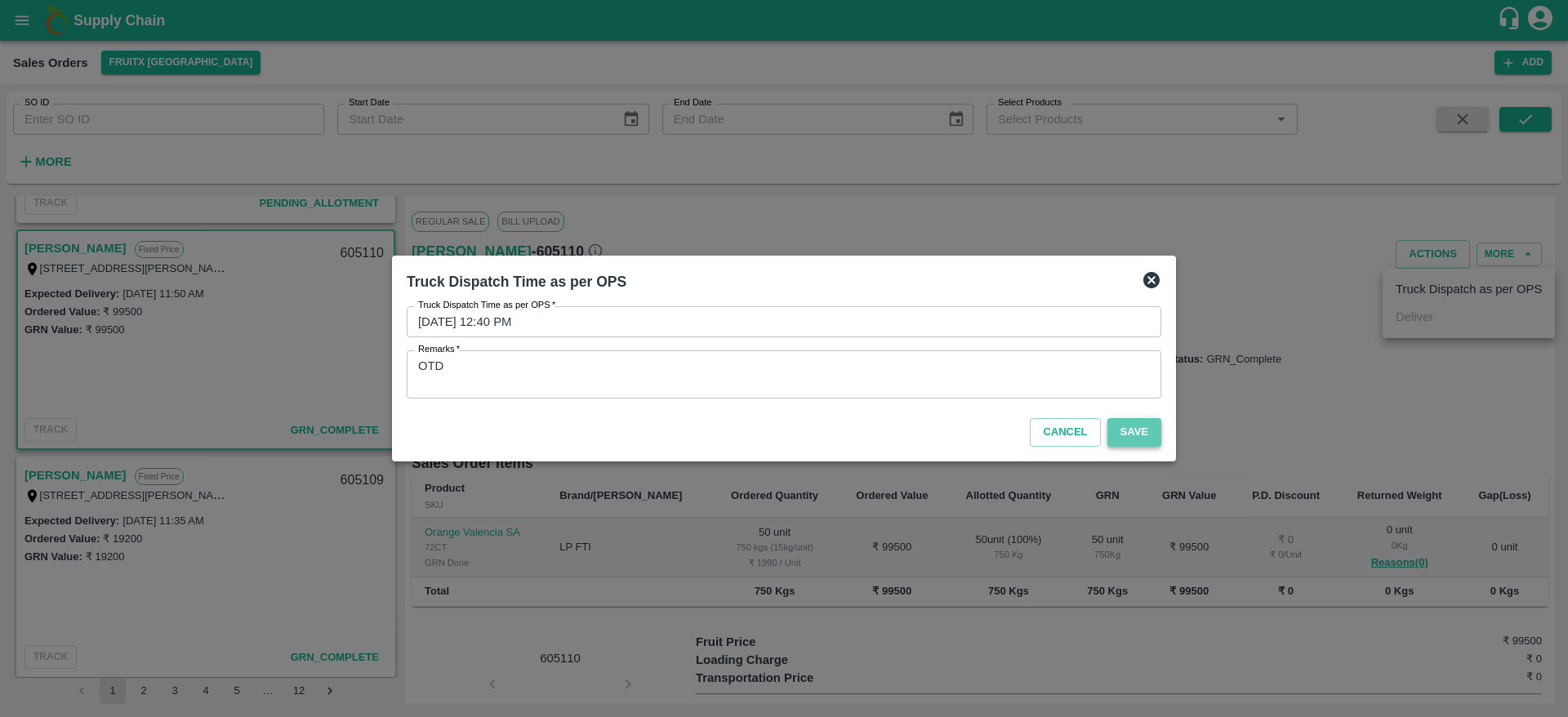
click at [1143, 434] on button "Save" at bounding box center [1134, 432] width 54 height 29
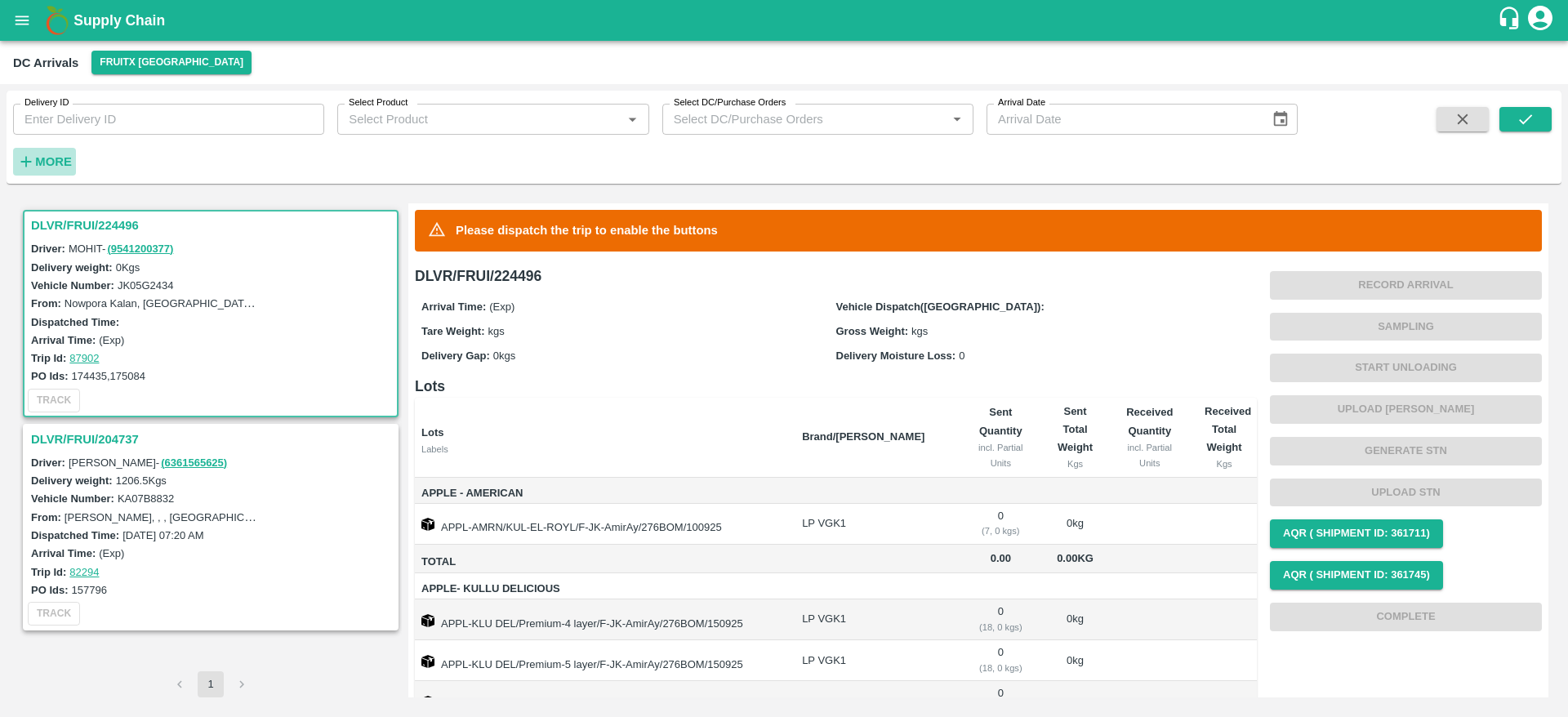
click at [32, 157] on icon "button" at bounding box center [26, 161] width 18 height 18
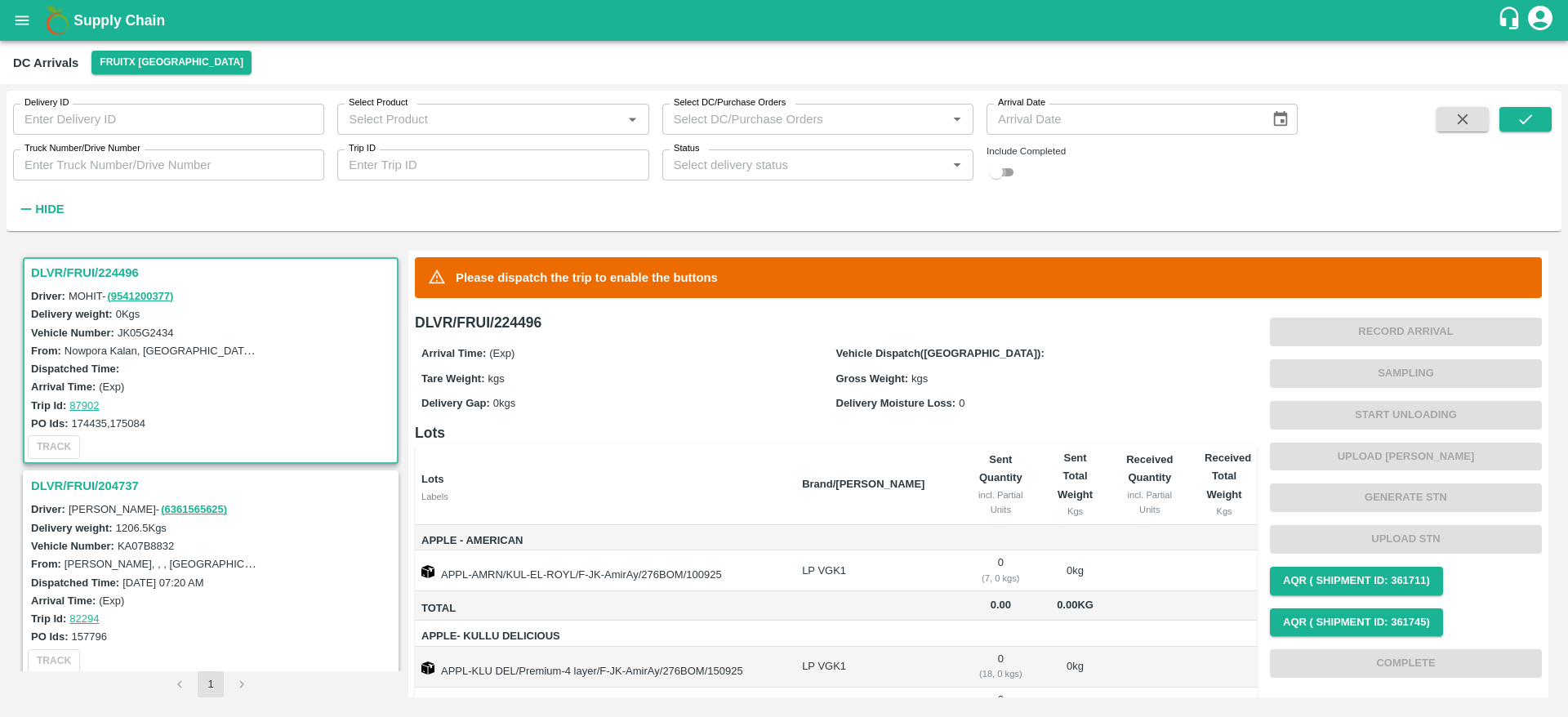
click at [1009, 173] on input "checkbox" at bounding box center [996, 172] width 59 height 19
checkbox input "true"
click at [1531, 128] on button "submit" at bounding box center [1525, 119] width 52 height 24
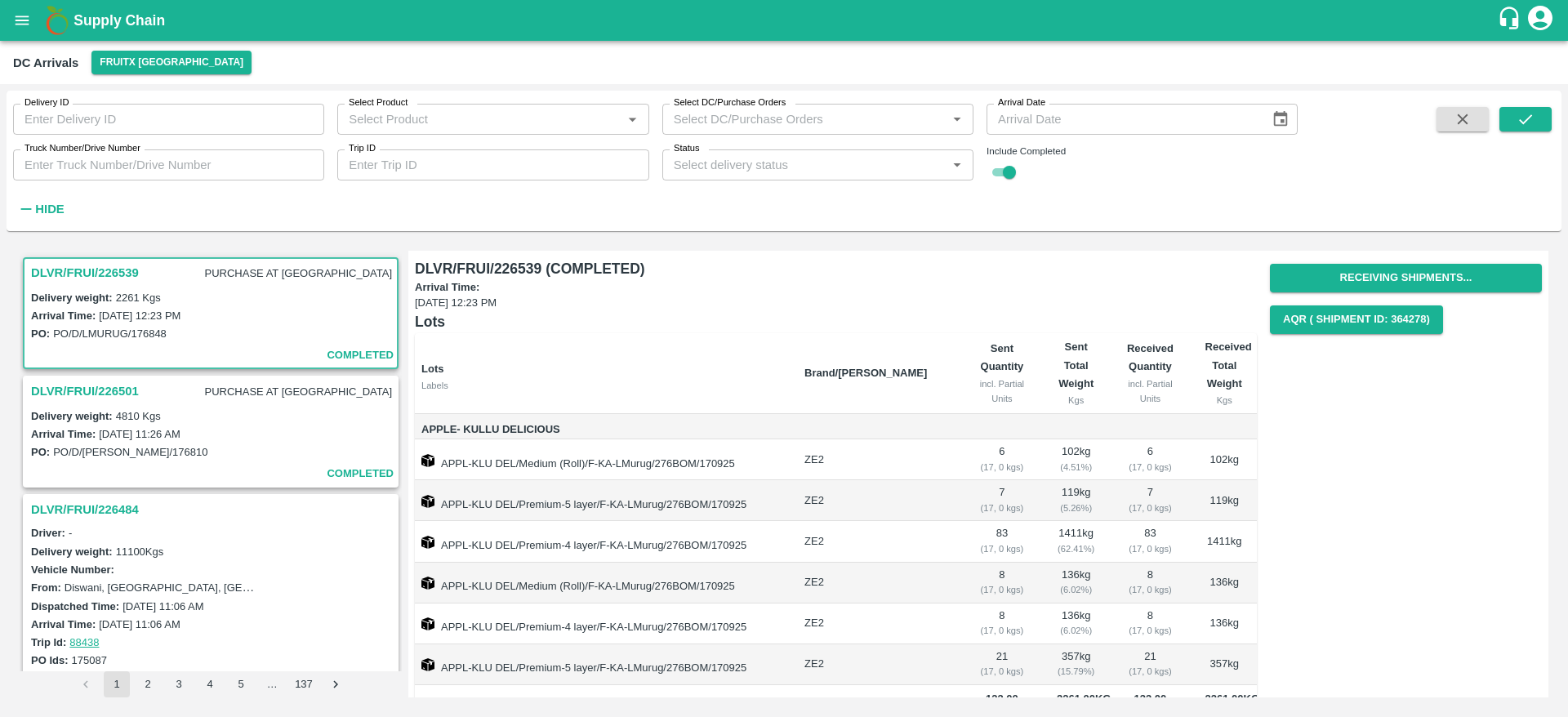
scroll to position [41, 0]
